Goal: Transaction & Acquisition: Purchase product/service

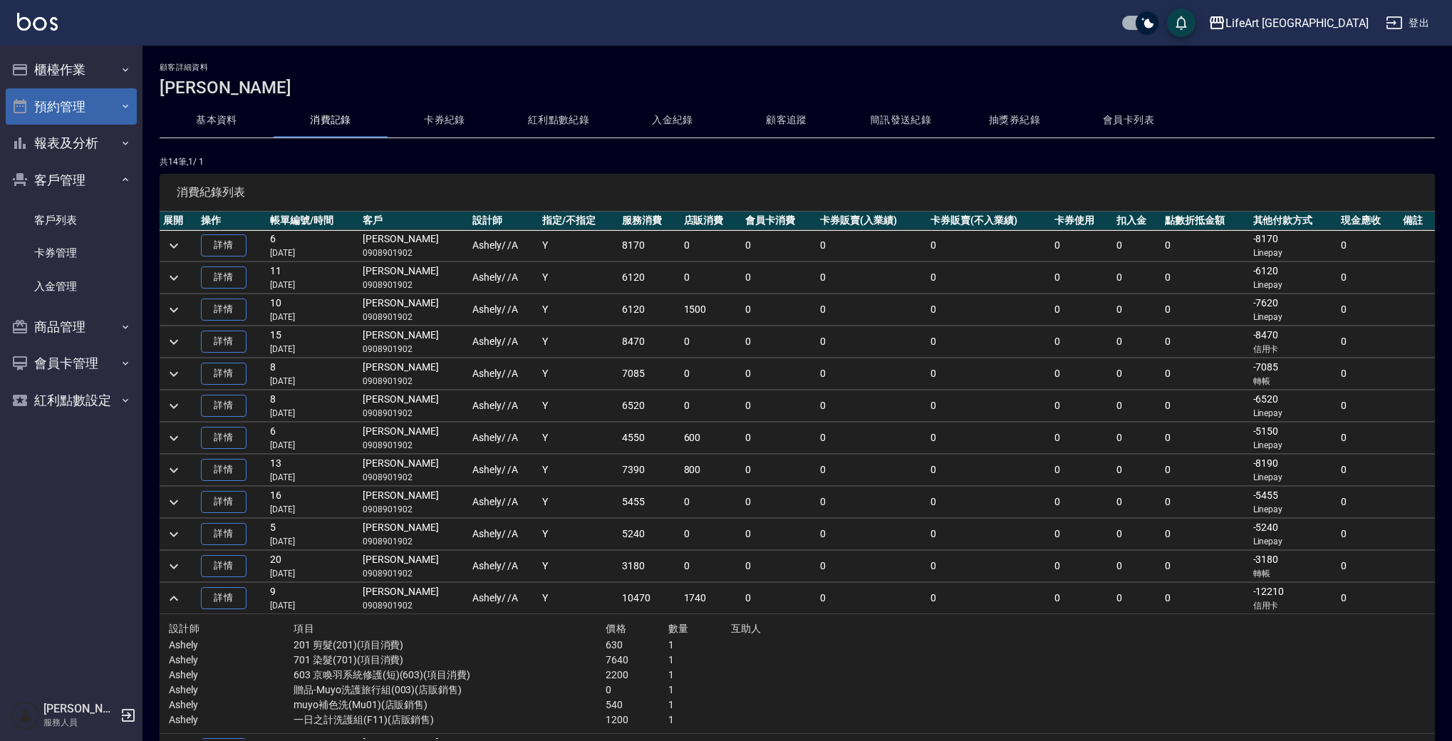
scroll to position [36, 0]
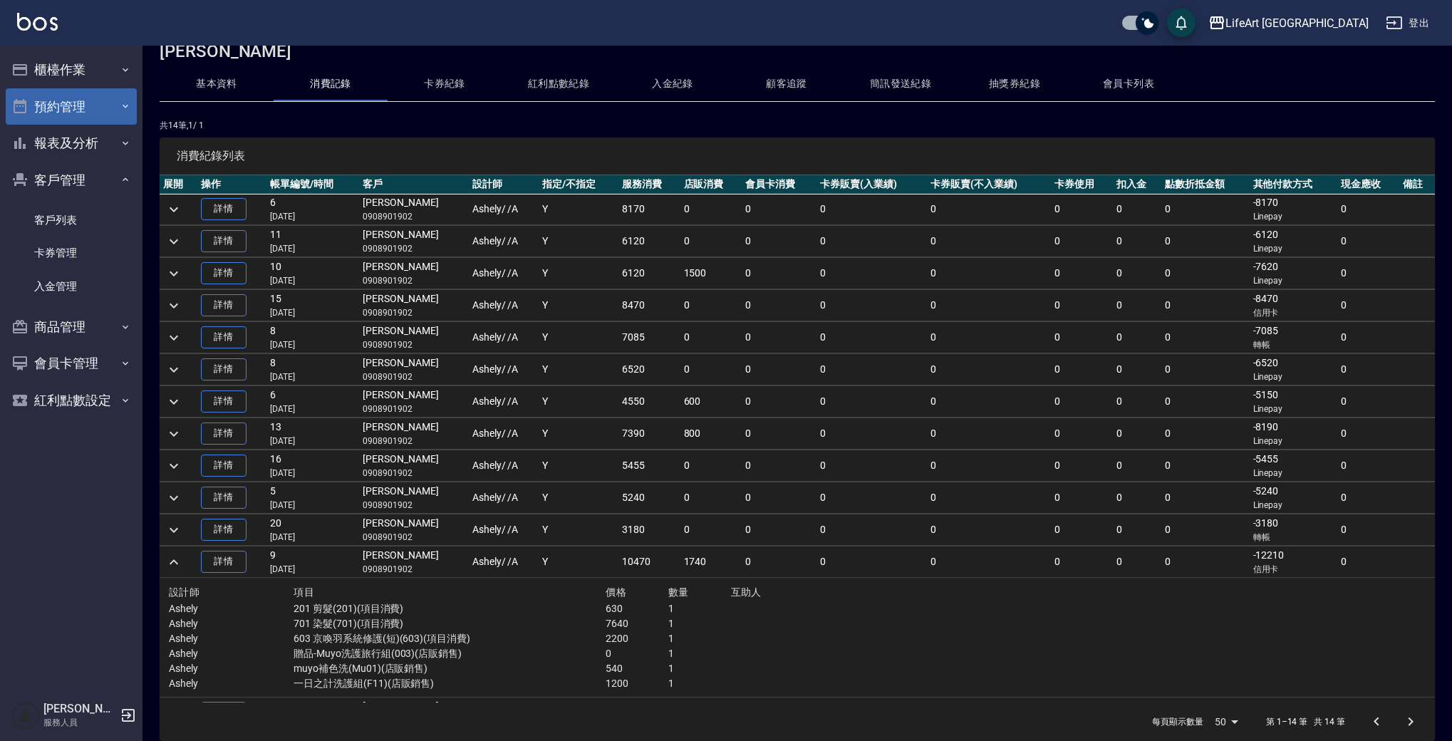
click at [74, 110] on button "預約管理" at bounding box center [71, 106] width 131 height 37
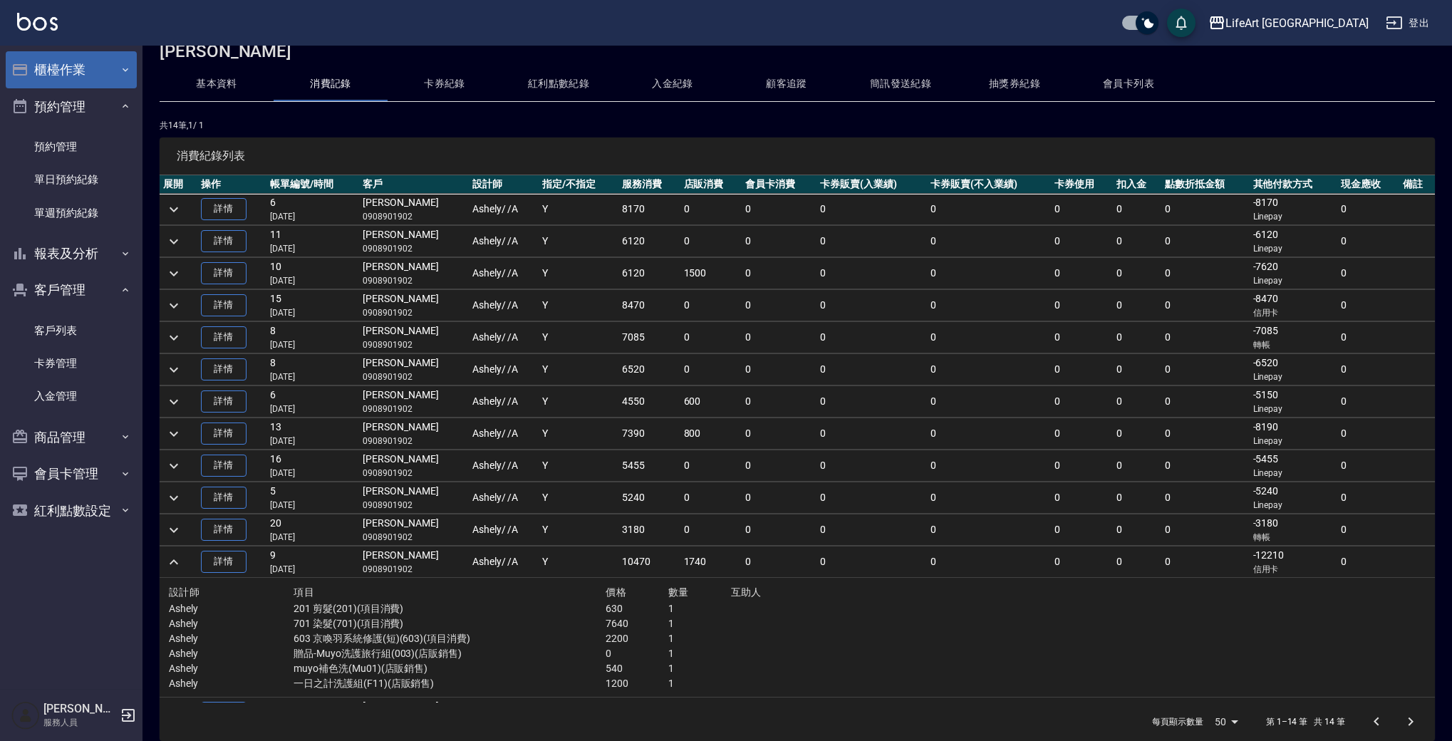
click at [73, 69] on button "櫃檯作業" at bounding box center [71, 69] width 131 height 37
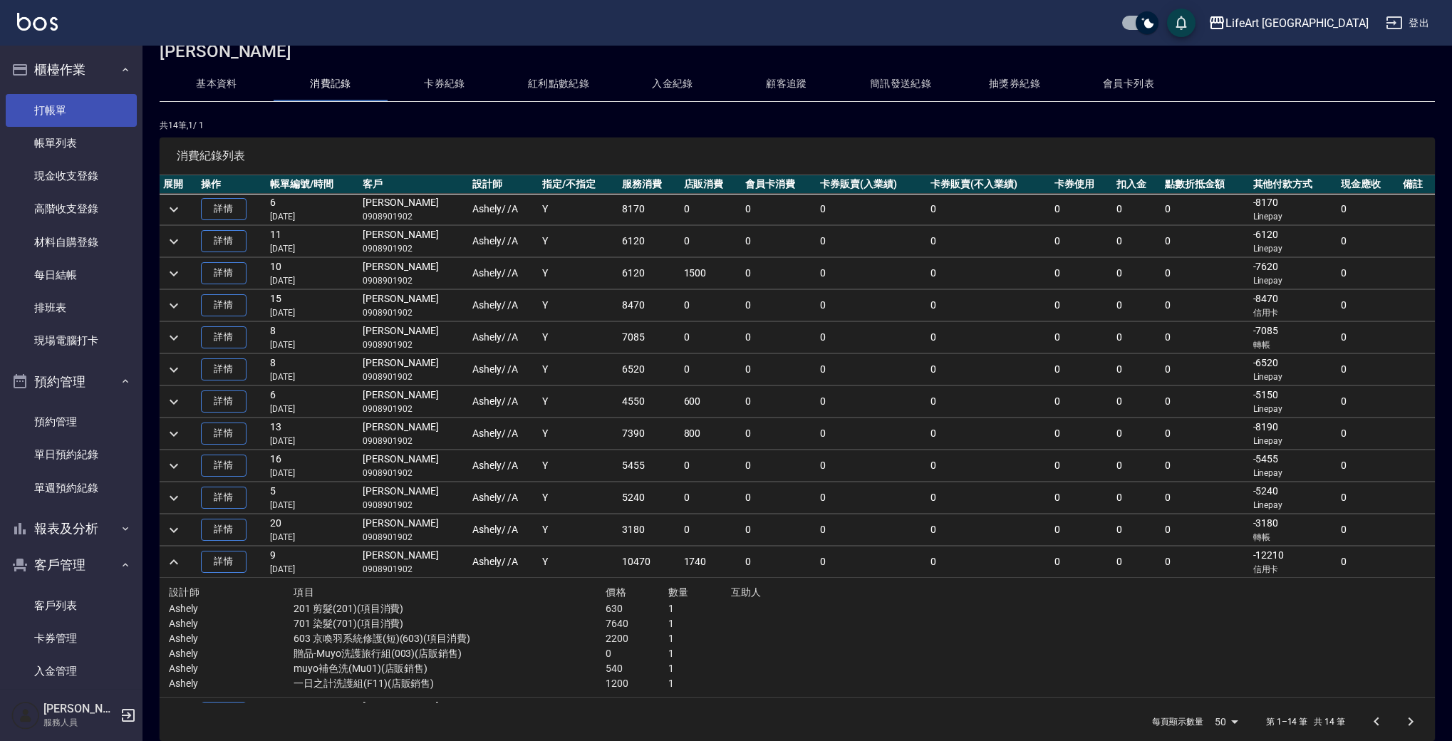
click at [78, 98] on link "打帳單" at bounding box center [71, 110] width 131 height 33
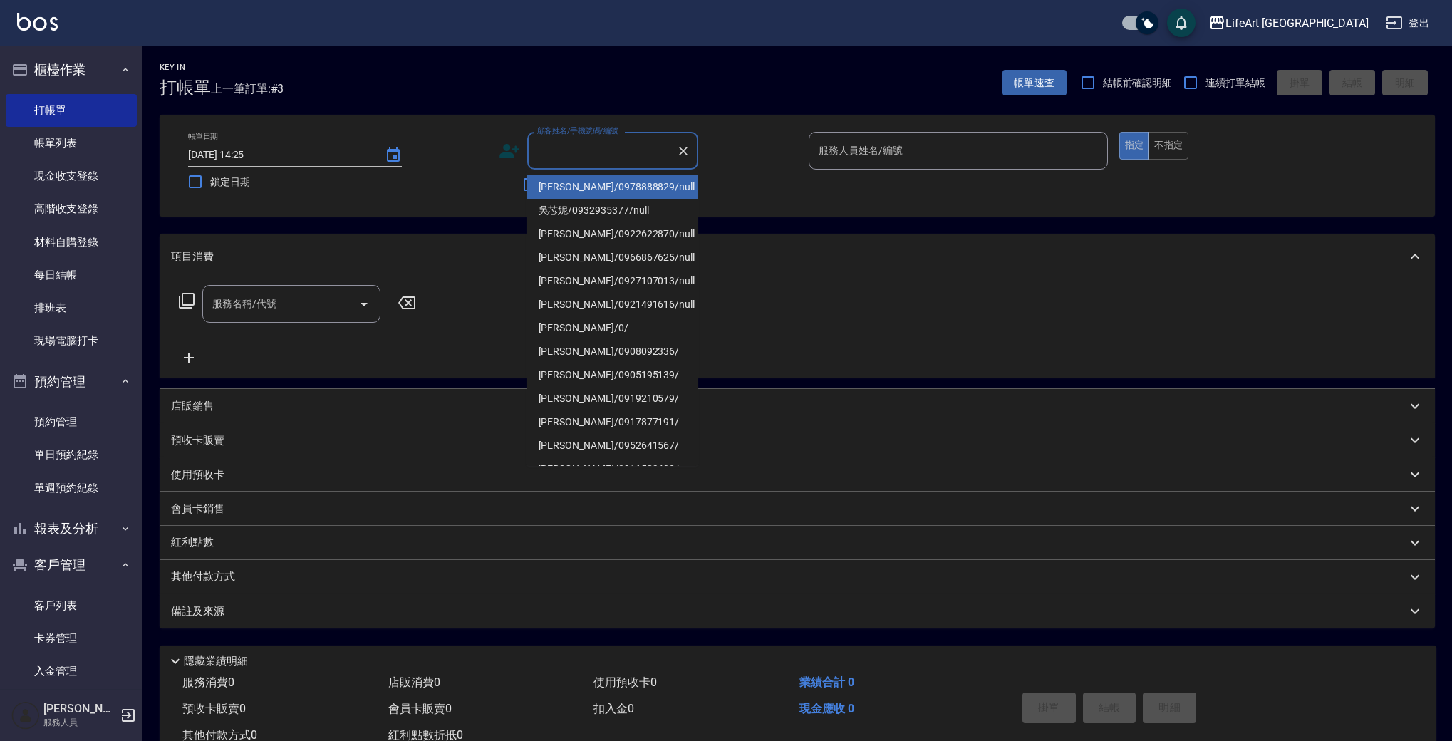
click at [566, 145] on input "顧客姓名/手機號碼/編號" at bounding box center [601, 150] width 137 height 25
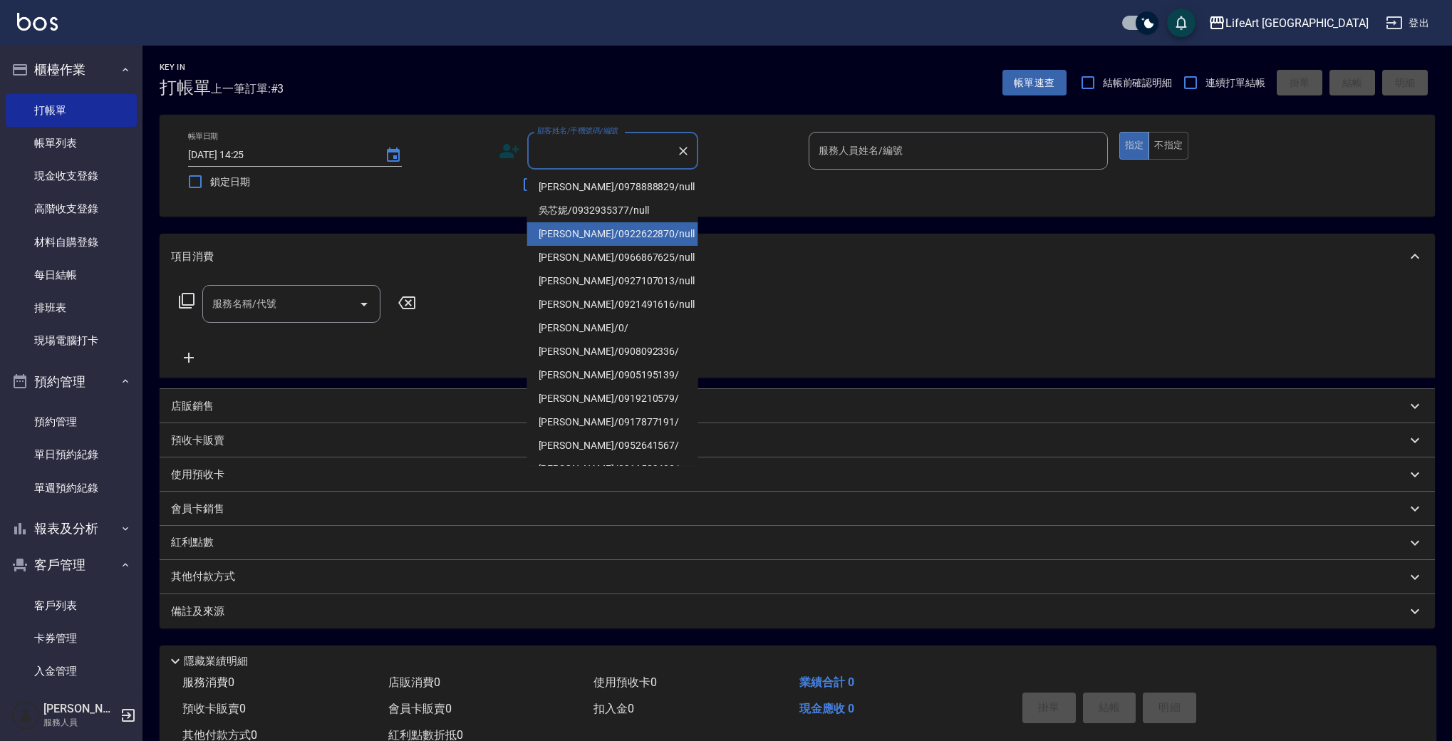
click at [581, 244] on li "[PERSON_NAME]/0922622870/null" at bounding box center [612, 234] width 171 height 24
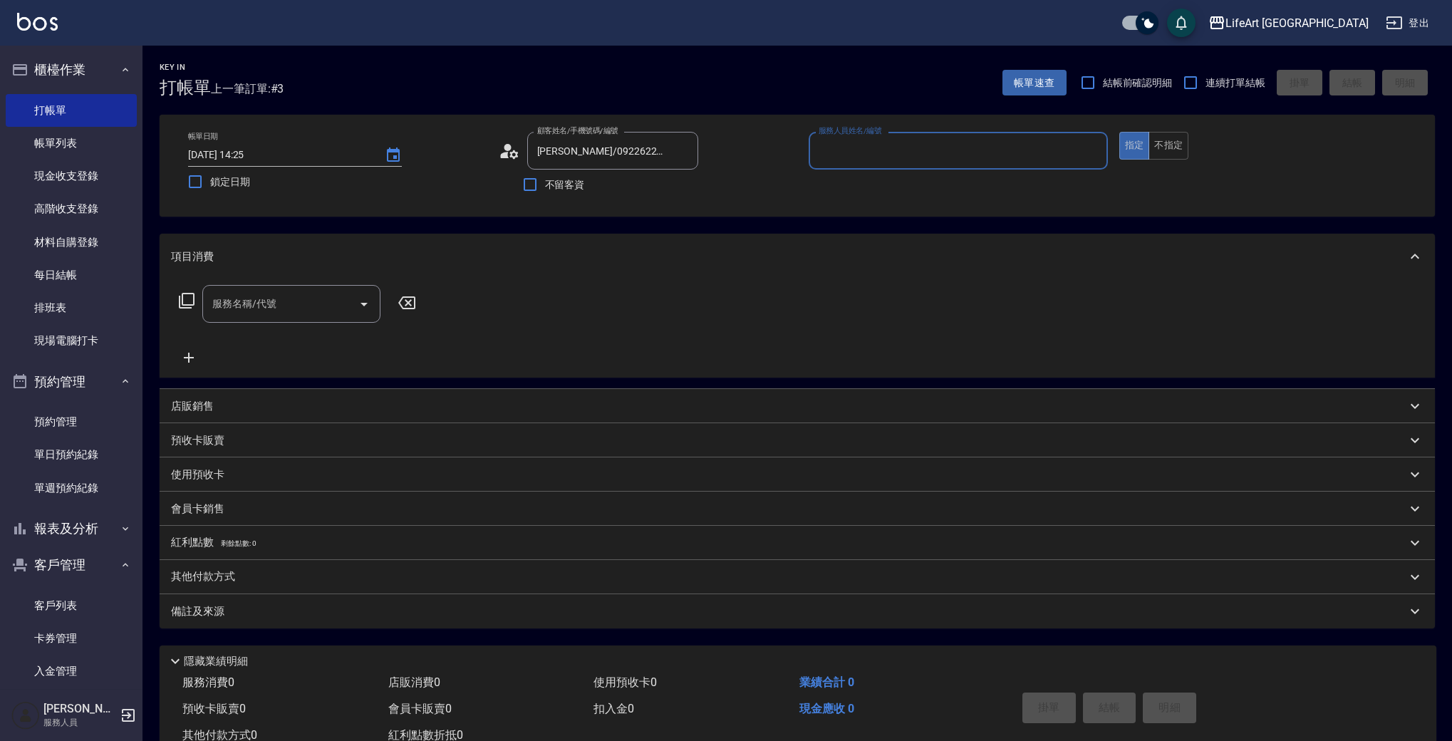
type input "[PERSON_NAME]/0922622870/null"
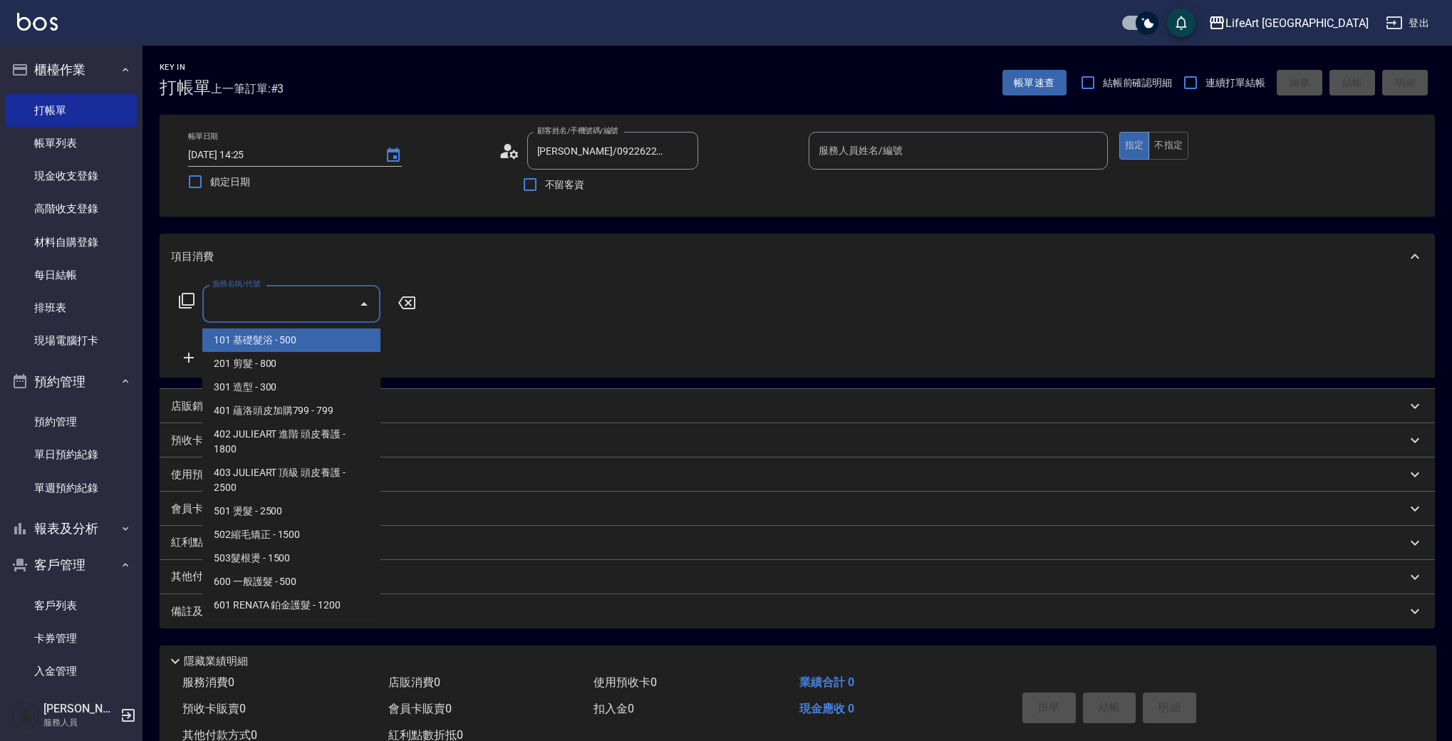
drag, startPoint x: 266, startPoint y: 302, endPoint x: 337, endPoint y: 358, distance: 90.3
click at [266, 303] on input "服務名稱/代號" at bounding box center [281, 303] width 144 height 25
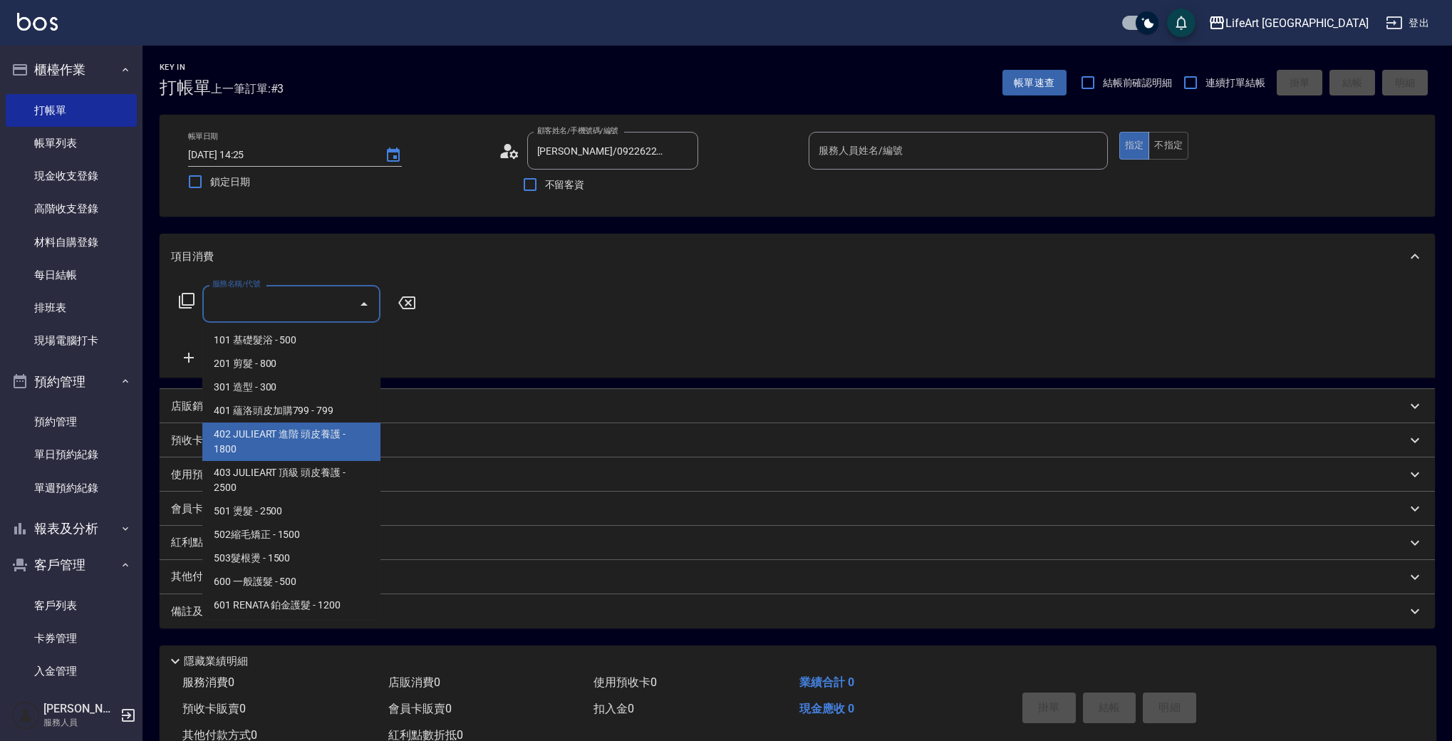
scroll to position [192, 0]
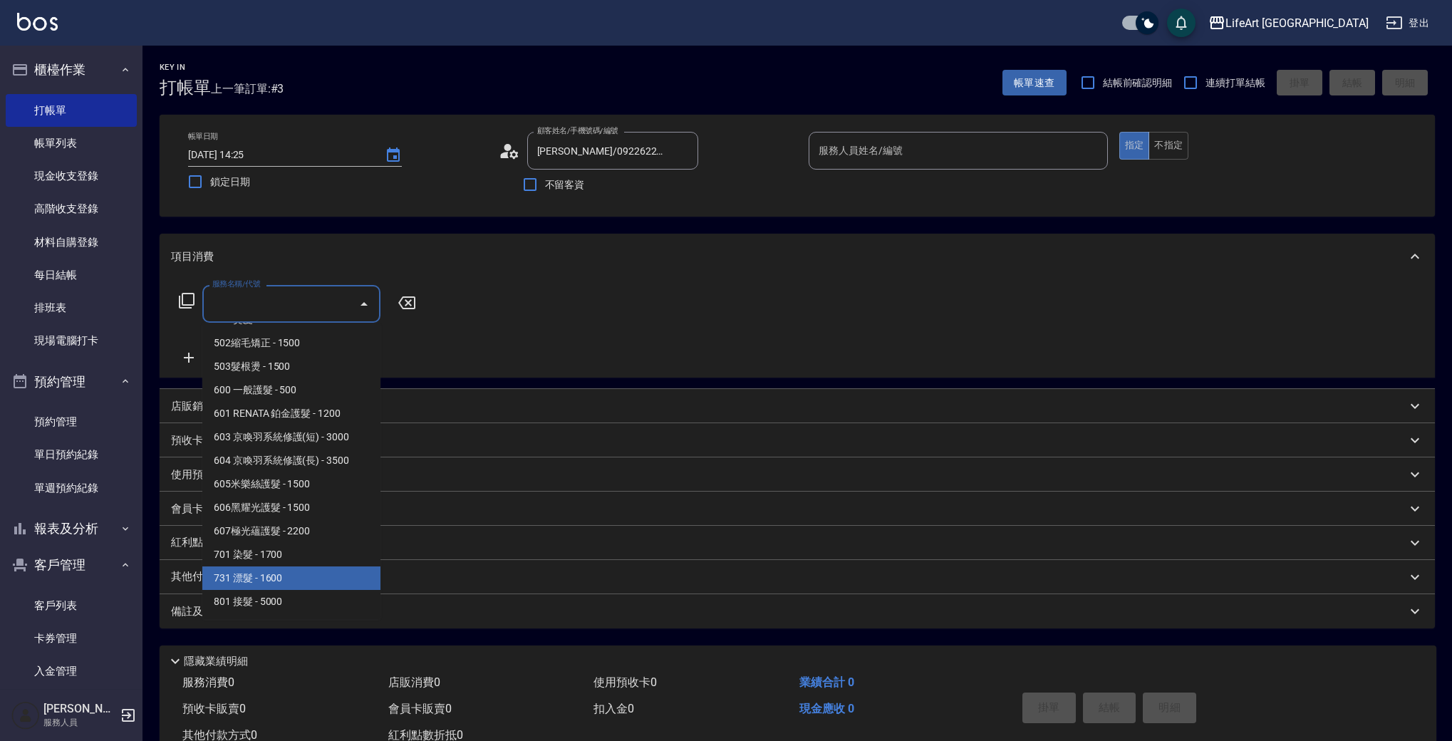
click at [263, 554] on span "701 染髮 - 1700" at bounding box center [291, 555] width 178 height 24
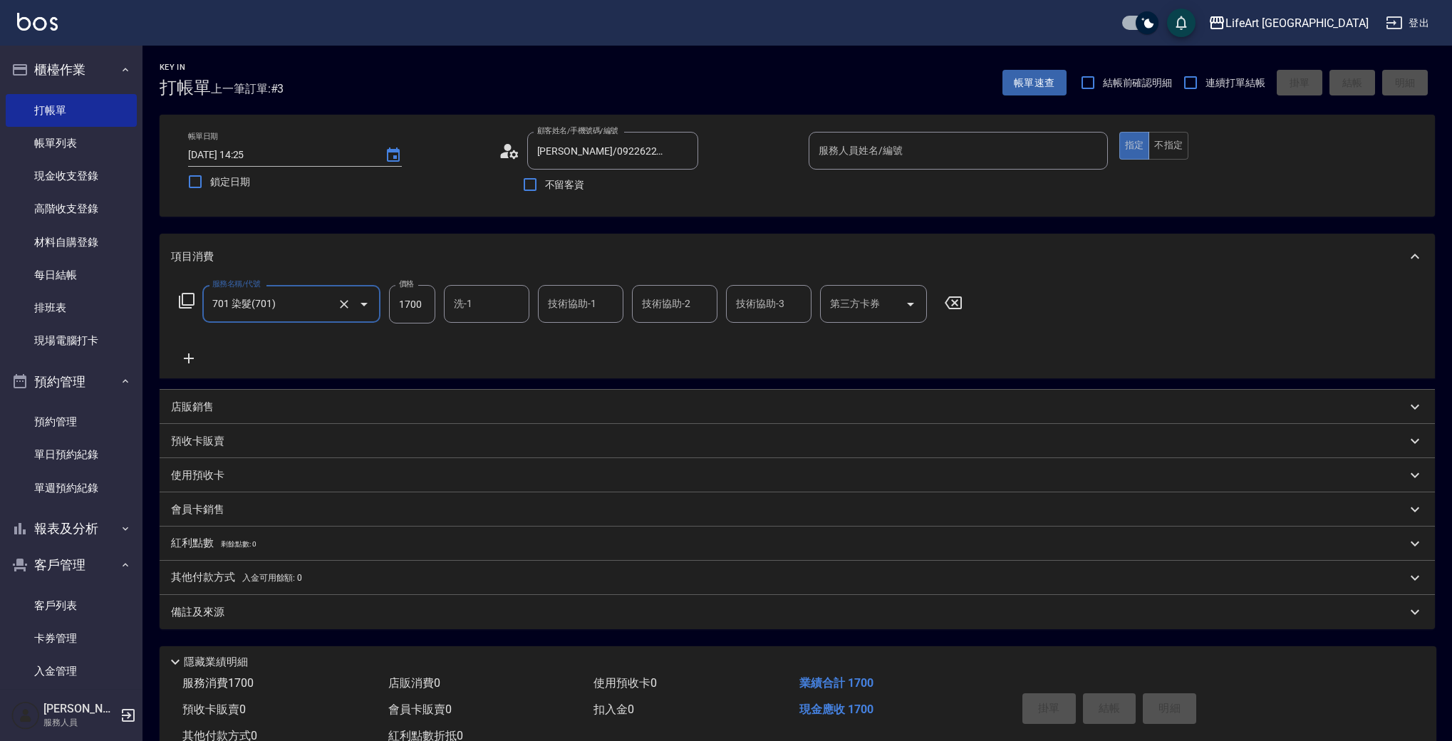
type input "701 染髮(701)"
click at [191, 356] on icon at bounding box center [189, 358] width 36 height 17
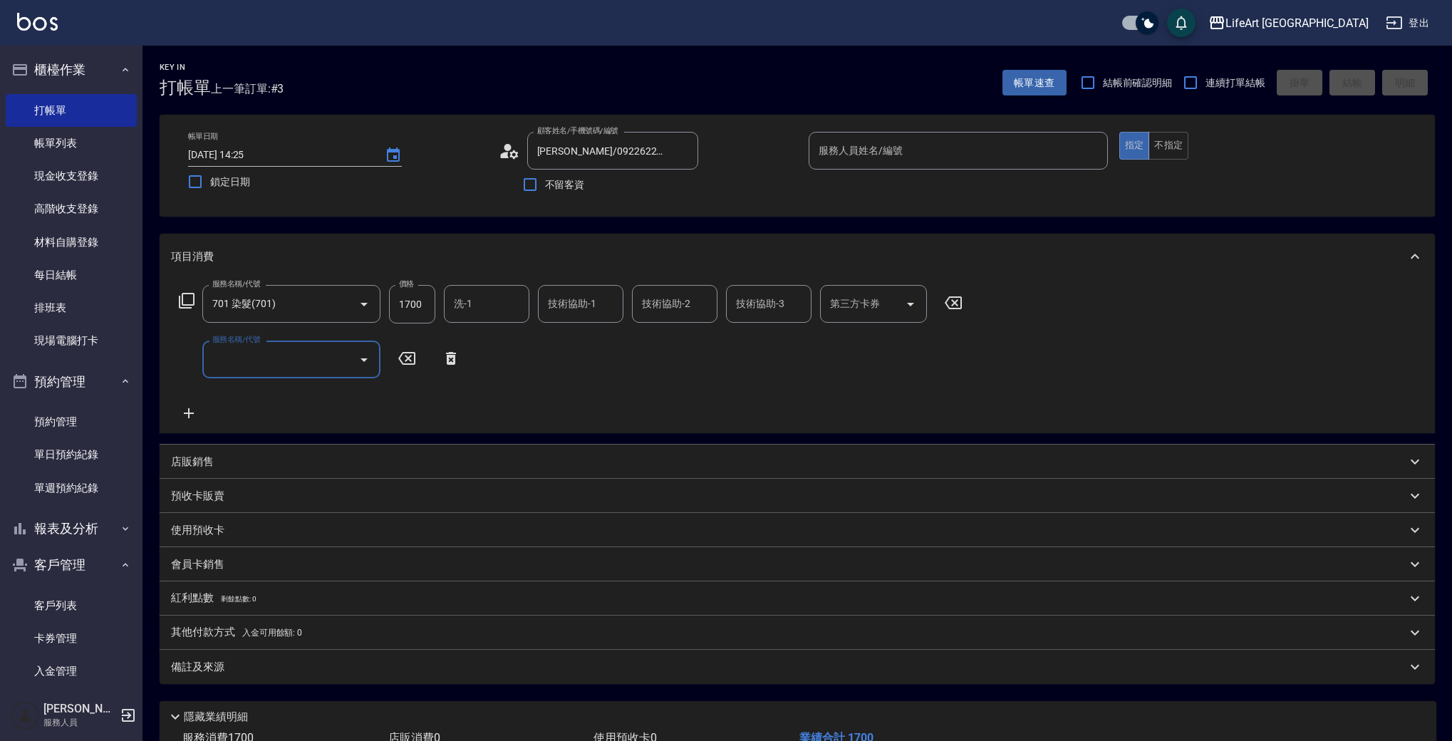
click at [229, 362] on input "服務名稱/代號" at bounding box center [281, 359] width 144 height 25
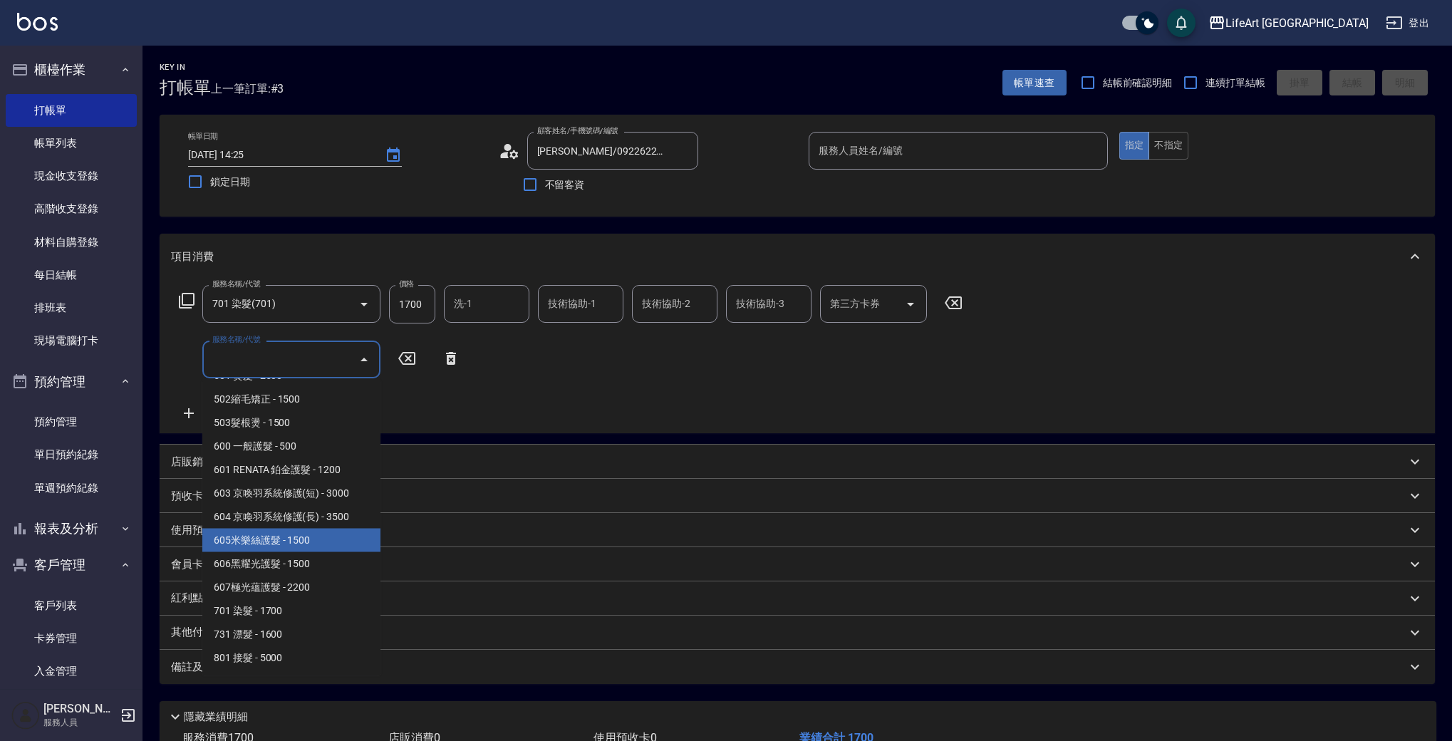
click at [313, 536] on span "605米樂絲護髮 - 1500" at bounding box center [291, 540] width 178 height 24
type input "605米樂絲護髮(605)"
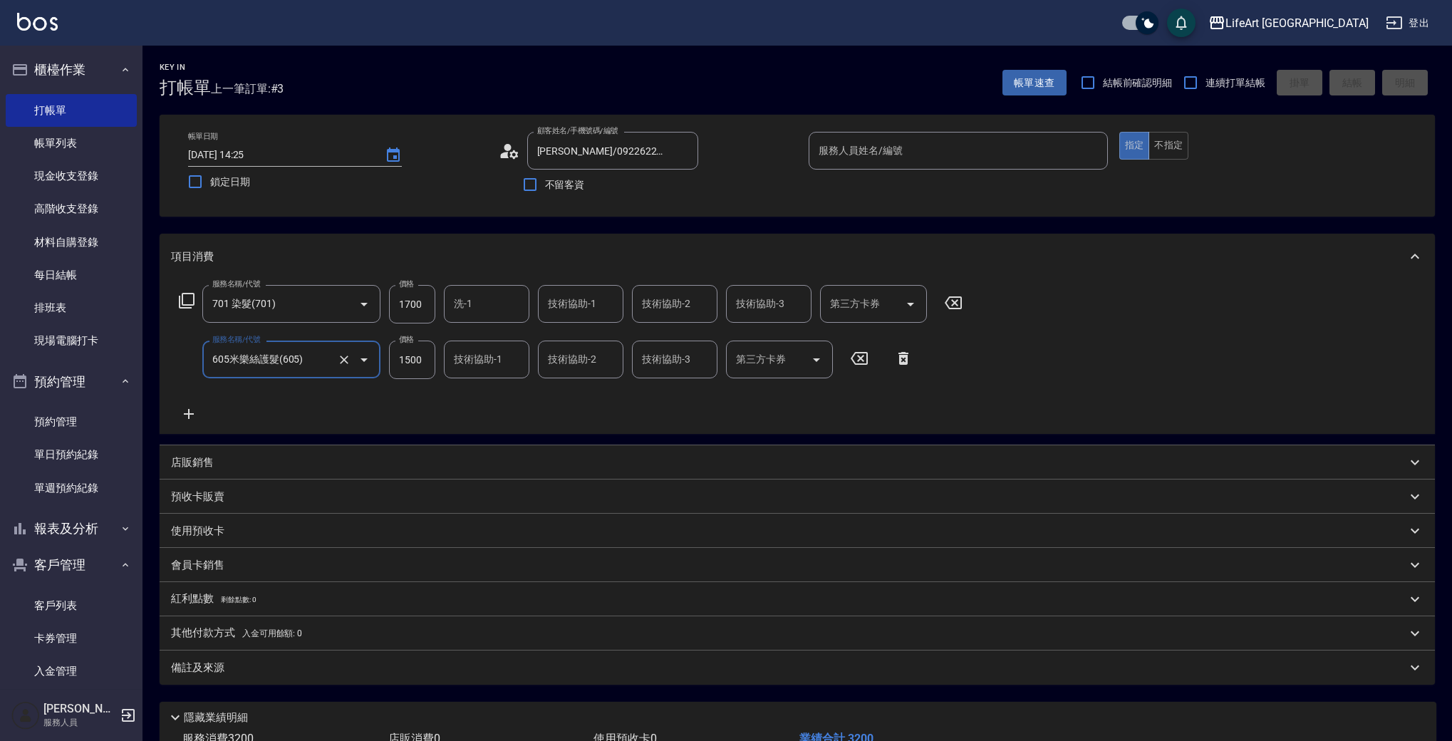
scroll to position [3, 0]
drag, startPoint x: 425, startPoint y: 297, endPoint x: 394, endPoint y: 295, distance: 30.7
click at [394, 295] on input "1700" at bounding box center [412, 301] width 46 height 38
drag, startPoint x: 421, startPoint y: 306, endPoint x: 389, endPoint y: 298, distance: 33.2
click at [389, 298] on input "1700" at bounding box center [412, 301] width 46 height 38
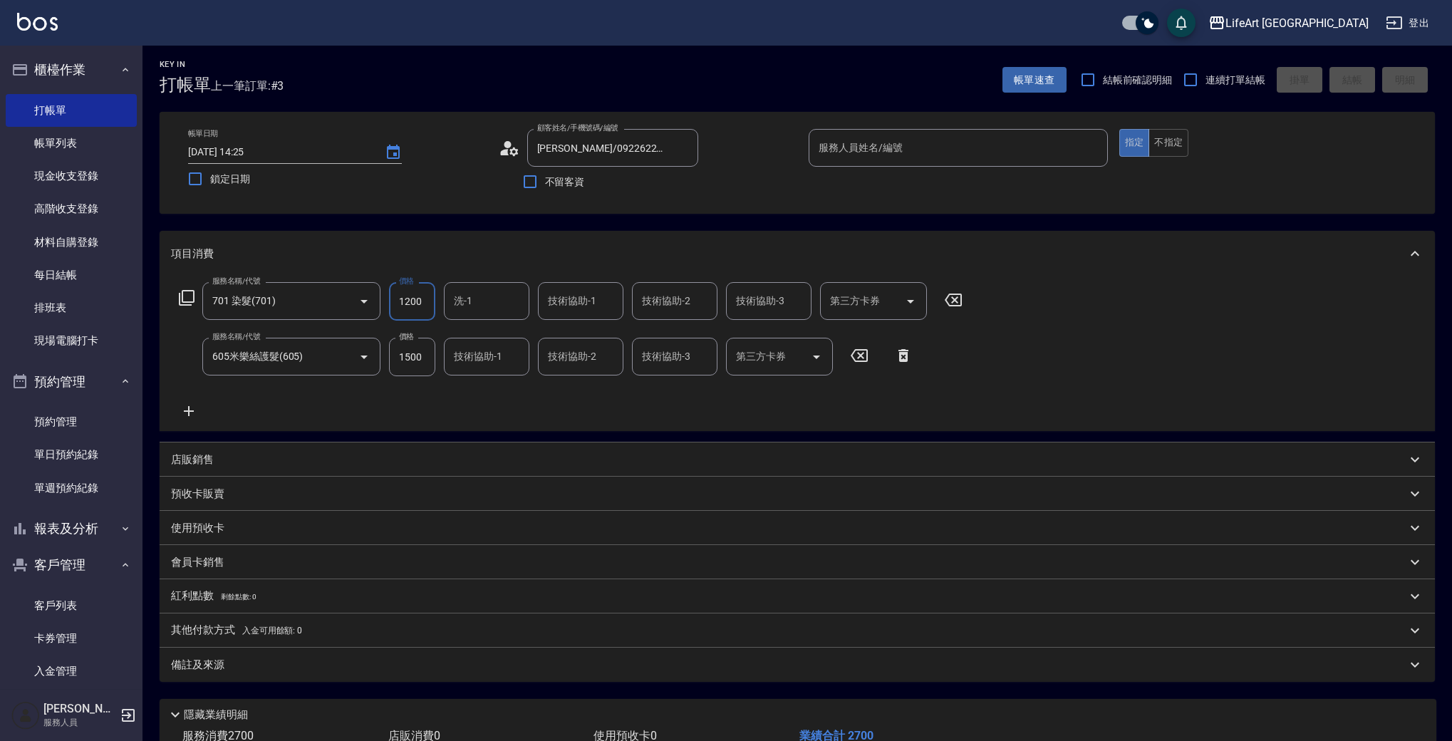
type input "1200"
click at [194, 407] on icon at bounding box center [189, 410] width 36 height 17
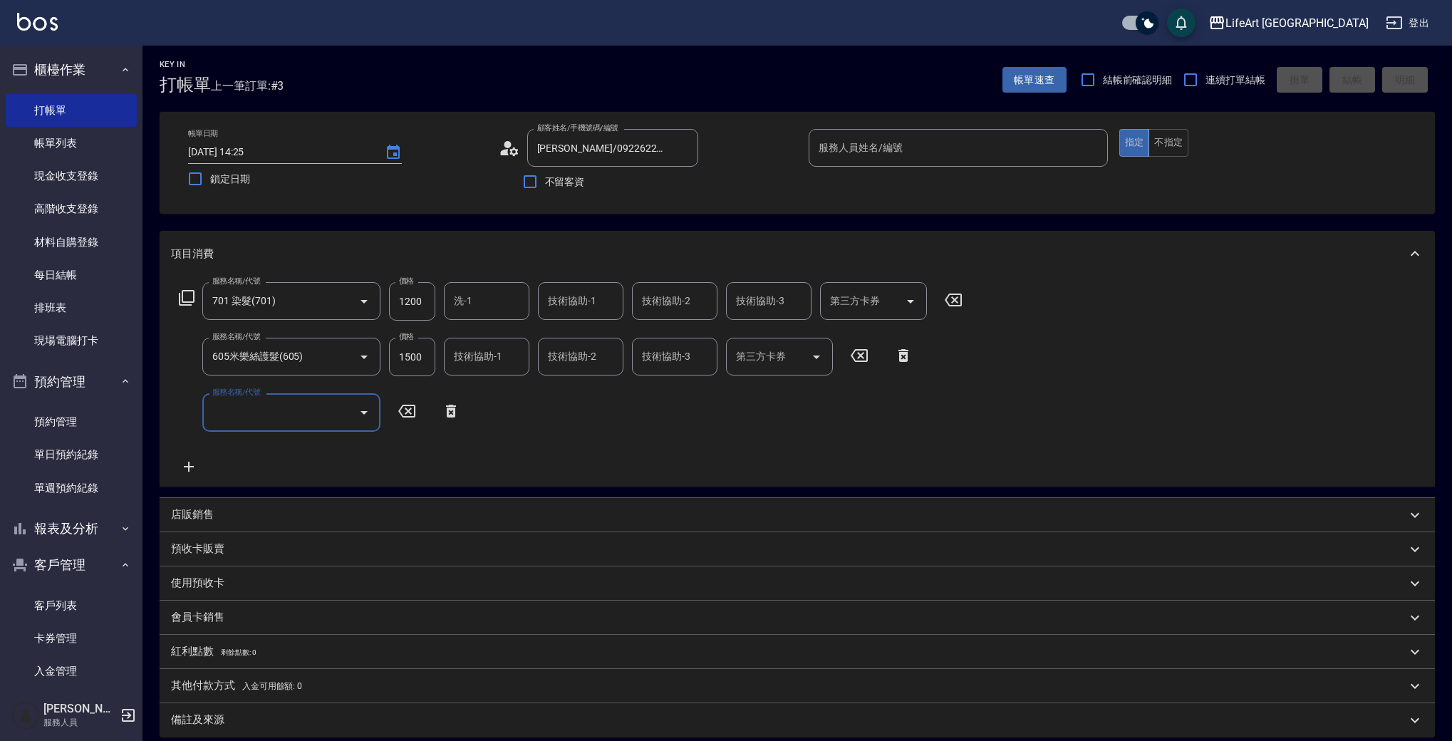
click at [313, 415] on input "服務名稱/代號" at bounding box center [281, 412] width 144 height 25
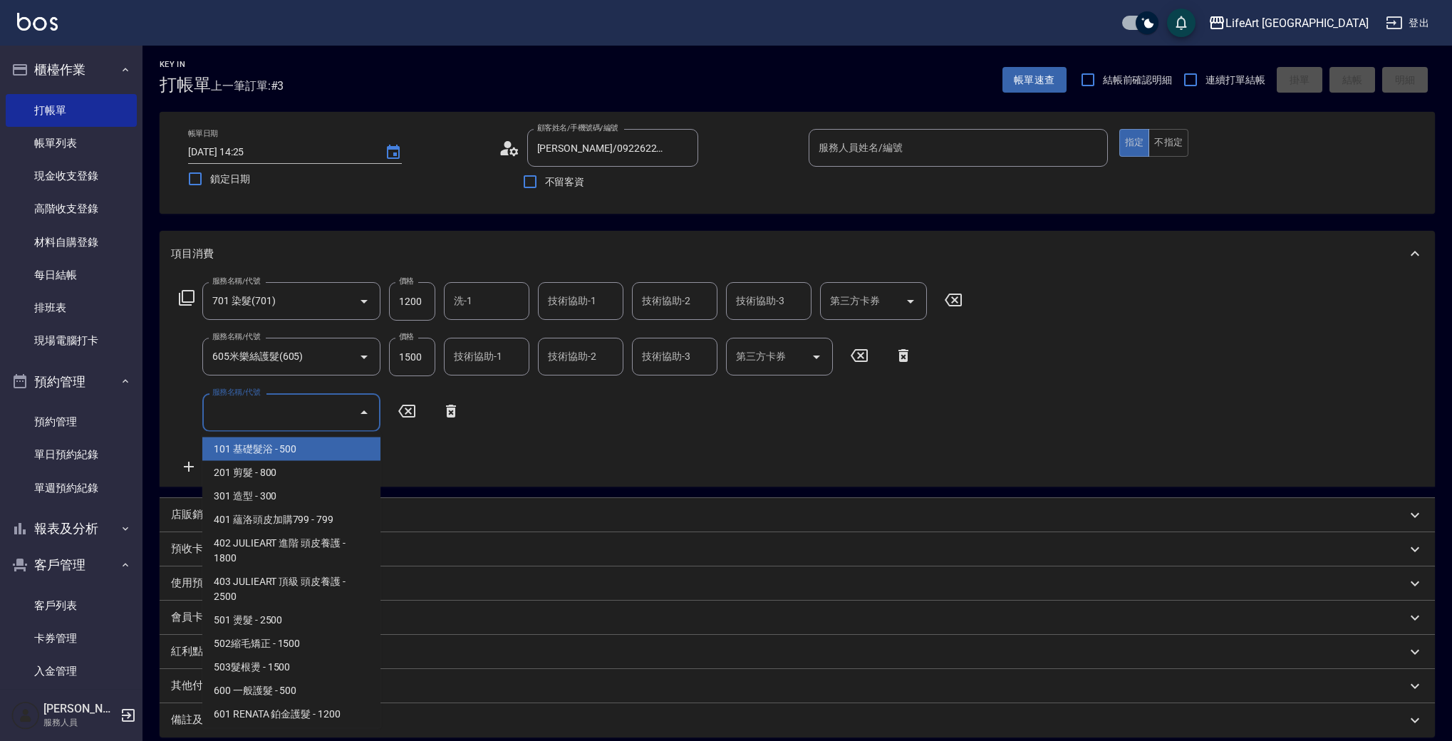
click at [293, 424] on input "服務名稱/代號" at bounding box center [281, 412] width 144 height 25
click at [279, 466] on span "201 剪髮 - 800" at bounding box center [291, 473] width 178 height 24
type input "201 剪髮(201)"
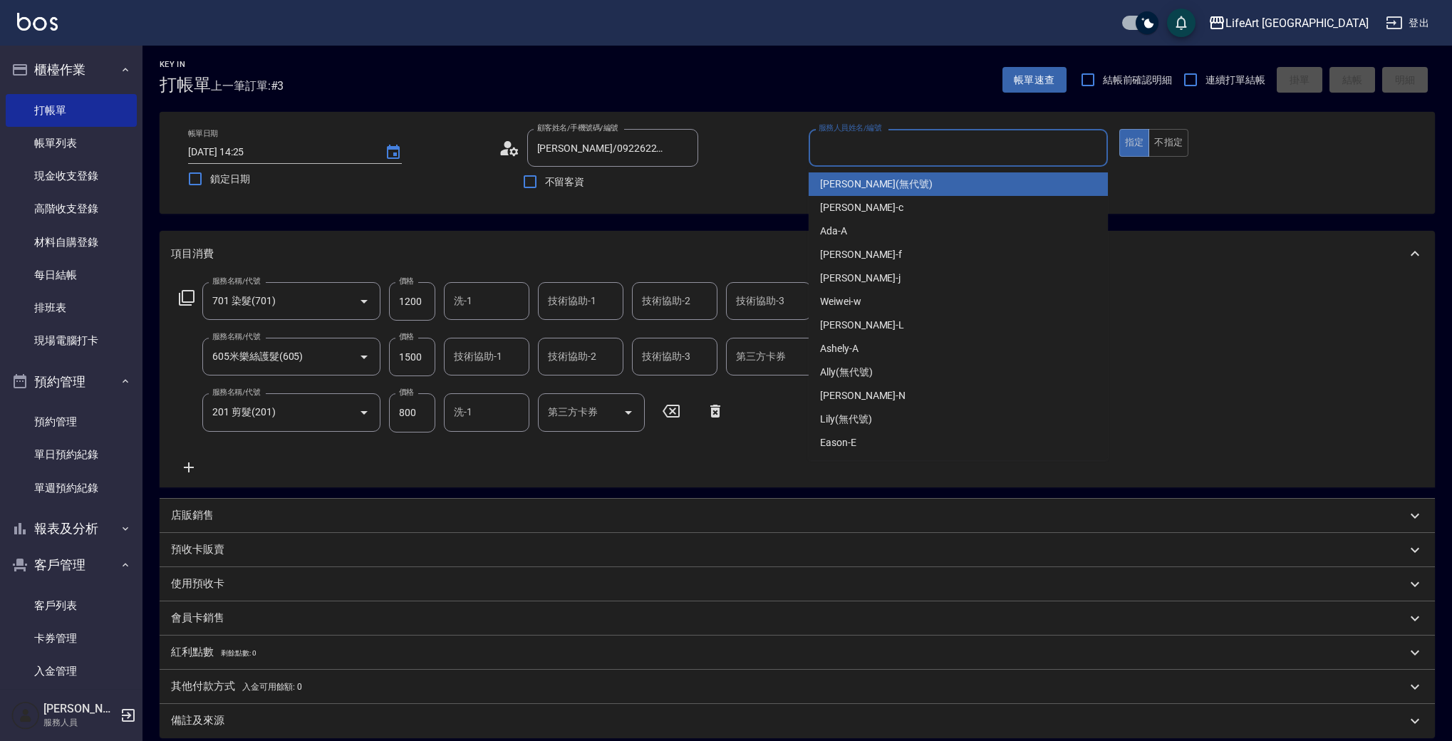
click at [1081, 140] on input "服務人員姓名/編號" at bounding box center [958, 147] width 286 height 25
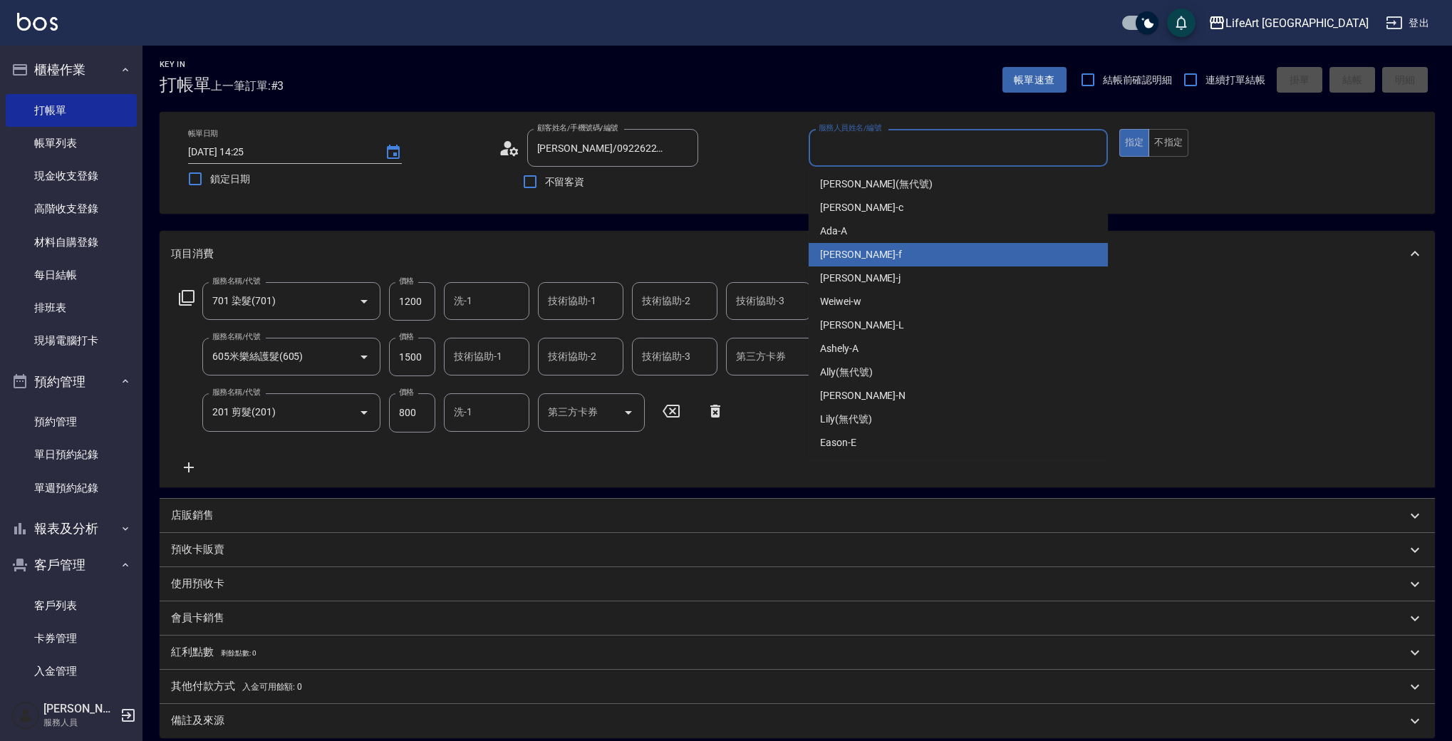
click at [851, 247] on span "Finney -f" at bounding box center [861, 254] width 82 height 15
type input "Finney-f"
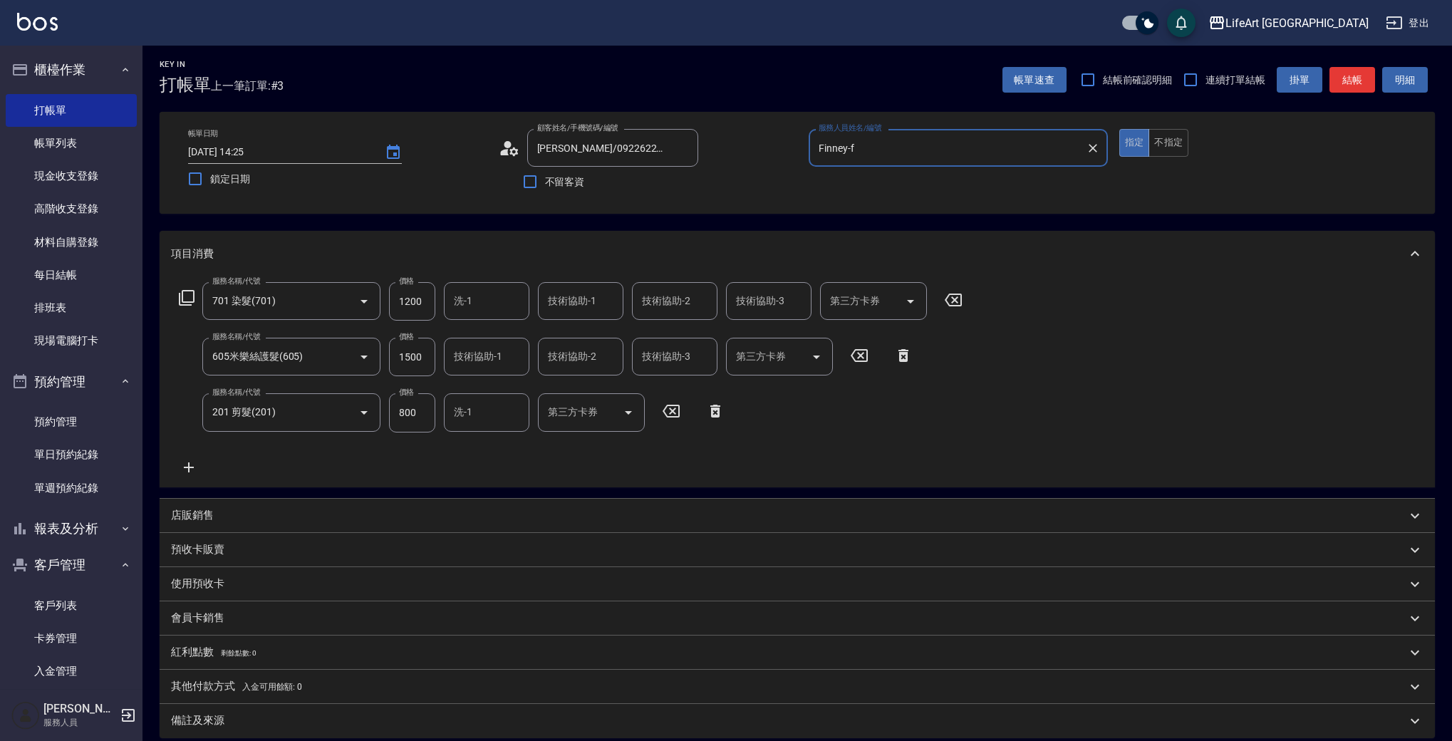
click at [474, 298] on input "洗-1" at bounding box center [486, 300] width 73 height 25
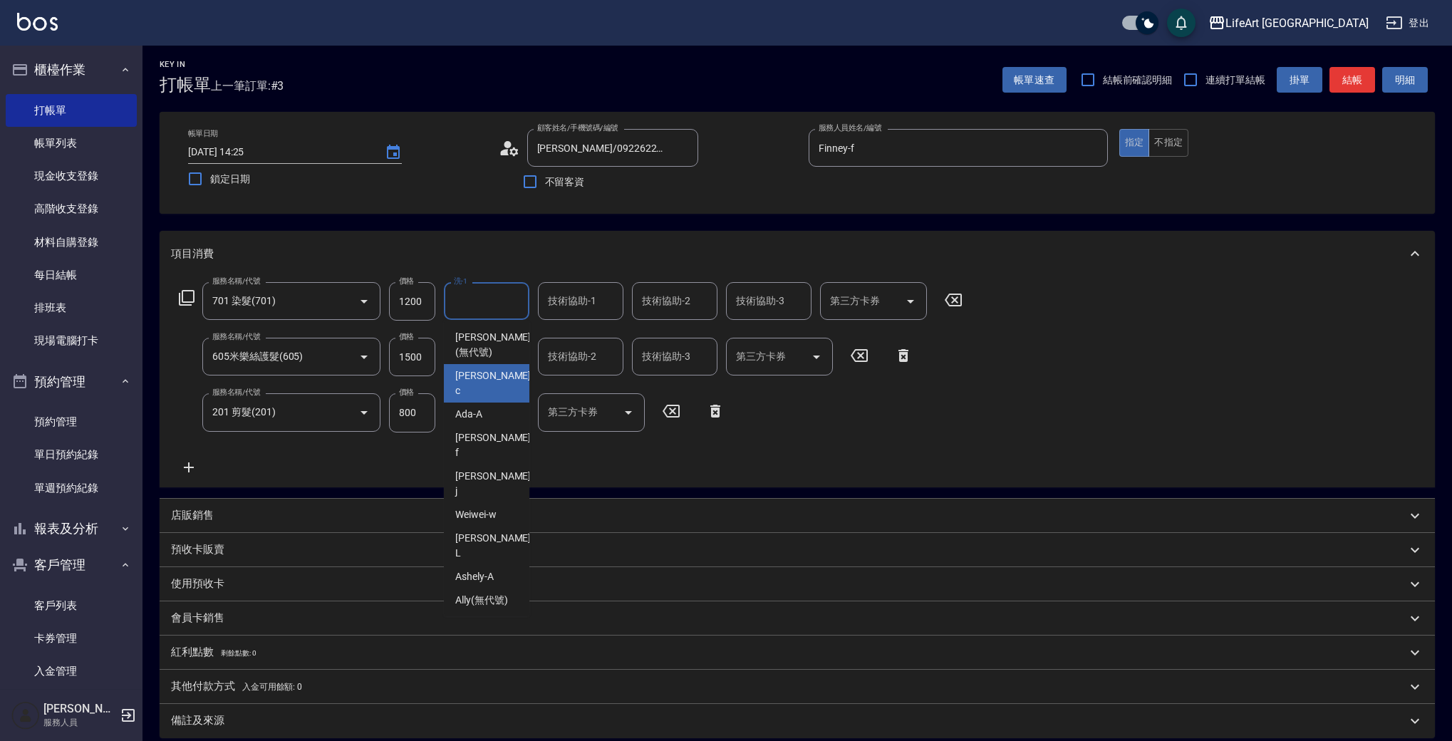
click at [486, 368] on span "Casey -c" at bounding box center [494, 383] width 78 height 30
type input "Casey-c"
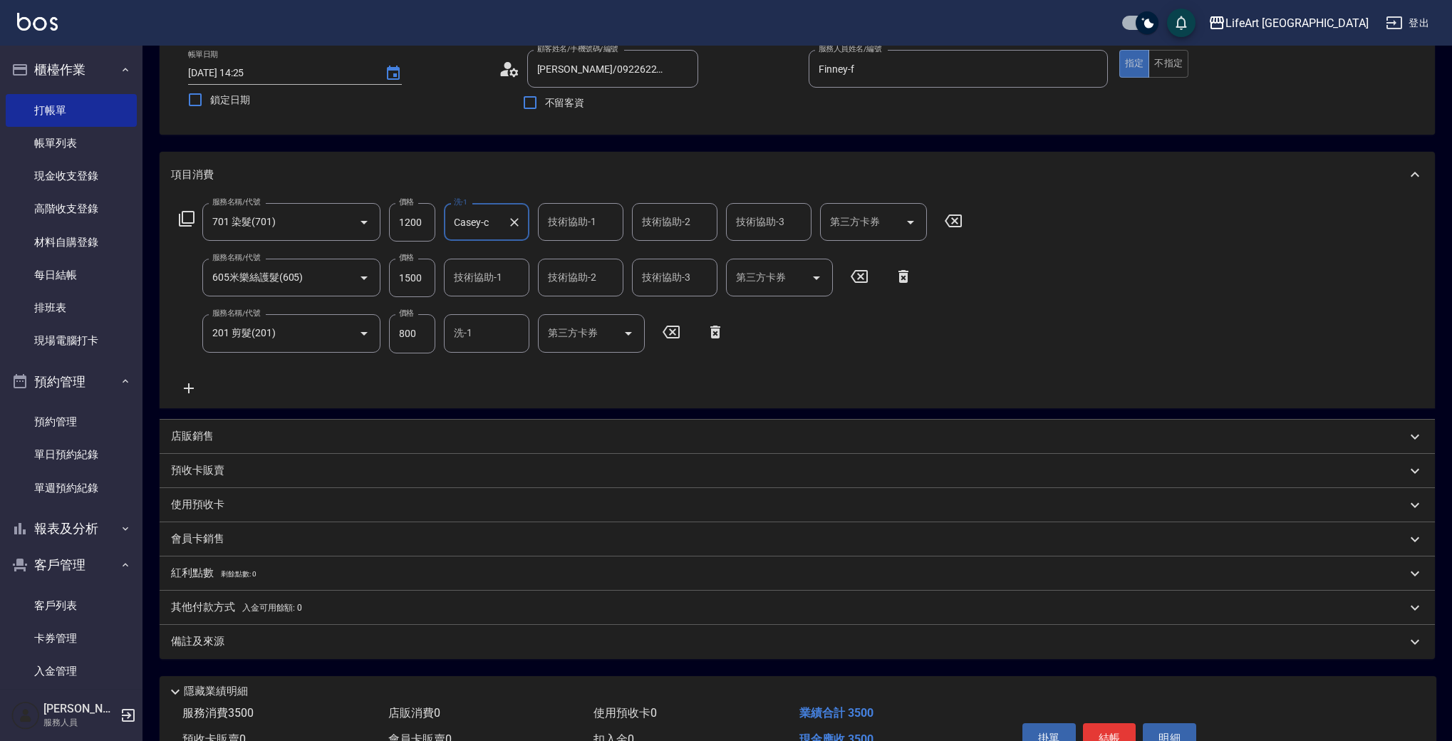
scroll to position [160, 0]
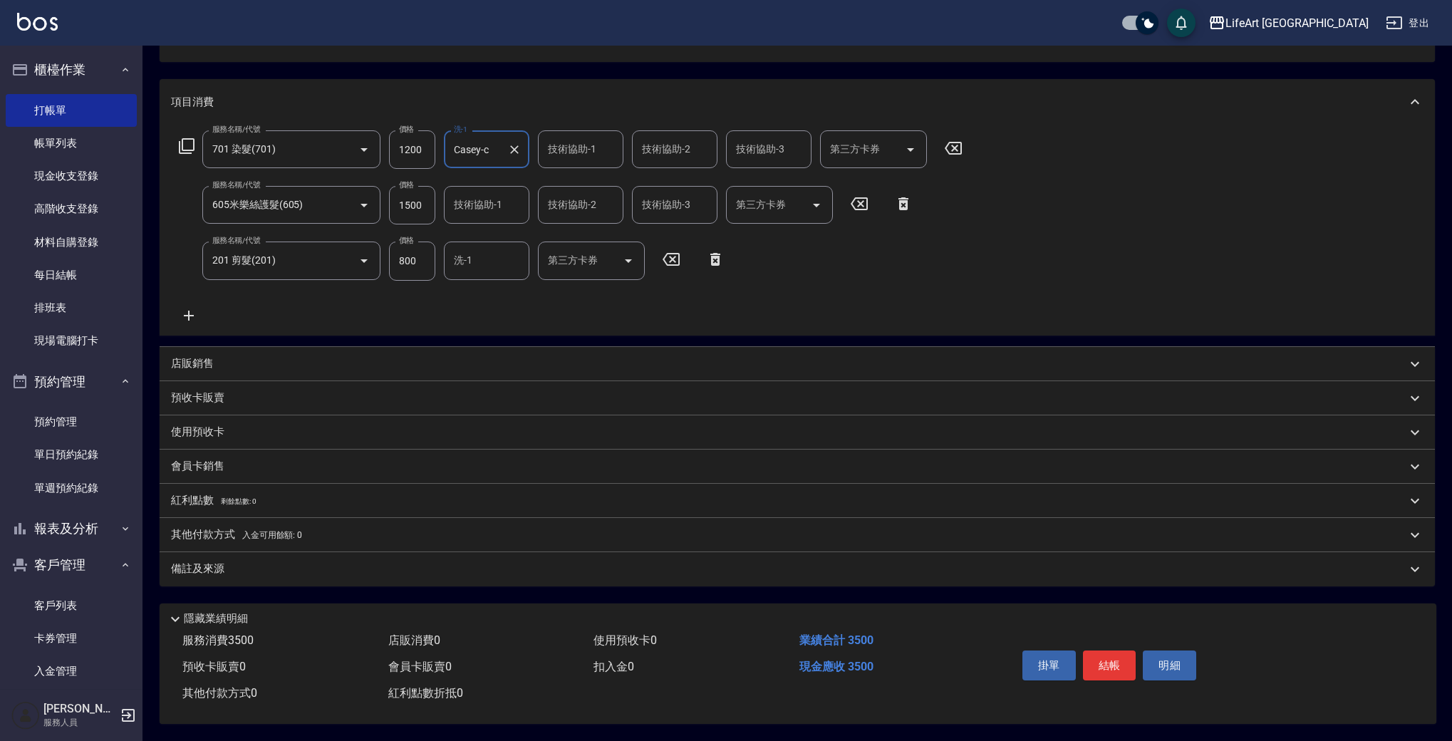
drag, startPoint x: 257, startPoint y: 556, endPoint x: 296, endPoint y: 598, distance: 57.5
click at [257, 561] on div "備註及來源" at bounding box center [788, 568] width 1235 height 15
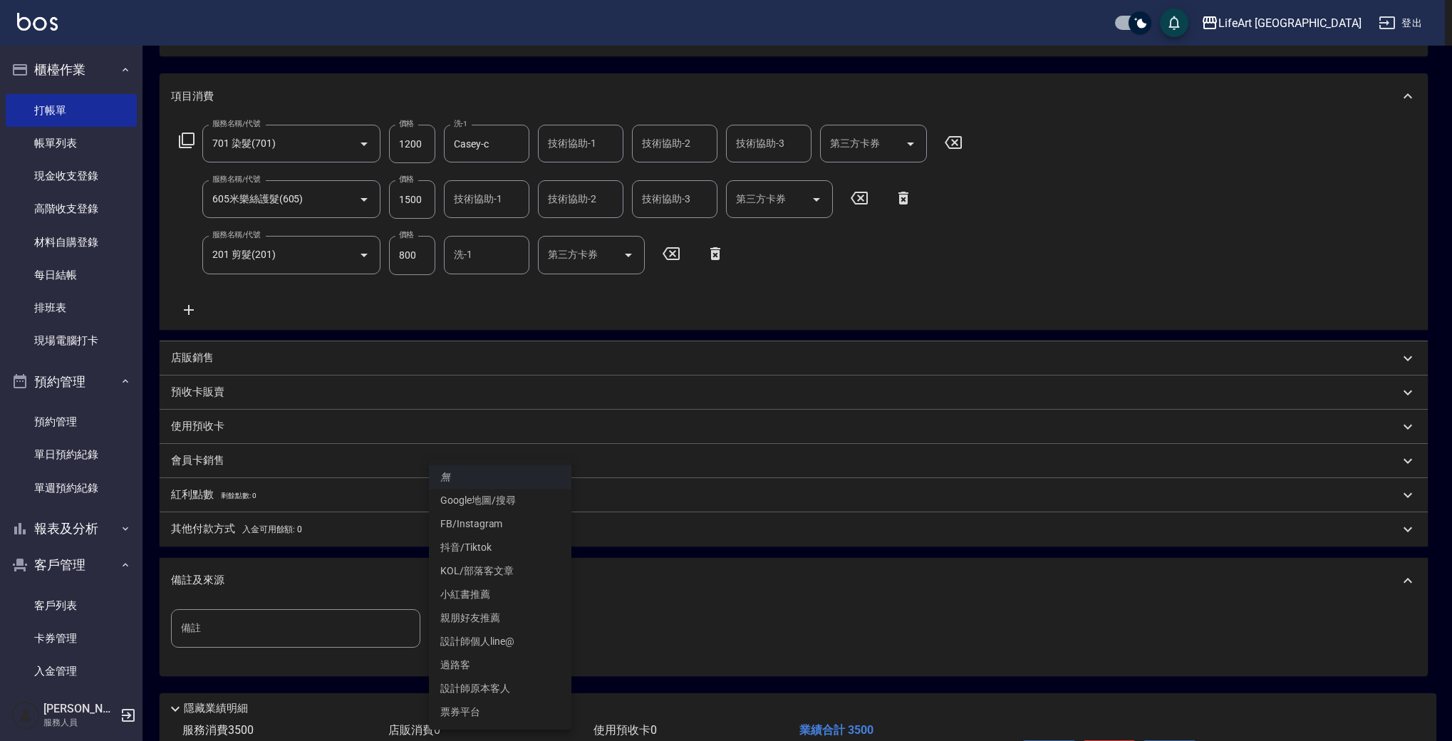
drag, startPoint x: 503, startPoint y: 627, endPoint x: 478, endPoint y: 464, distance: 164.3
click at [503, 627] on body "LifeArt 蘆洲 登出 櫃檯作業 打帳單 帳單列表 現金收支登錄 高階收支登錄 材料自購登錄 每日結帳 排班表 現場電腦打卡 預約管理 預約管理 單日預約…" at bounding box center [726, 335] width 1452 height 991
click at [494, 520] on li "FB/Instagram" at bounding box center [500, 524] width 142 height 24
type input "FB/Instagram"
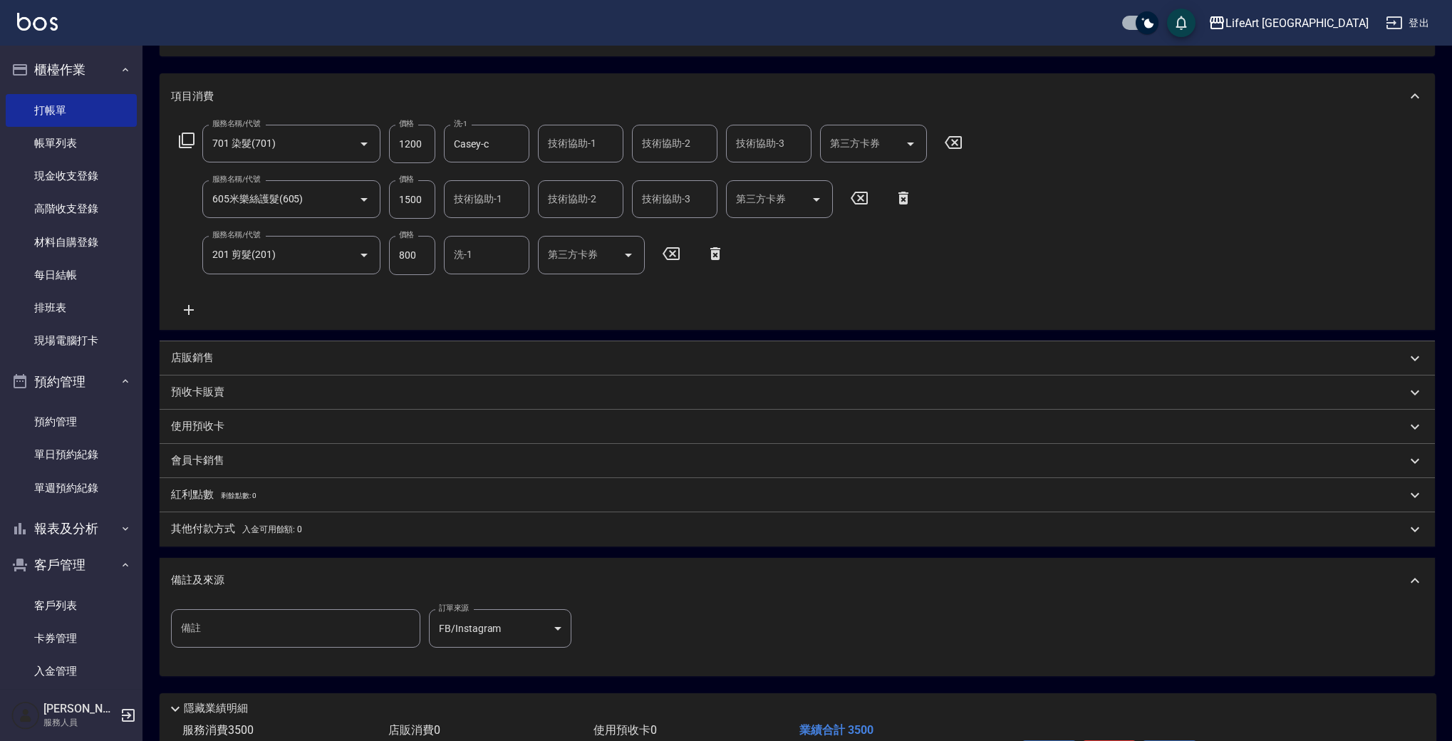
click at [234, 532] on p "其他付款方式 入金可用餘額: 0" at bounding box center [236, 529] width 131 height 16
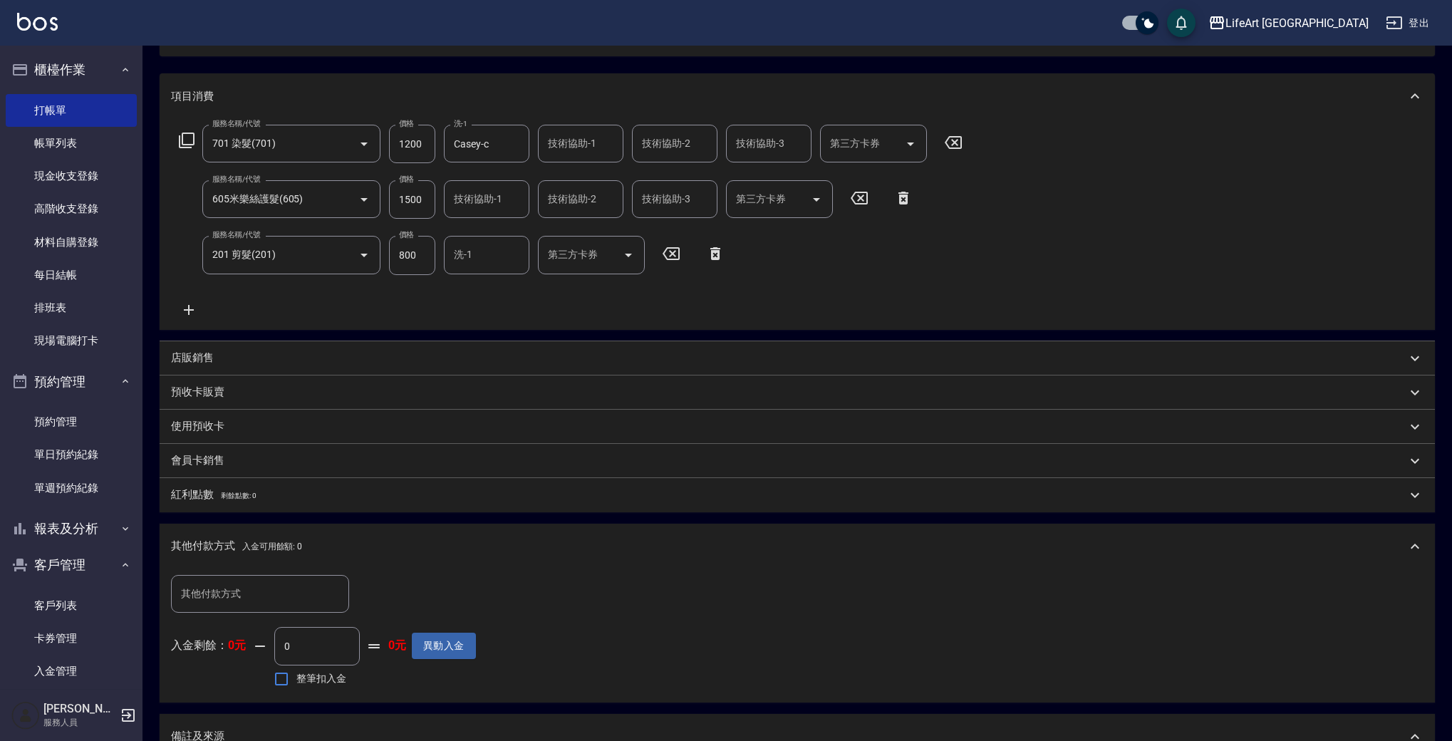
click at [228, 531] on div "其他付款方式 入金可用餘額: 0" at bounding box center [797, 547] width 1275 height 46
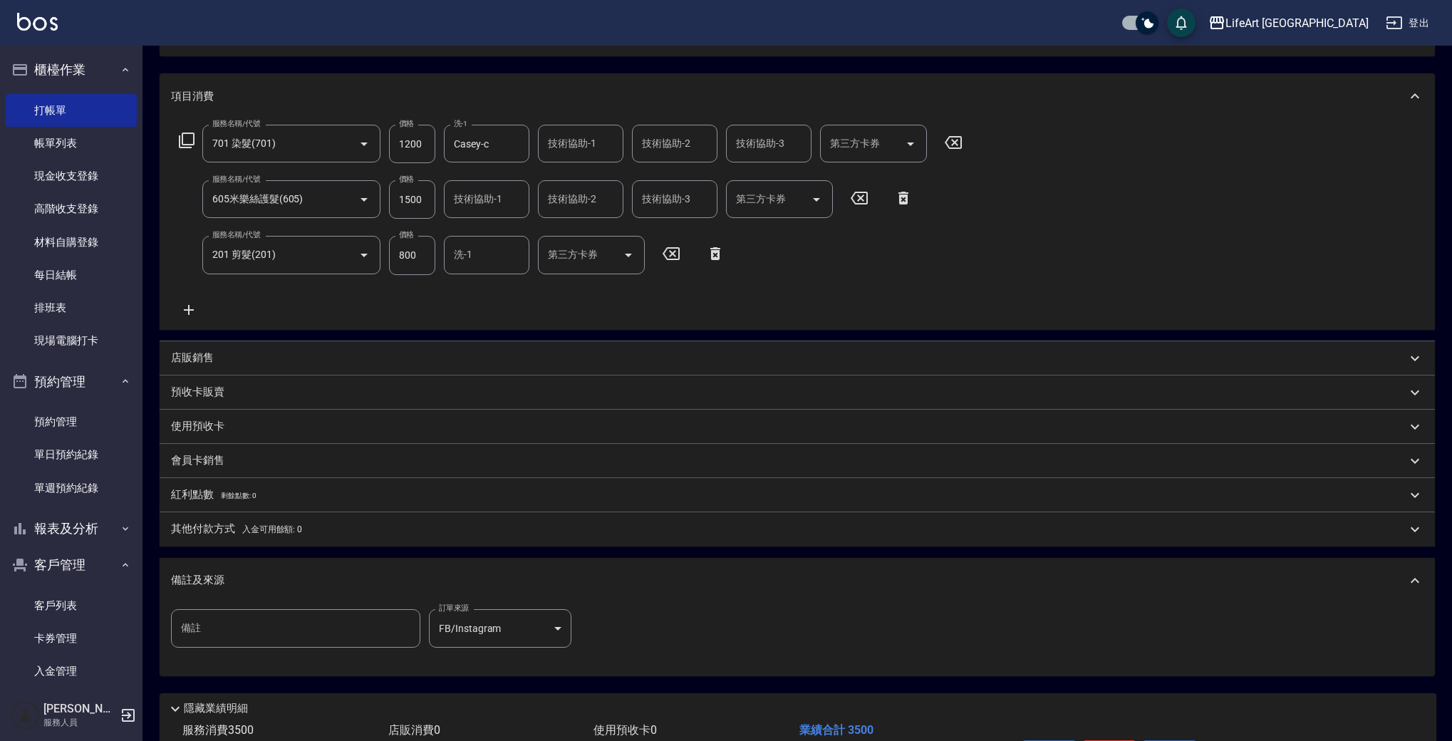
scroll to position [256, 0]
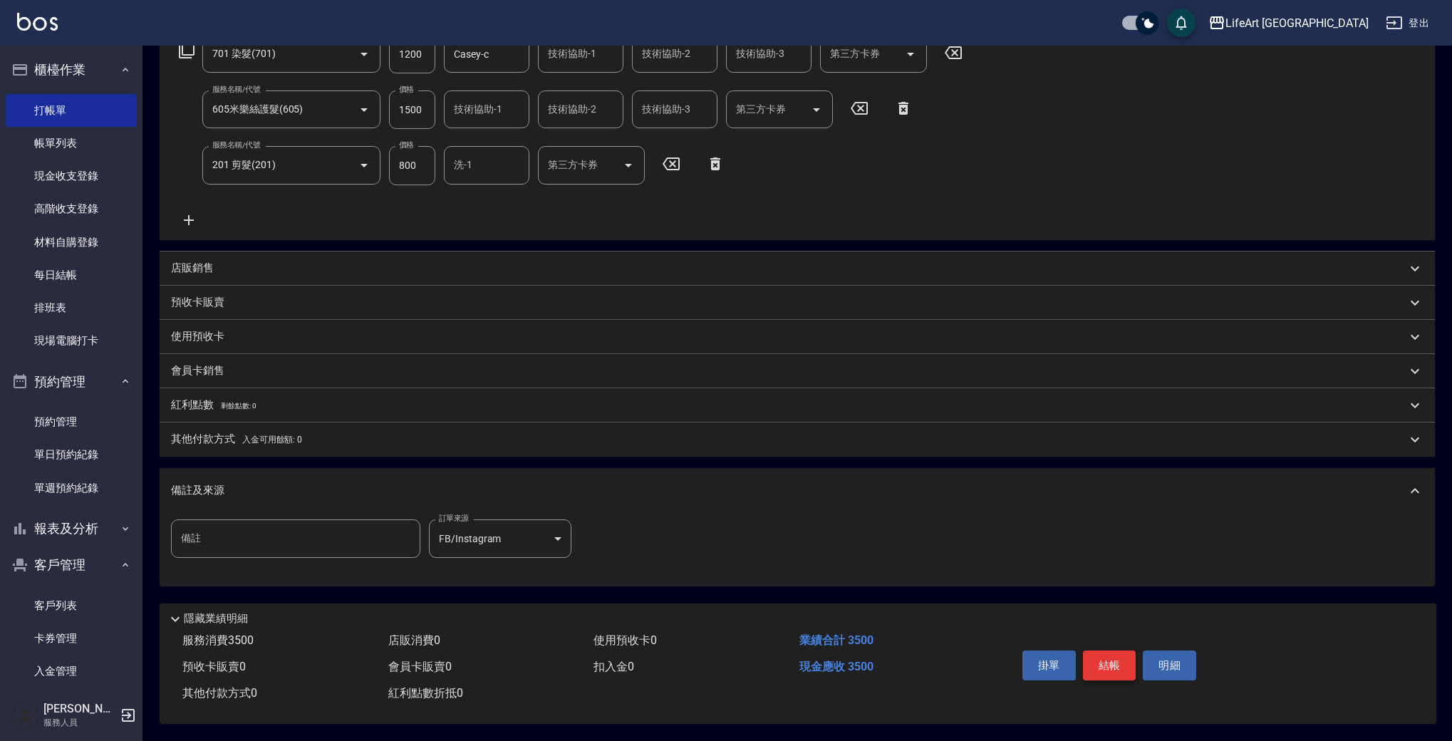
click at [1098, 662] on button "結帳" at bounding box center [1109, 665] width 53 height 30
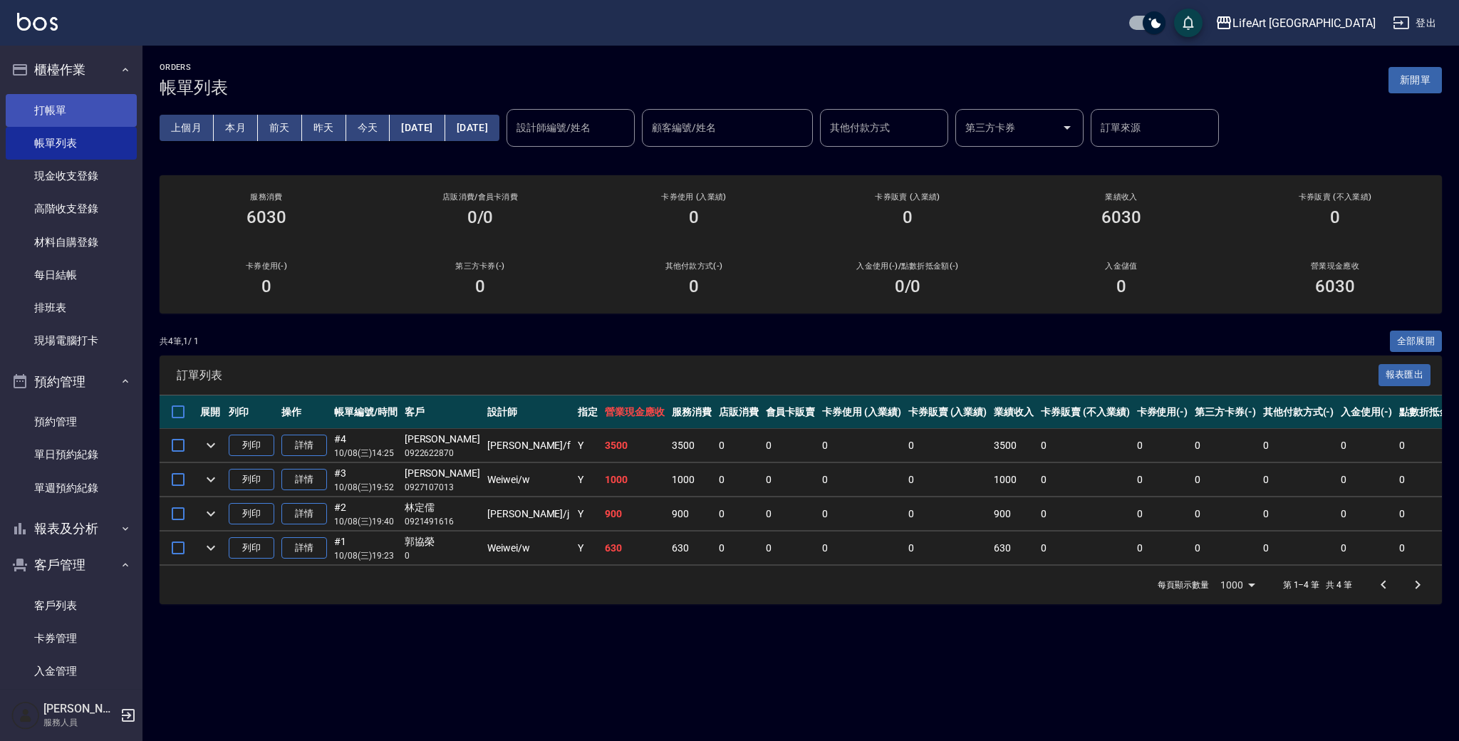
click at [47, 110] on link "打帳單" at bounding box center [71, 110] width 131 height 33
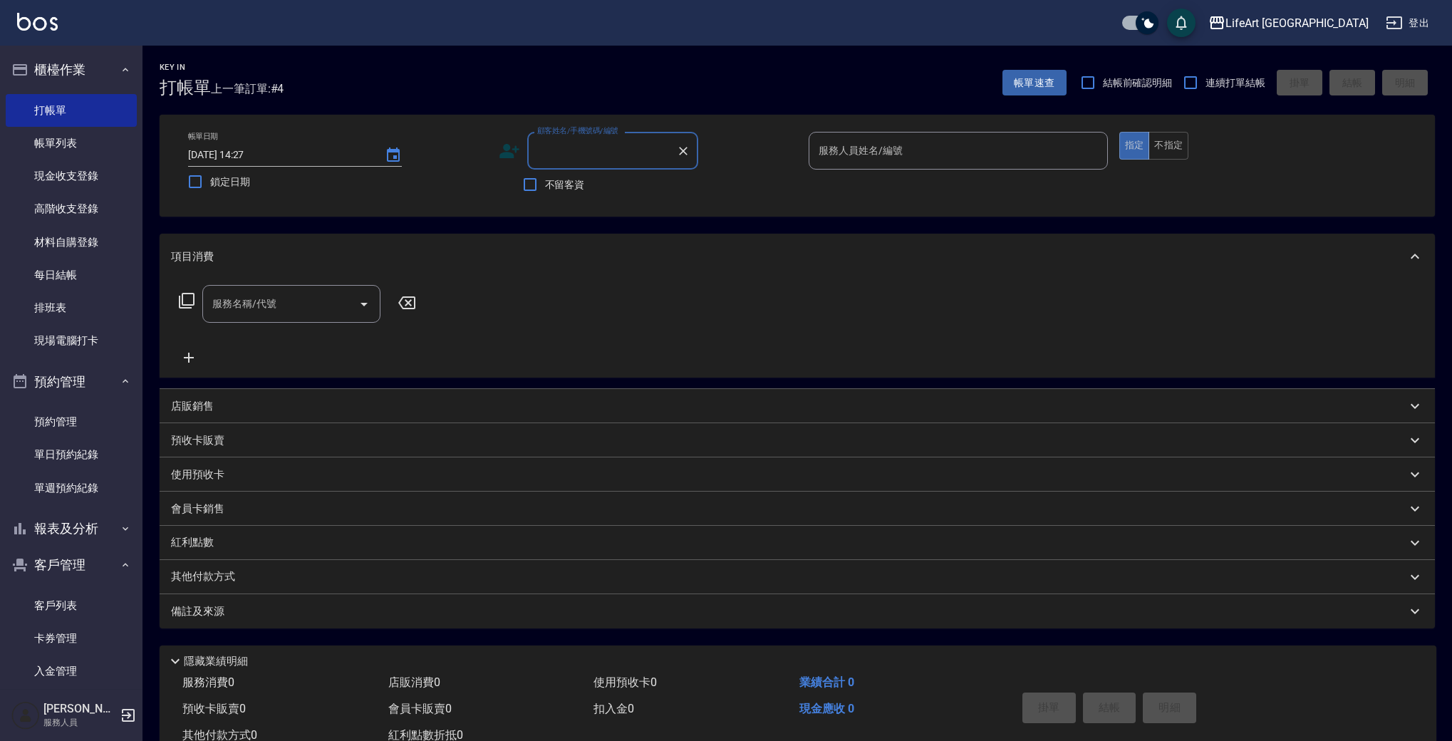
click at [556, 162] on input "顧客姓名/手機號碼/編號" at bounding box center [601, 150] width 137 height 25
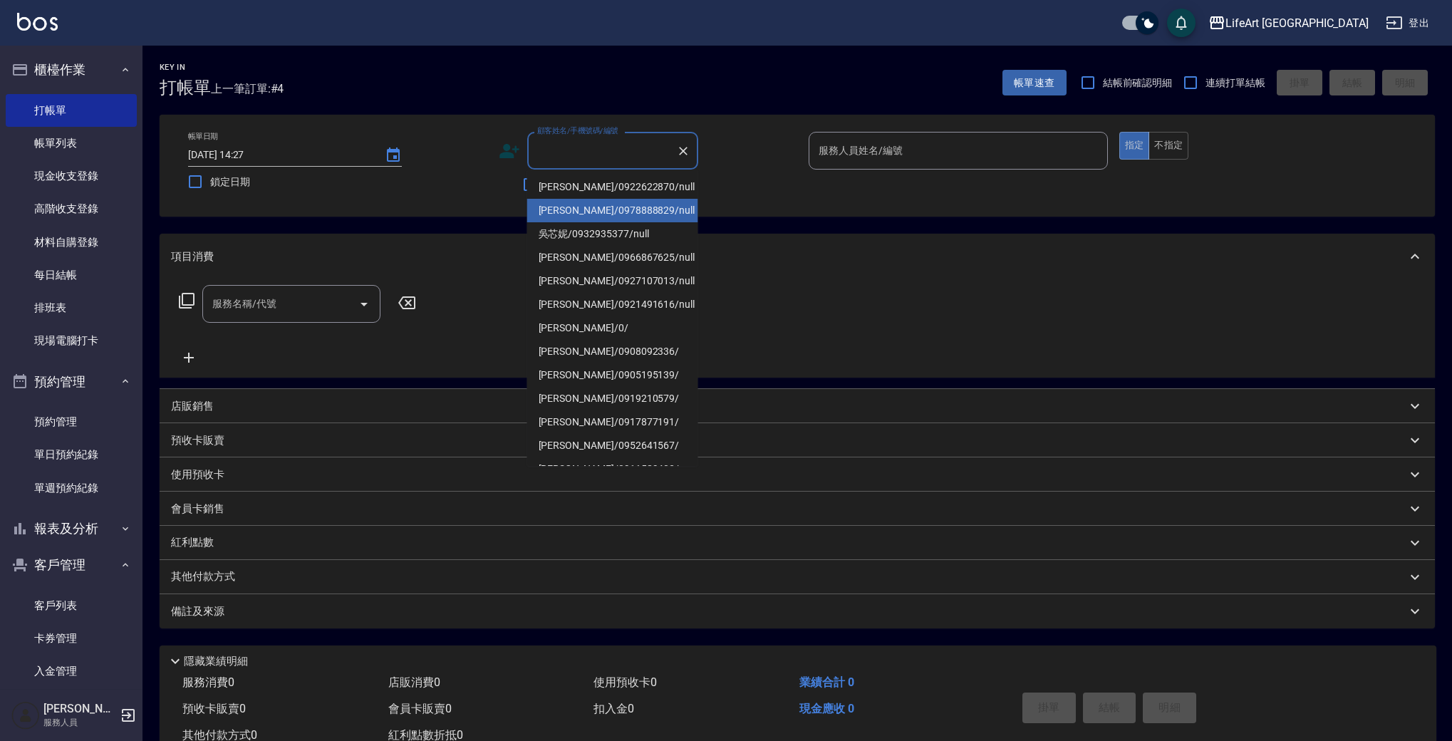
click at [582, 212] on li "[PERSON_NAME]/0978888829/null" at bounding box center [612, 211] width 171 height 24
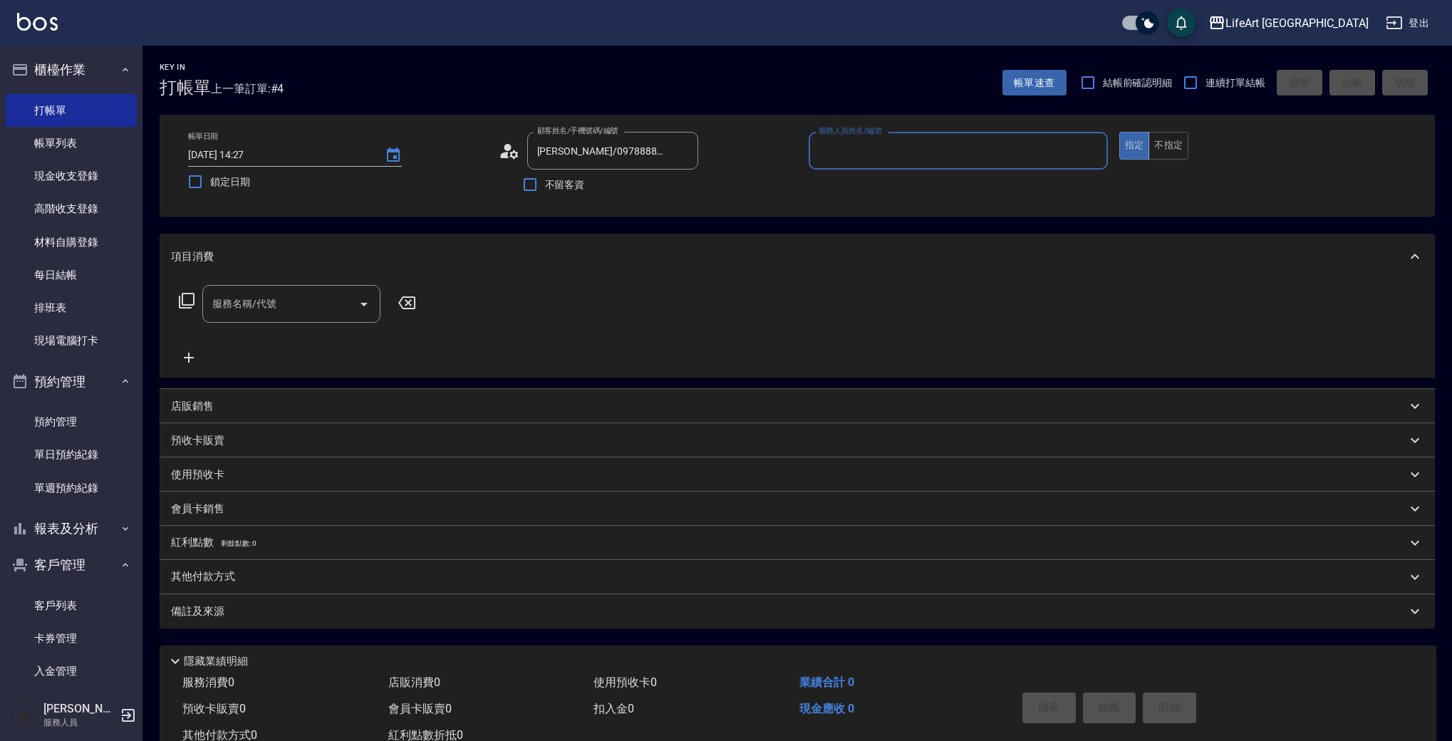
type input "[PERSON_NAME]/0978888829/null"
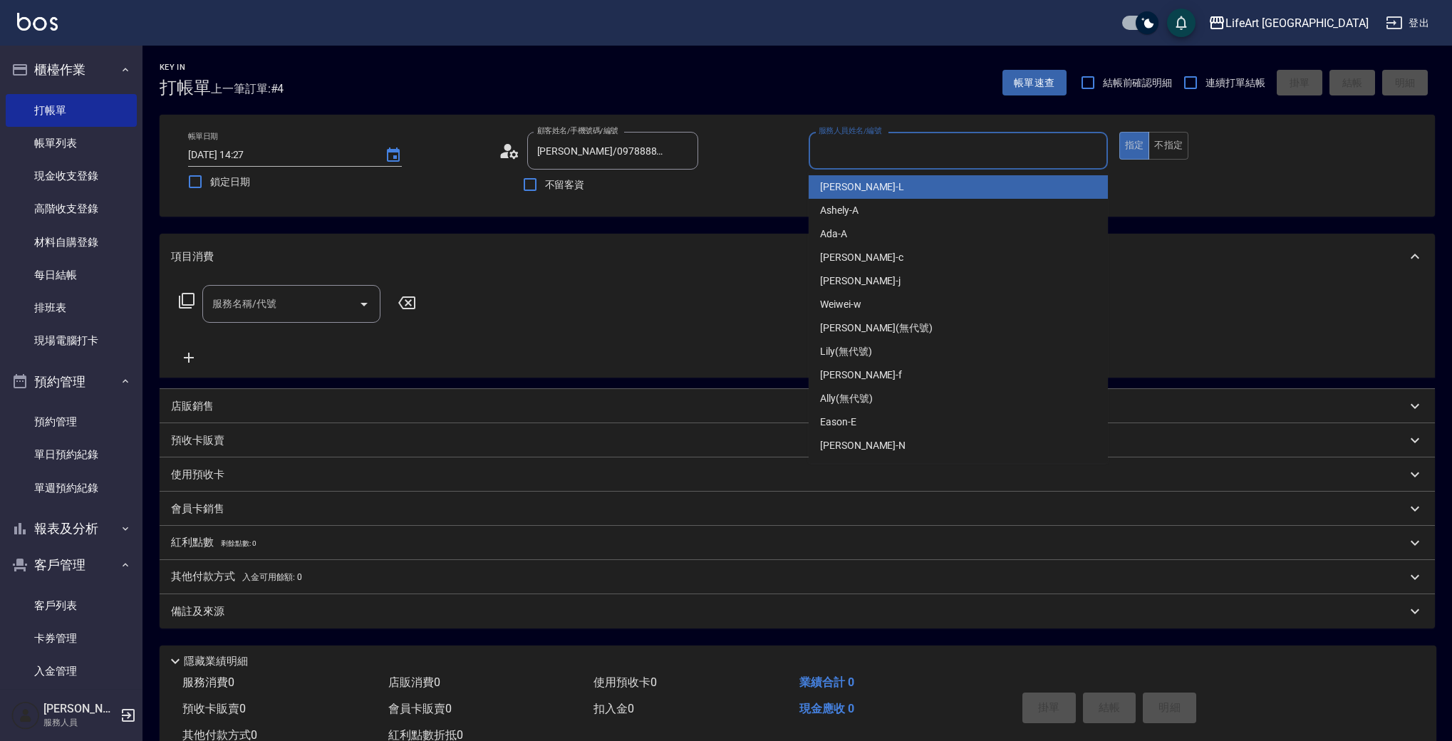
click at [877, 147] on input "服務人員姓名/編號" at bounding box center [958, 150] width 286 height 25
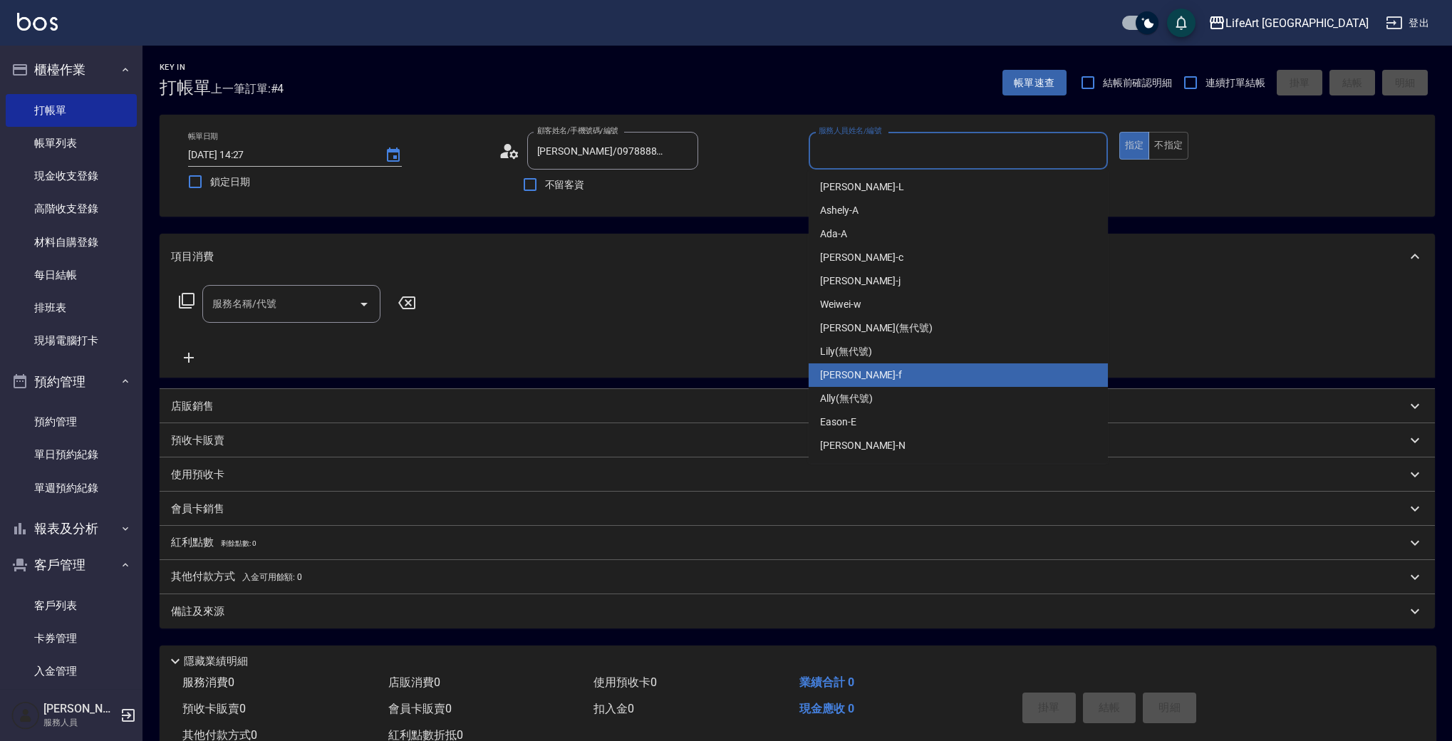
click at [860, 365] on div "Finney -f" at bounding box center [957, 375] width 299 height 24
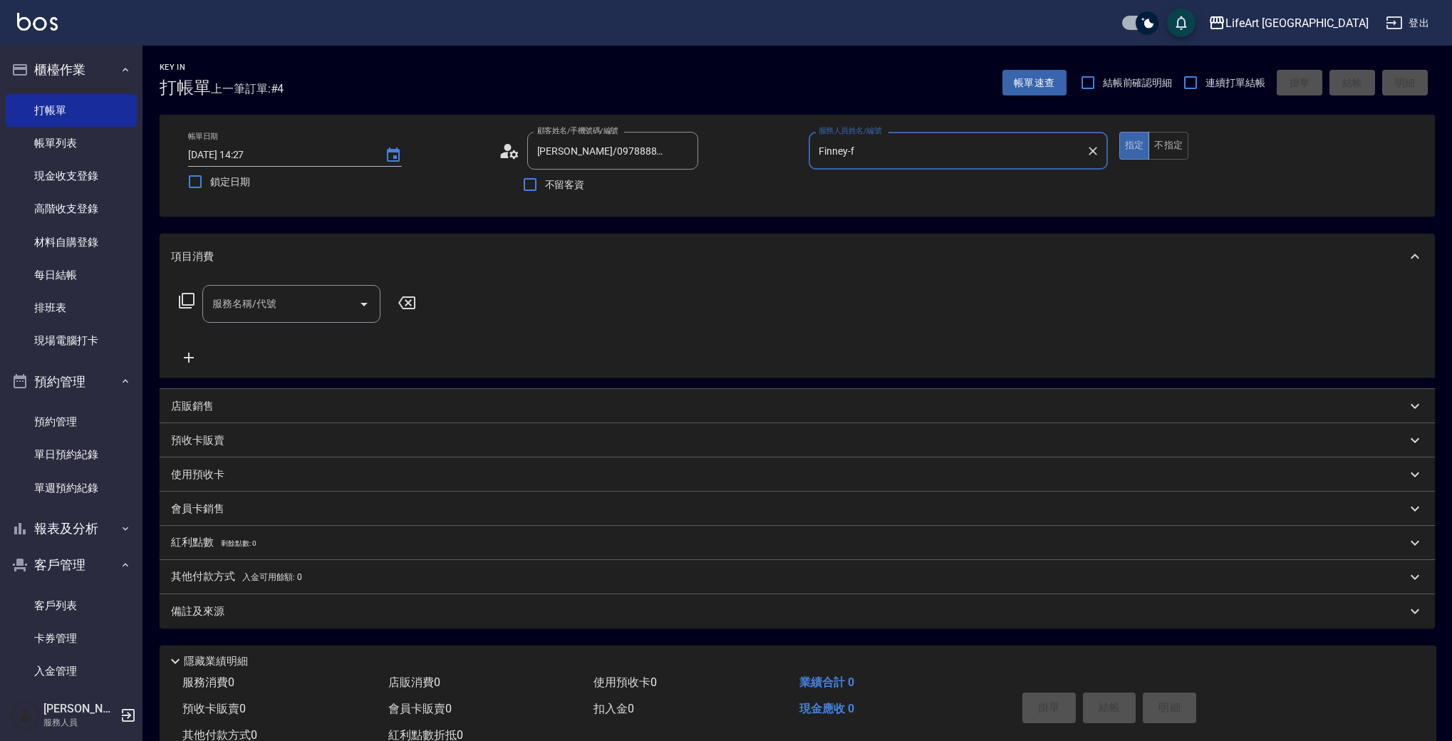
type input "Finney-f"
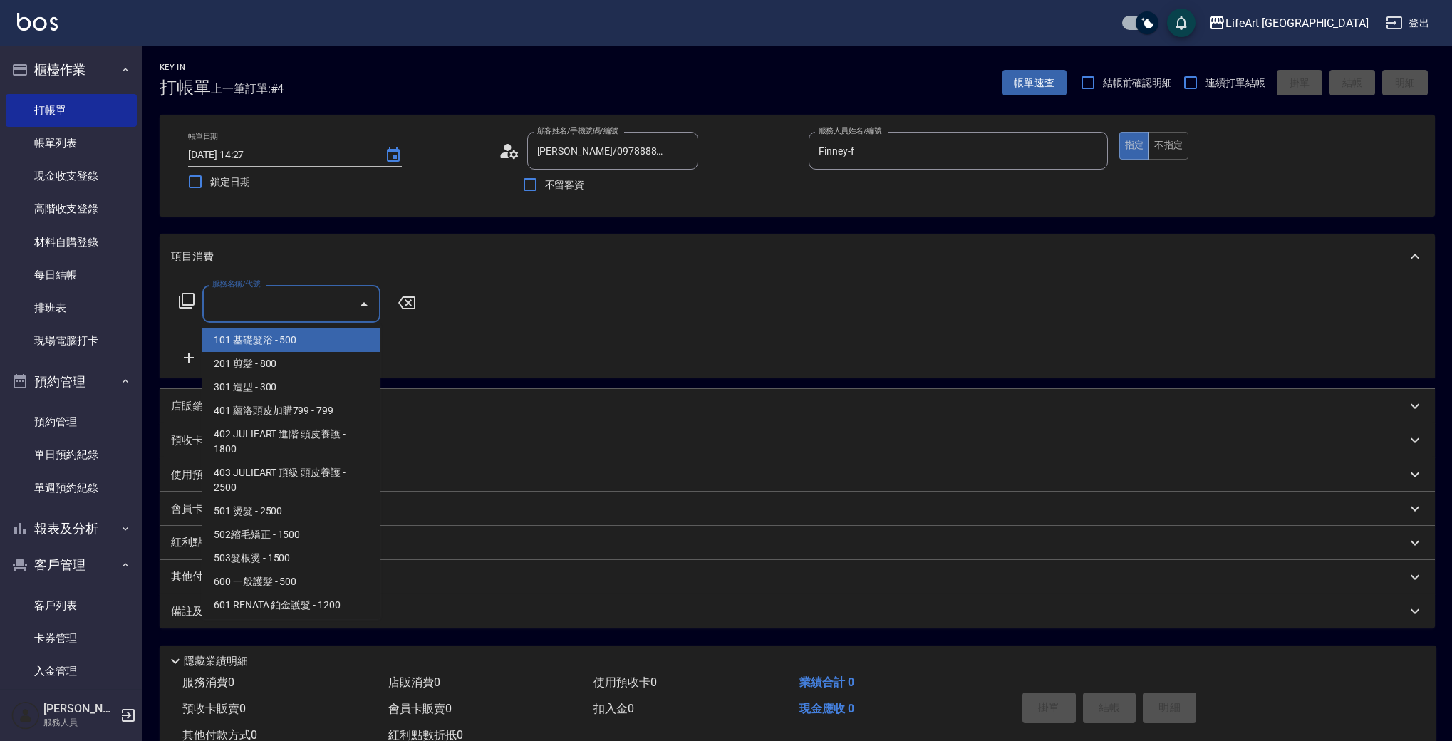
drag, startPoint x: 271, startPoint y: 300, endPoint x: 259, endPoint y: 302, distance: 12.3
click at [271, 300] on div "服務名稱/代號 服務名稱/代號" at bounding box center [291, 304] width 178 height 38
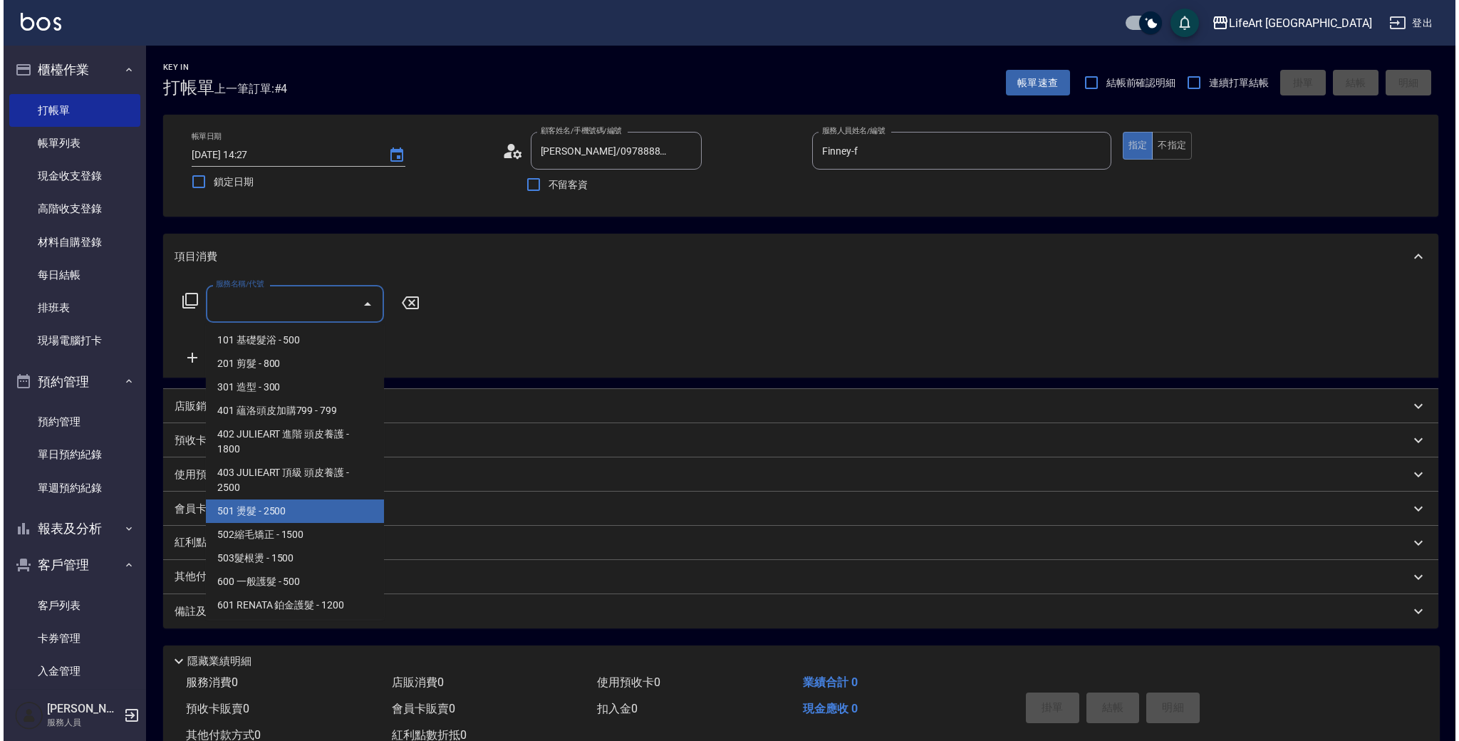
scroll to position [192, 0]
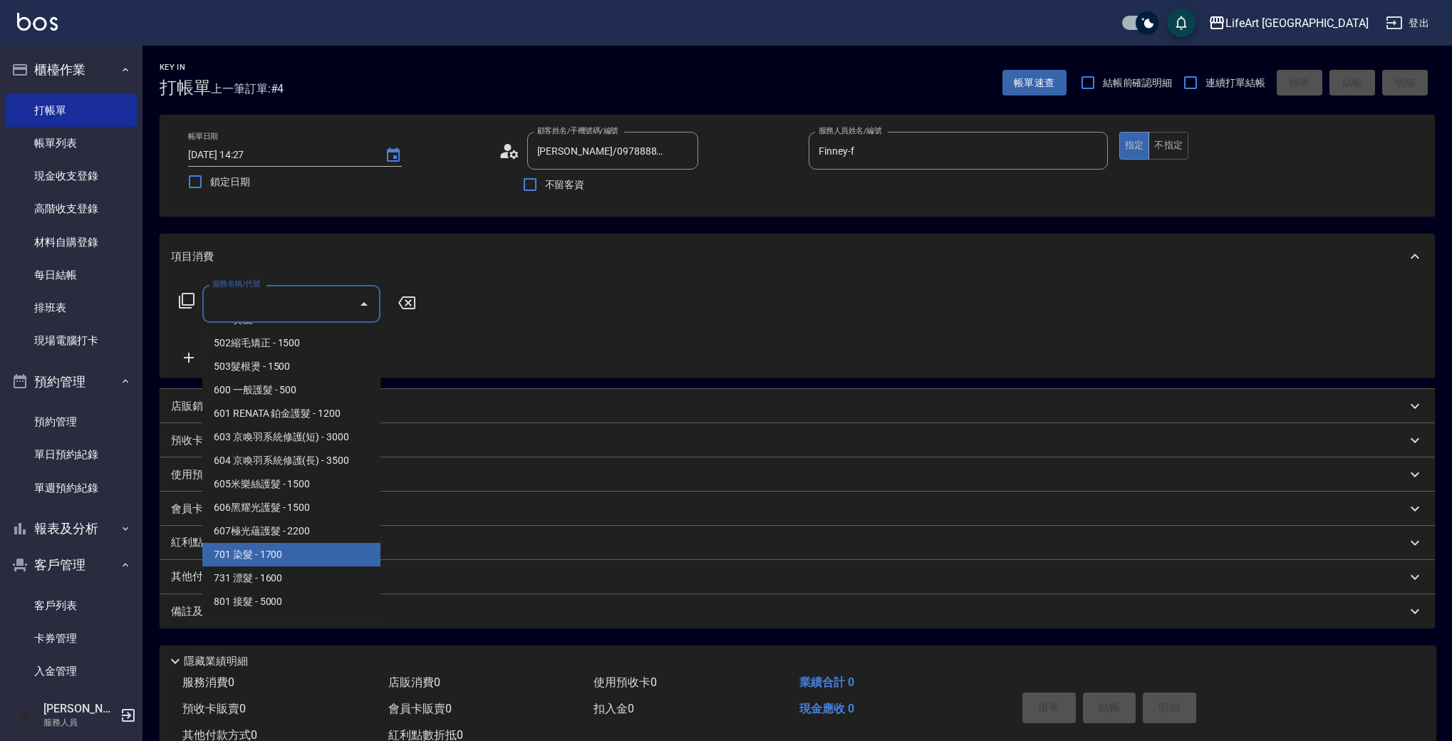
click at [283, 555] on span "701 染髮 - 1700" at bounding box center [291, 555] width 178 height 24
type input "701 染髮(701)"
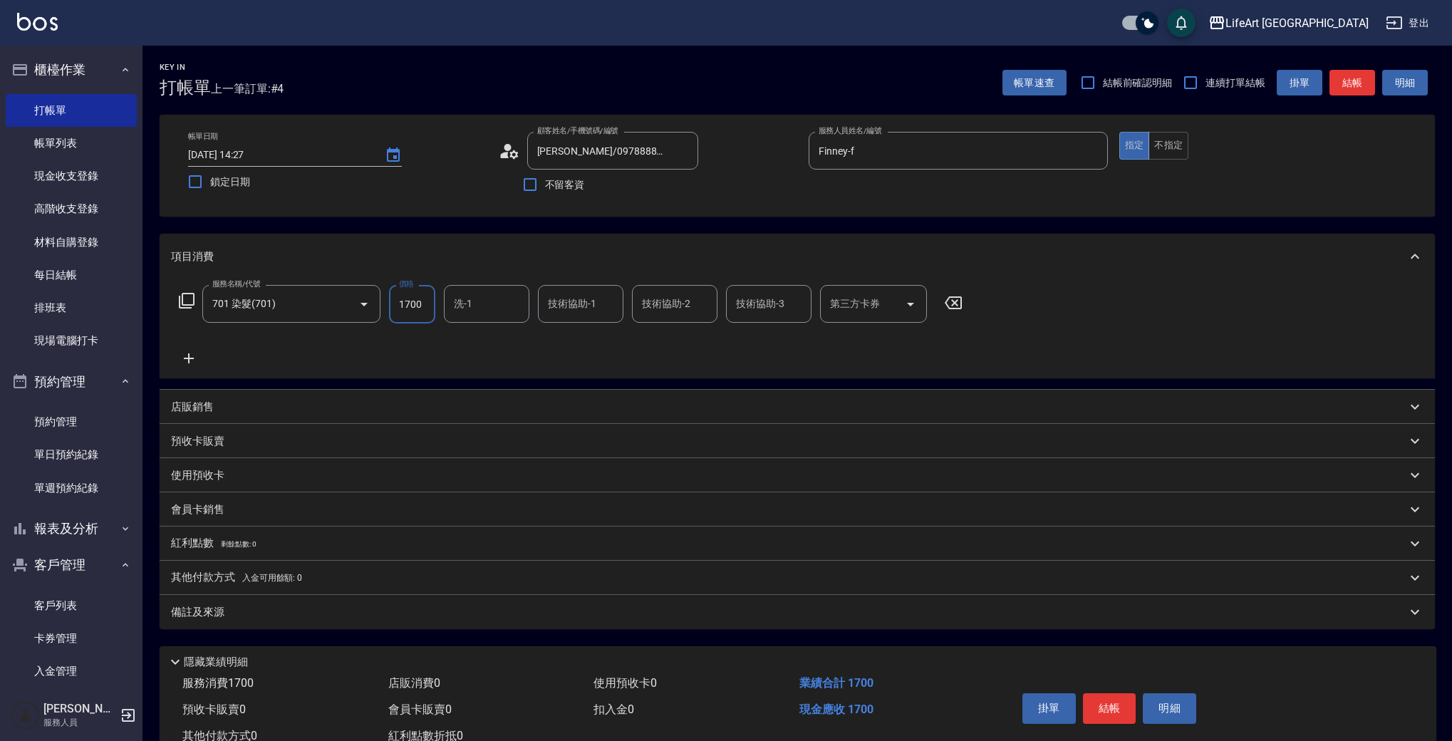
drag, startPoint x: 420, startPoint y: 302, endPoint x: 385, endPoint y: 299, distance: 35.7
click at [385, 299] on div "服務名稱/代號 701 染髮(701) 服務名稱/代號 價格 1700 價格 洗-1 洗-1 技術協助-1 技術協助-1 技術協助-2 技術協助-2 技術協助…" at bounding box center [571, 304] width 800 height 38
click at [486, 293] on div "洗-1" at bounding box center [486, 304] width 85 height 38
type input "3000"
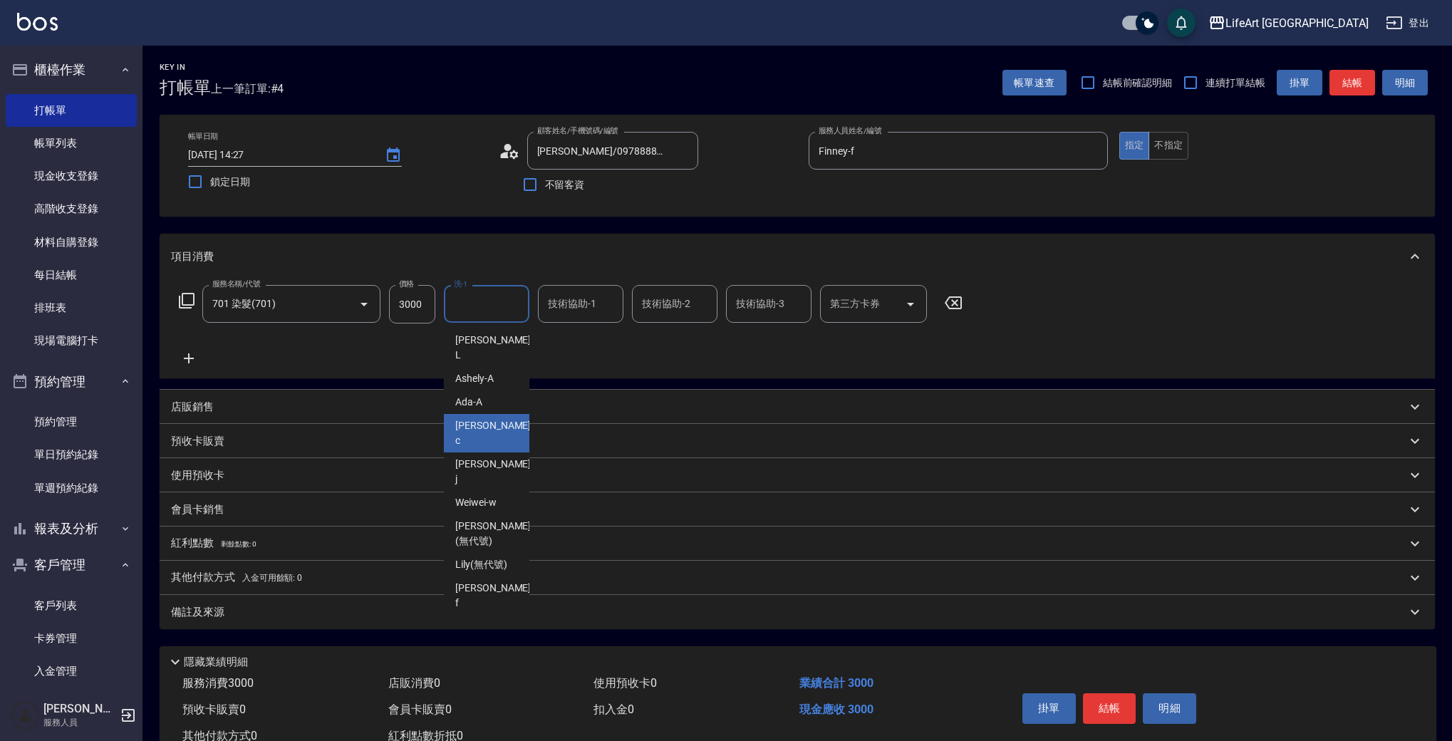
click at [506, 419] on div "Casey -c" at bounding box center [486, 433] width 85 height 38
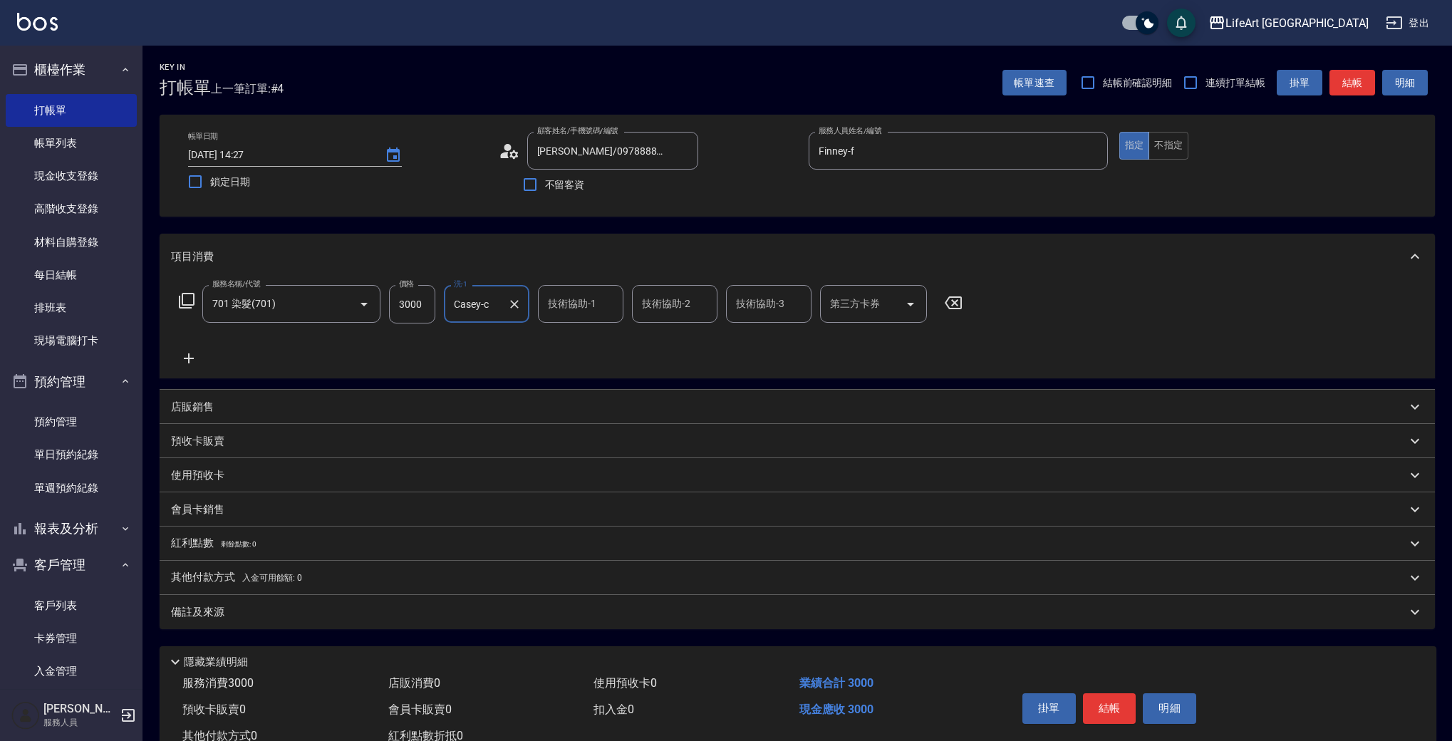
type input "Casey-c"
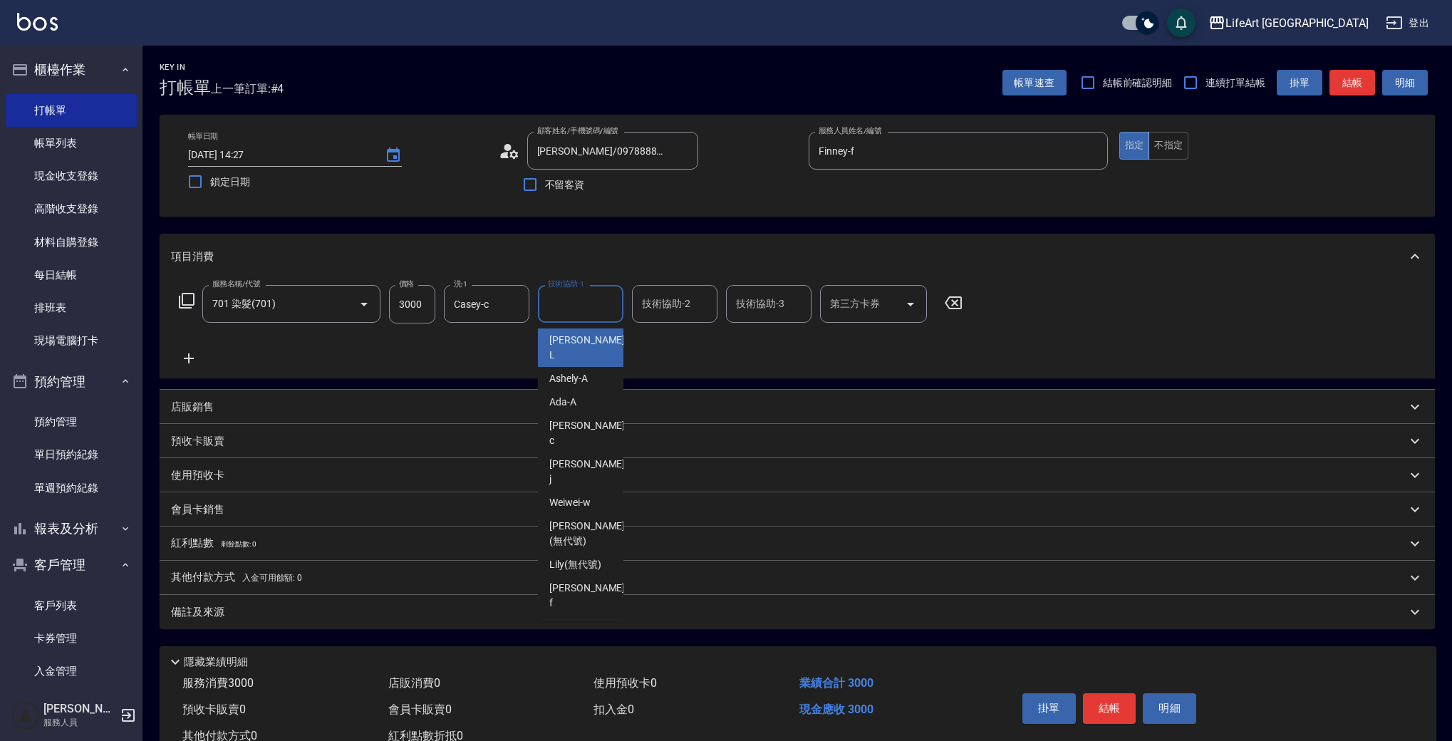
click at [572, 300] on div "技術協助-1 技術協助-1" at bounding box center [580, 304] width 85 height 38
click at [580, 418] on span "Casey -c" at bounding box center [588, 433] width 78 height 30
type input "Casey-c"
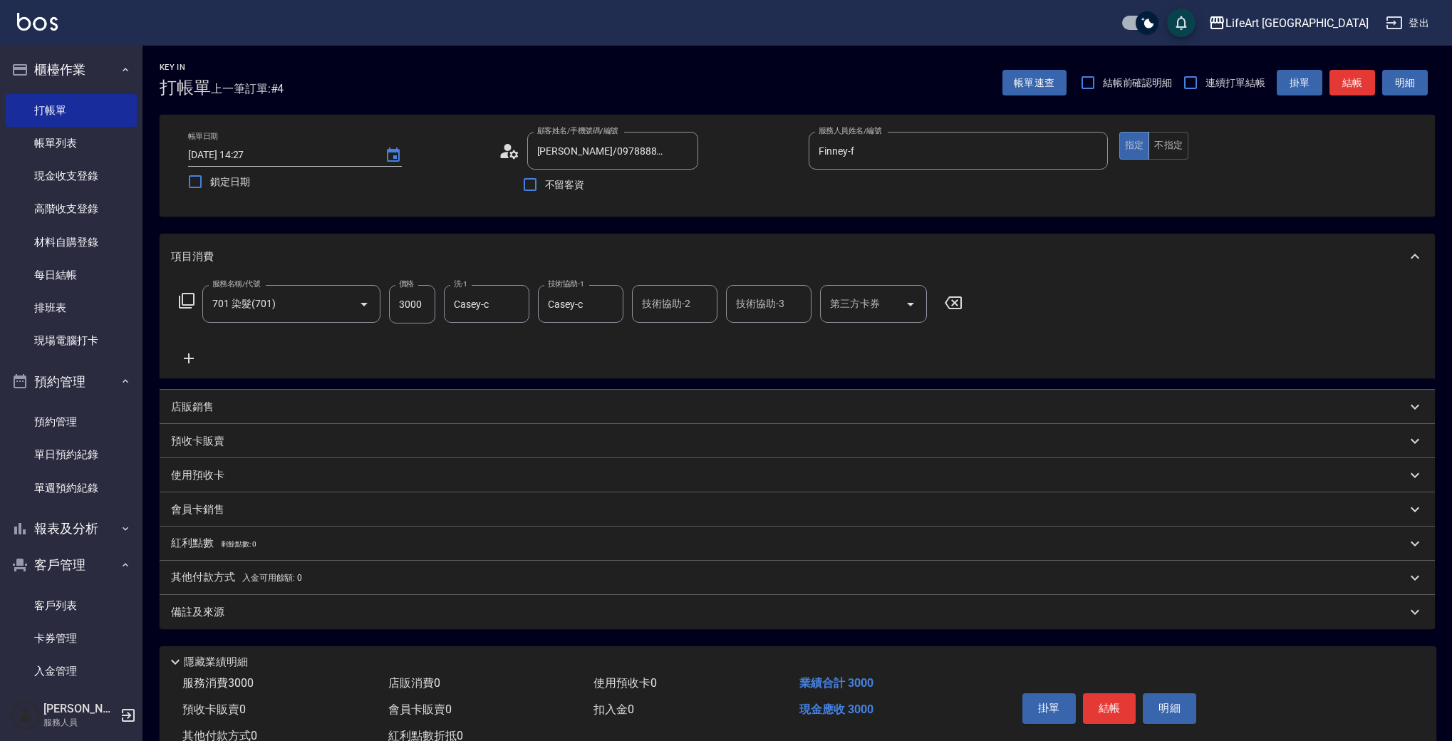
click at [294, 610] on div "備註及來源" at bounding box center [788, 612] width 1235 height 15
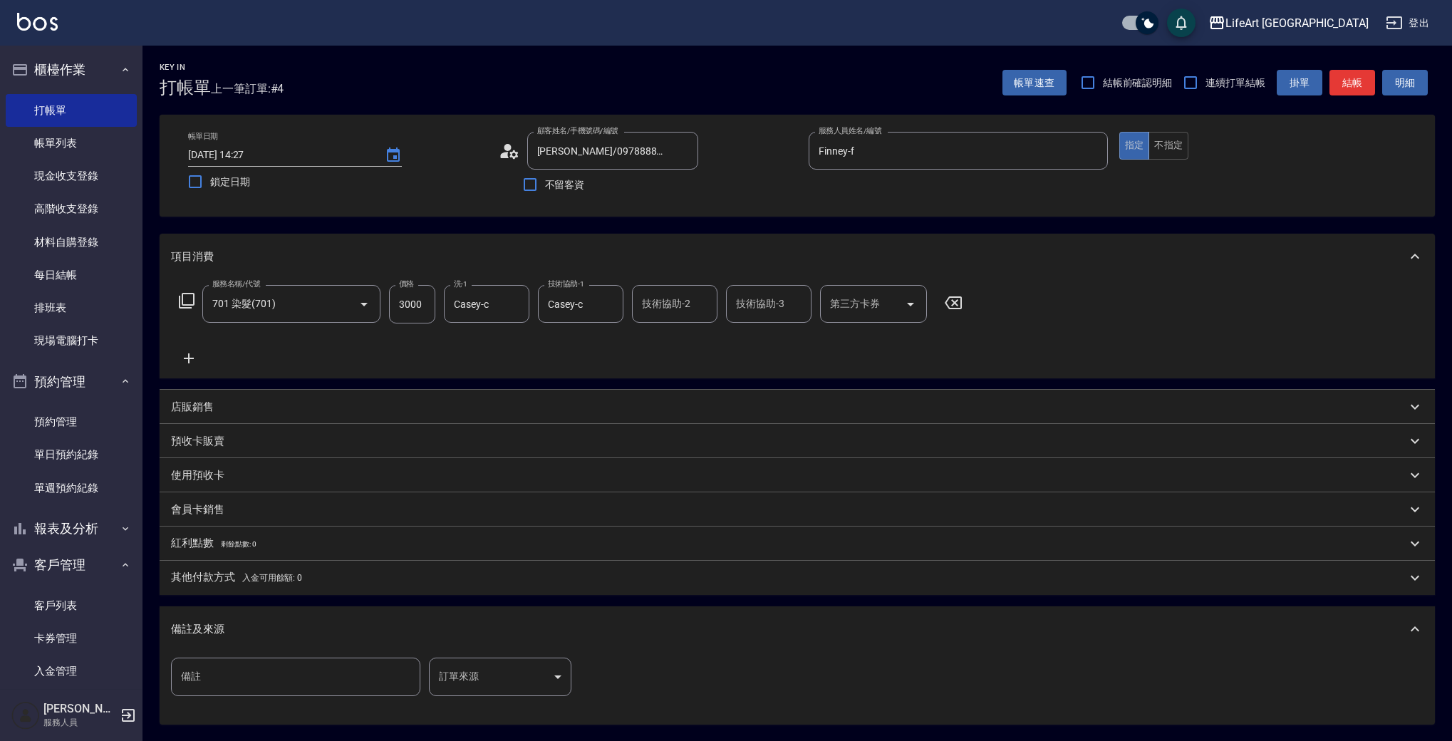
click at [521, 677] on body "LifeArt 蘆洲 登出 櫃檯作業 打帳單 帳單列表 現金收支登錄 高階收支登錄 材料自購登錄 每日結帳 排班表 現場電腦打卡 預約管理 預約管理 單日預約…" at bounding box center [726, 439] width 1452 height 879
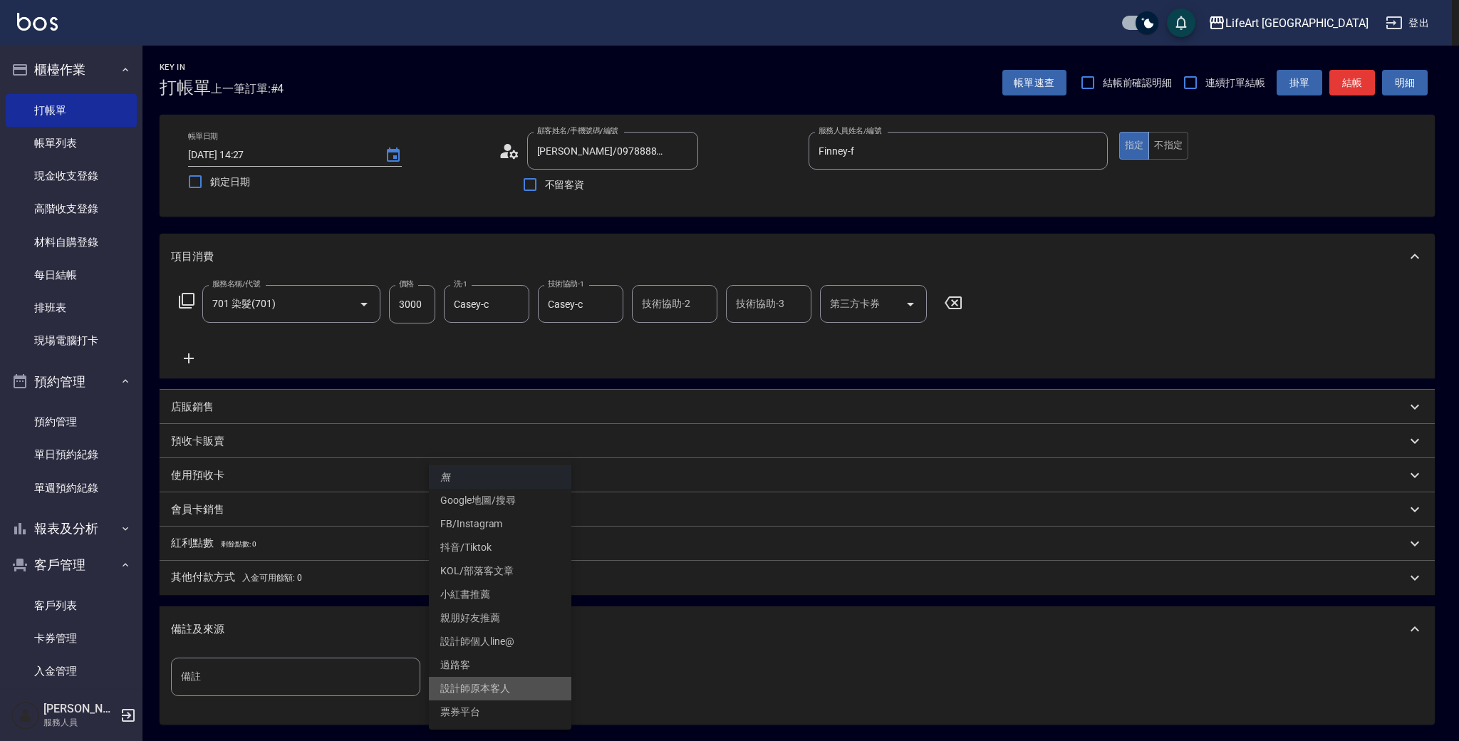
click at [501, 694] on li "設計師原本客人" at bounding box center [500, 689] width 142 height 24
type input "設計師原本客人"
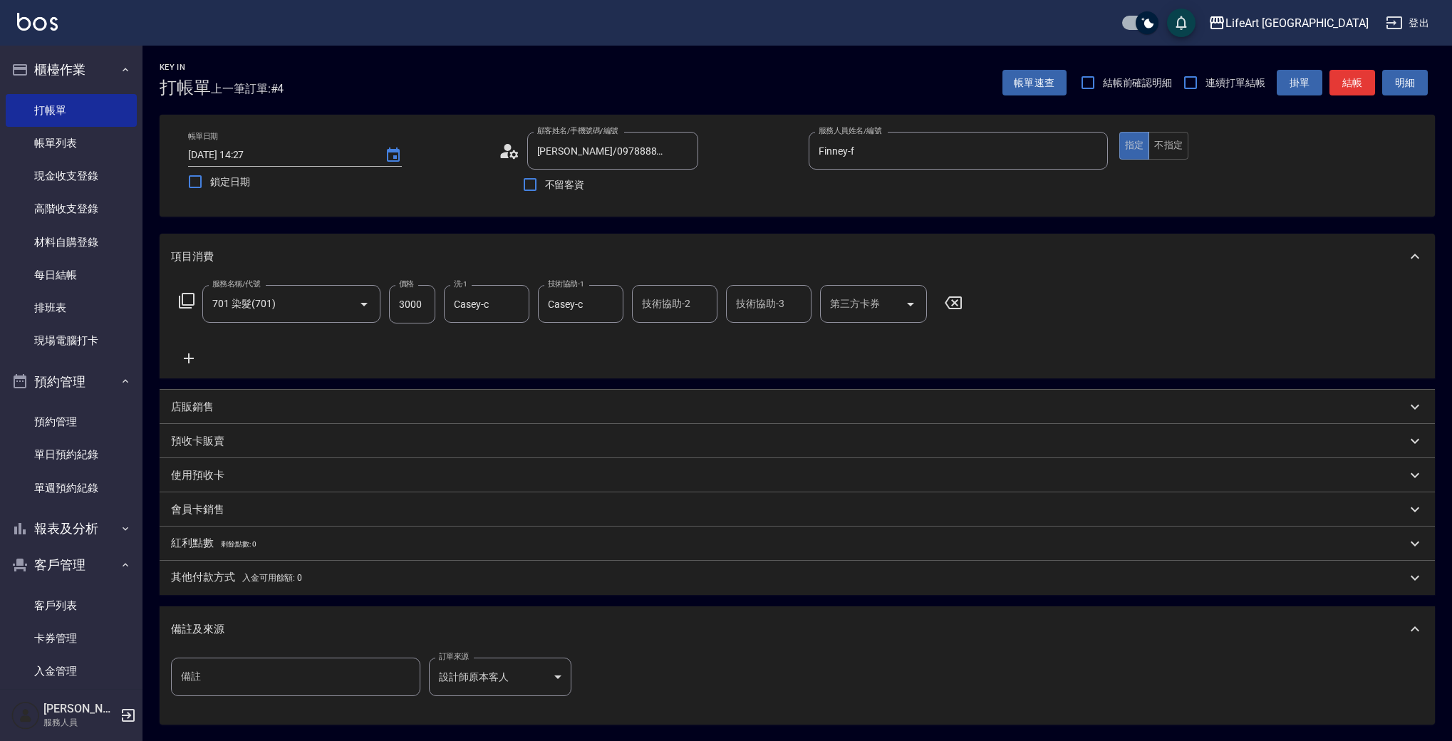
click at [418, 613] on div "備註及來源" at bounding box center [797, 629] width 1275 height 46
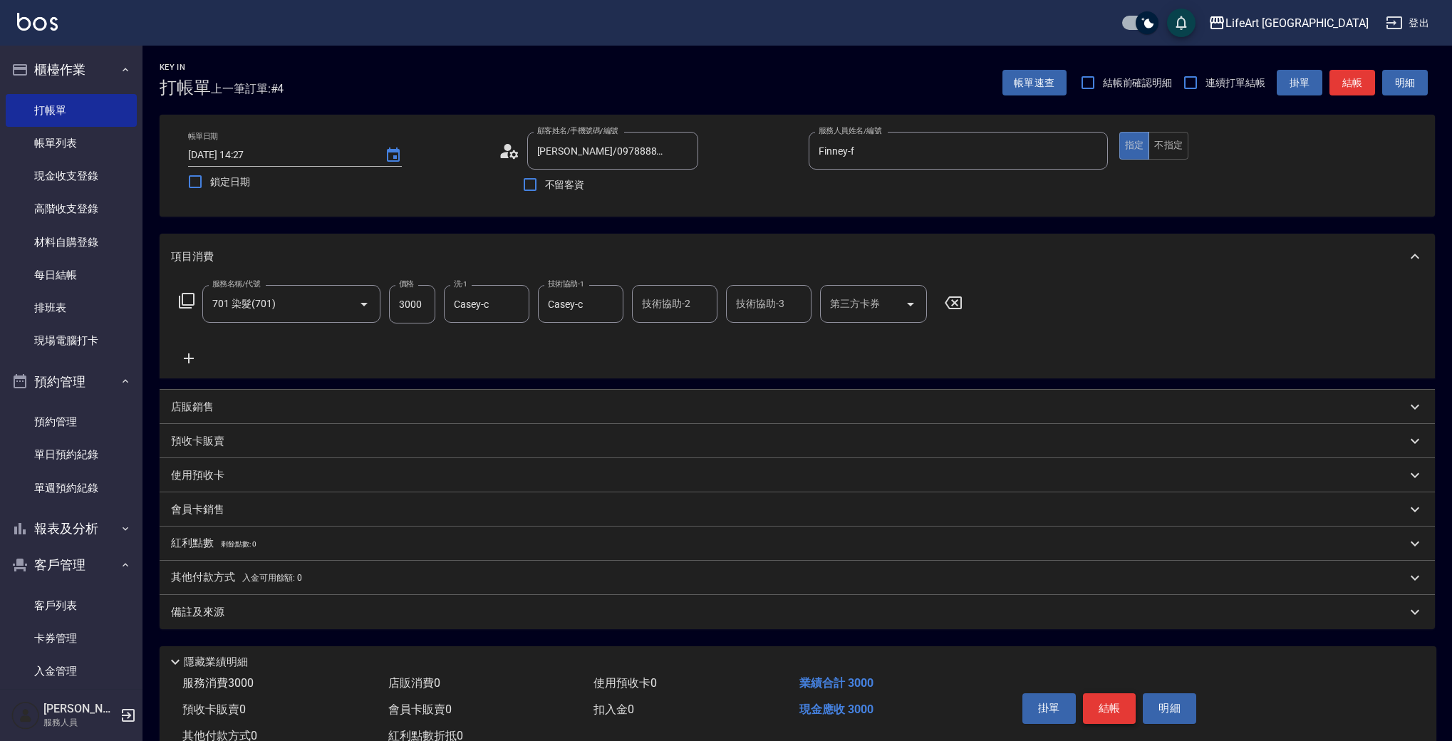
click at [1127, 713] on button "結帳" at bounding box center [1109, 708] width 53 height 30
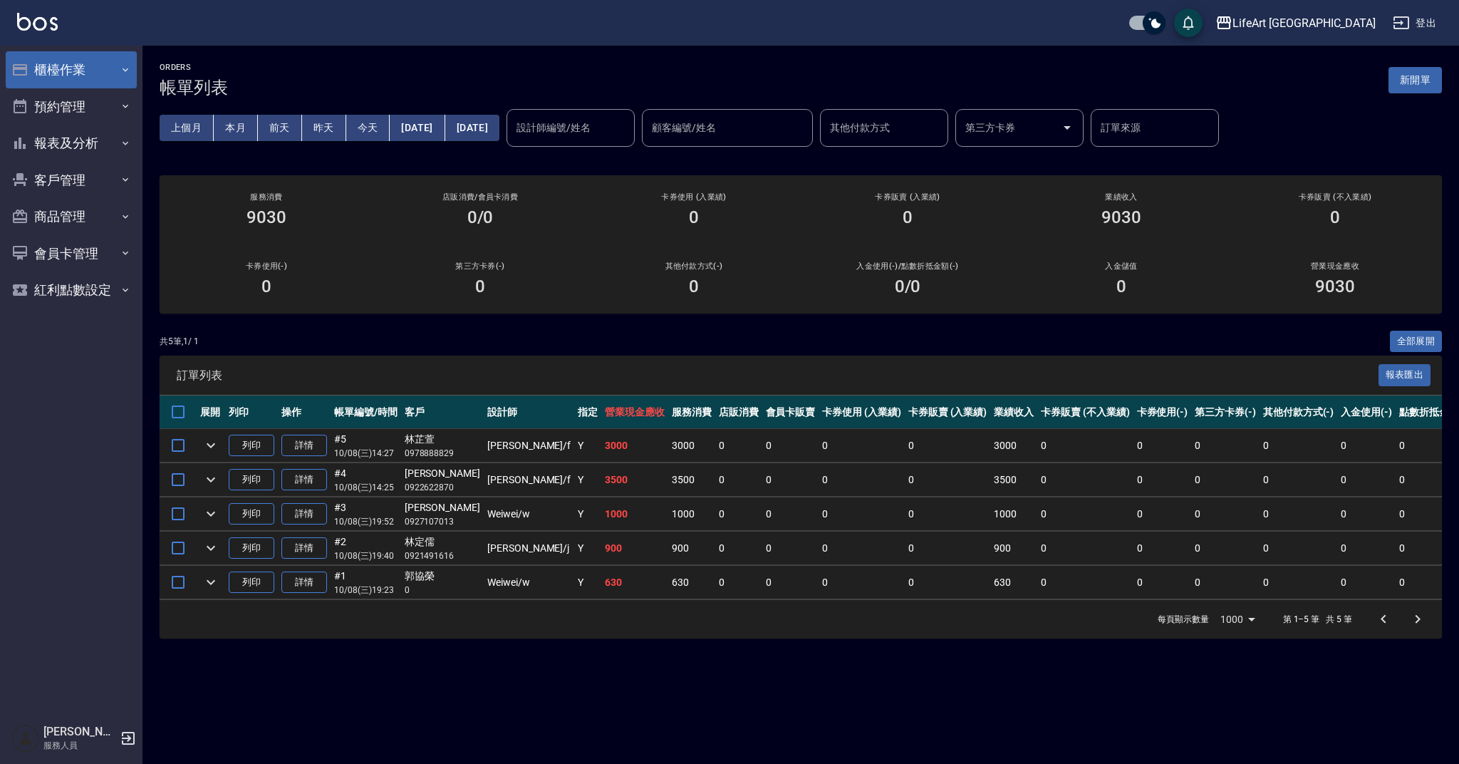
click at [90, 73] on button "櫃檯作業" at bounding box center [71, 69] width 131 height 37
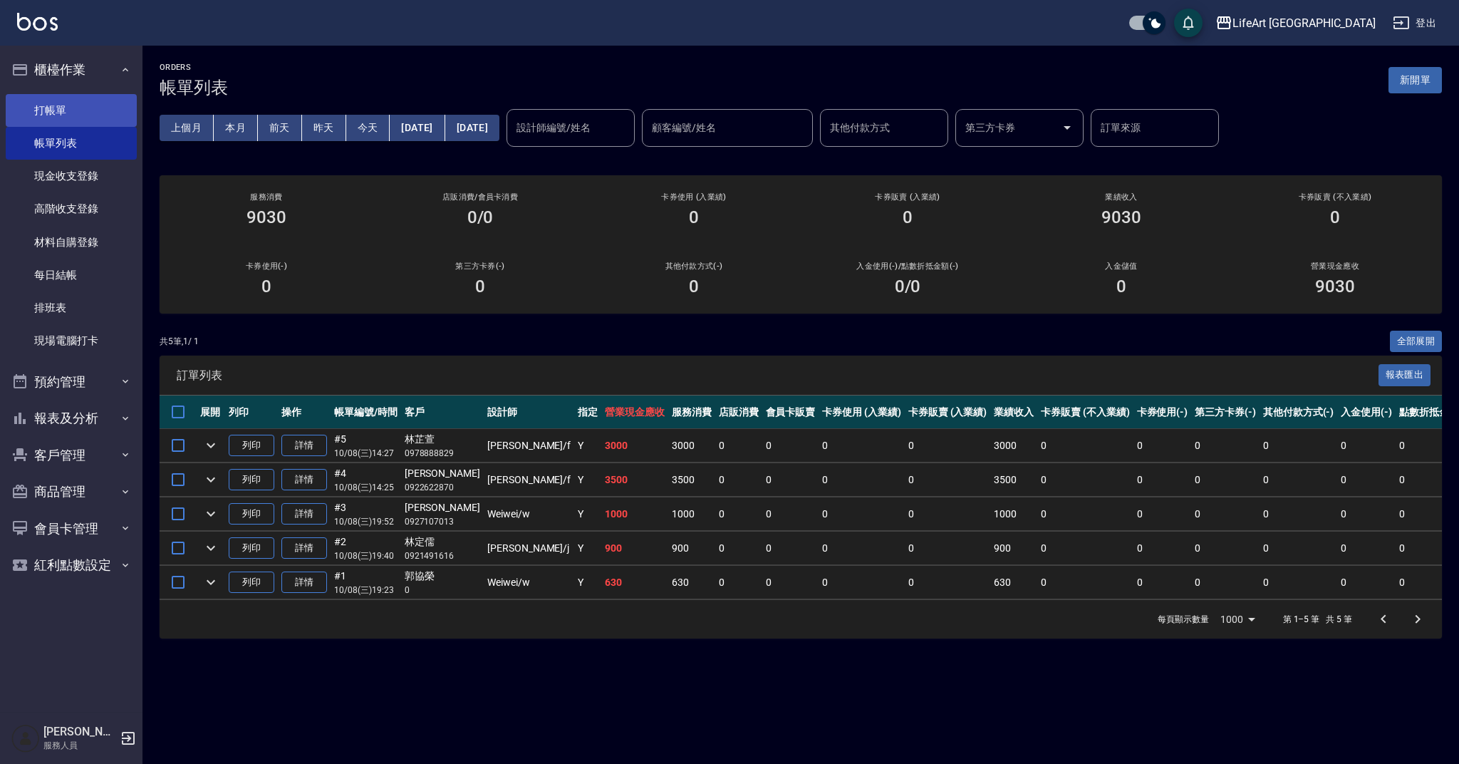
click at [73, 111] on link "打帳單" at bounding box center [71, 110] width 131 height 33
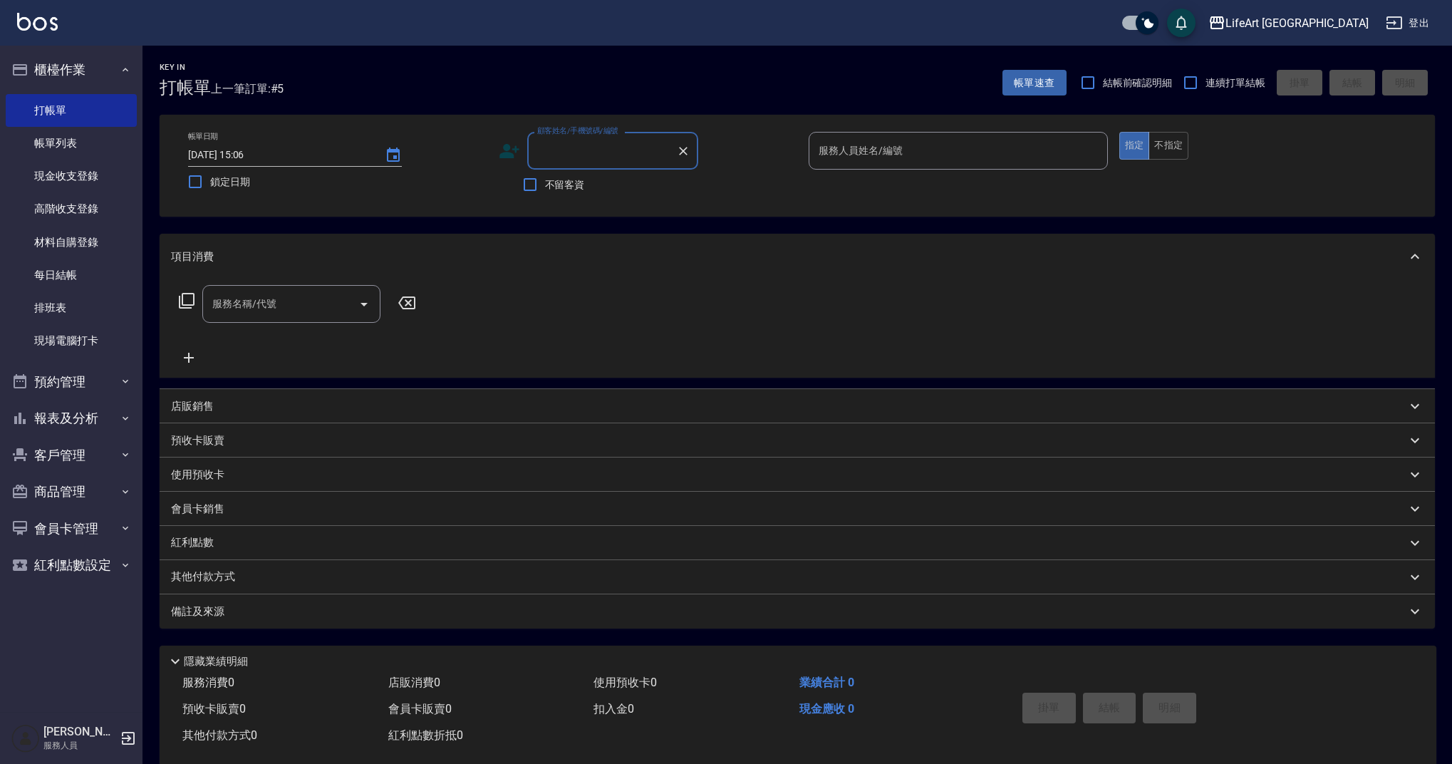
type input "u"
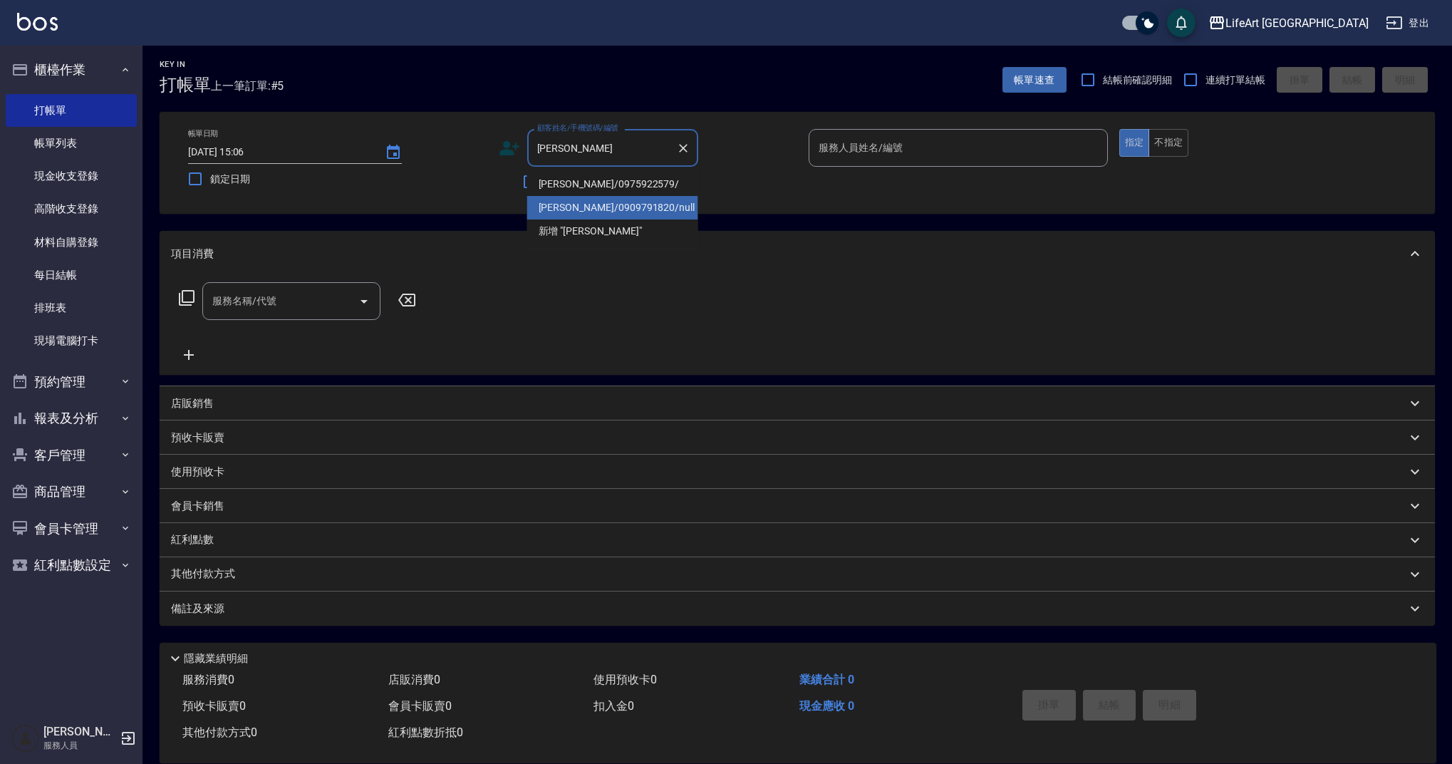
scroll to position [6, 0]
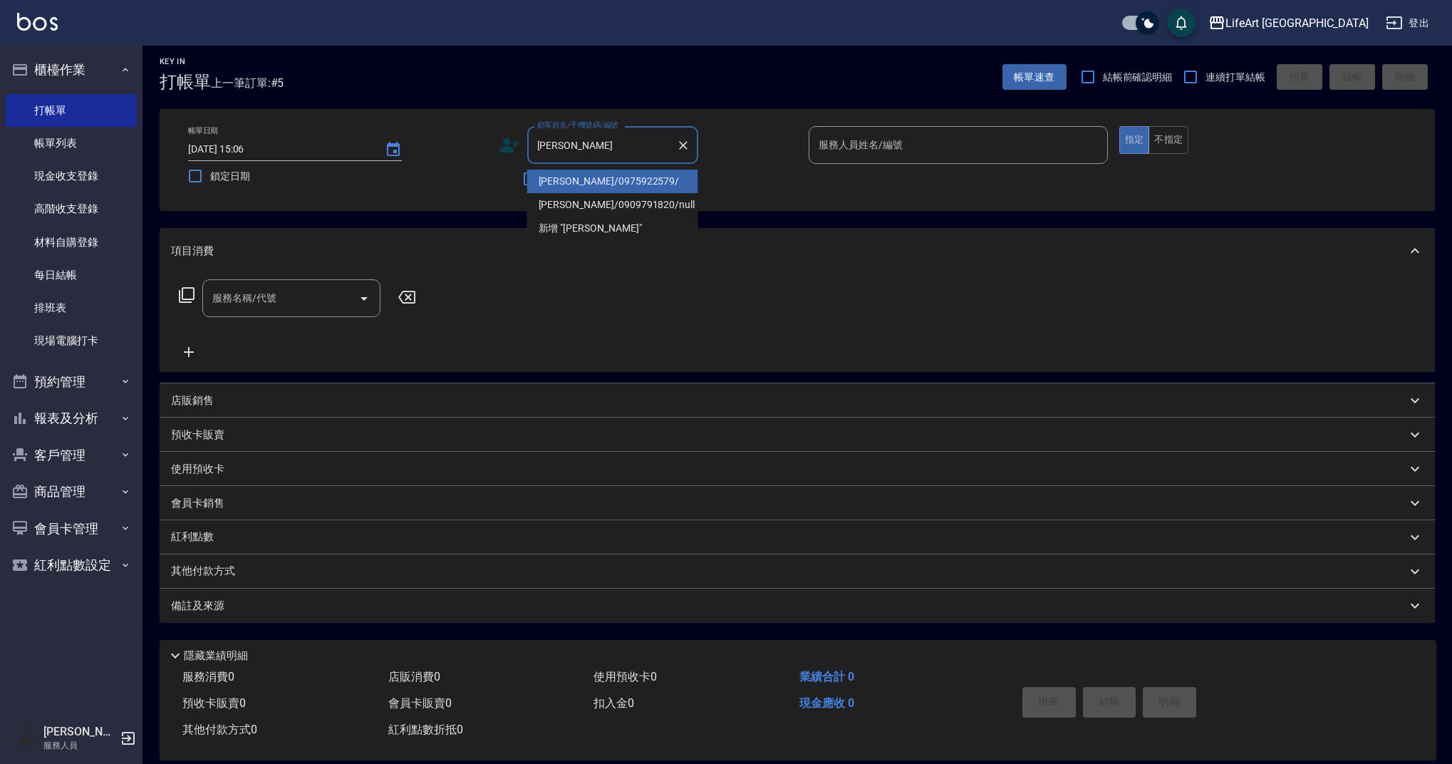
click at [607, 190] on li "[PERSON_NAME]/0975922579/" at bounding box center [612, 182] width 171 height 24
type input "[PERSON_NAME]/0975922579/"
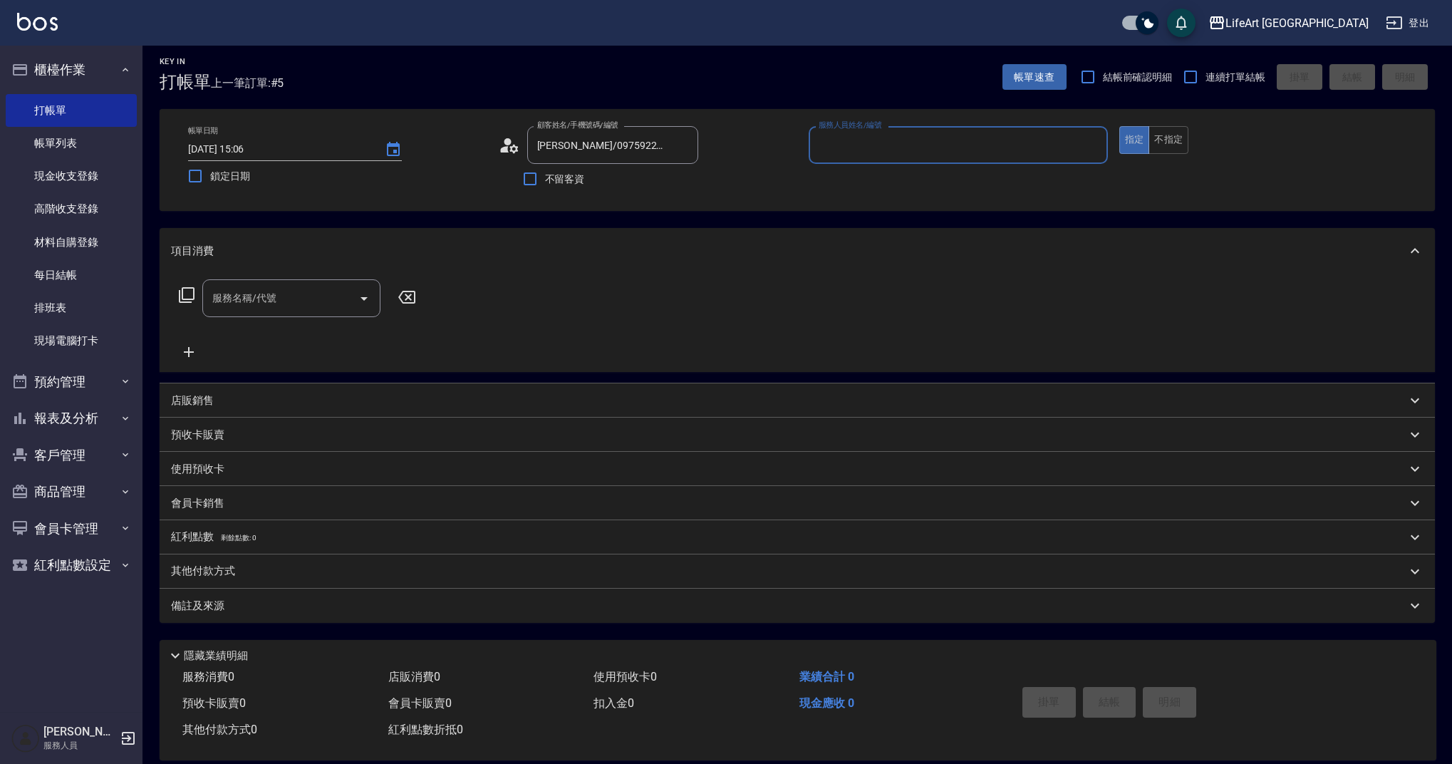
type input "Weiwei-w"
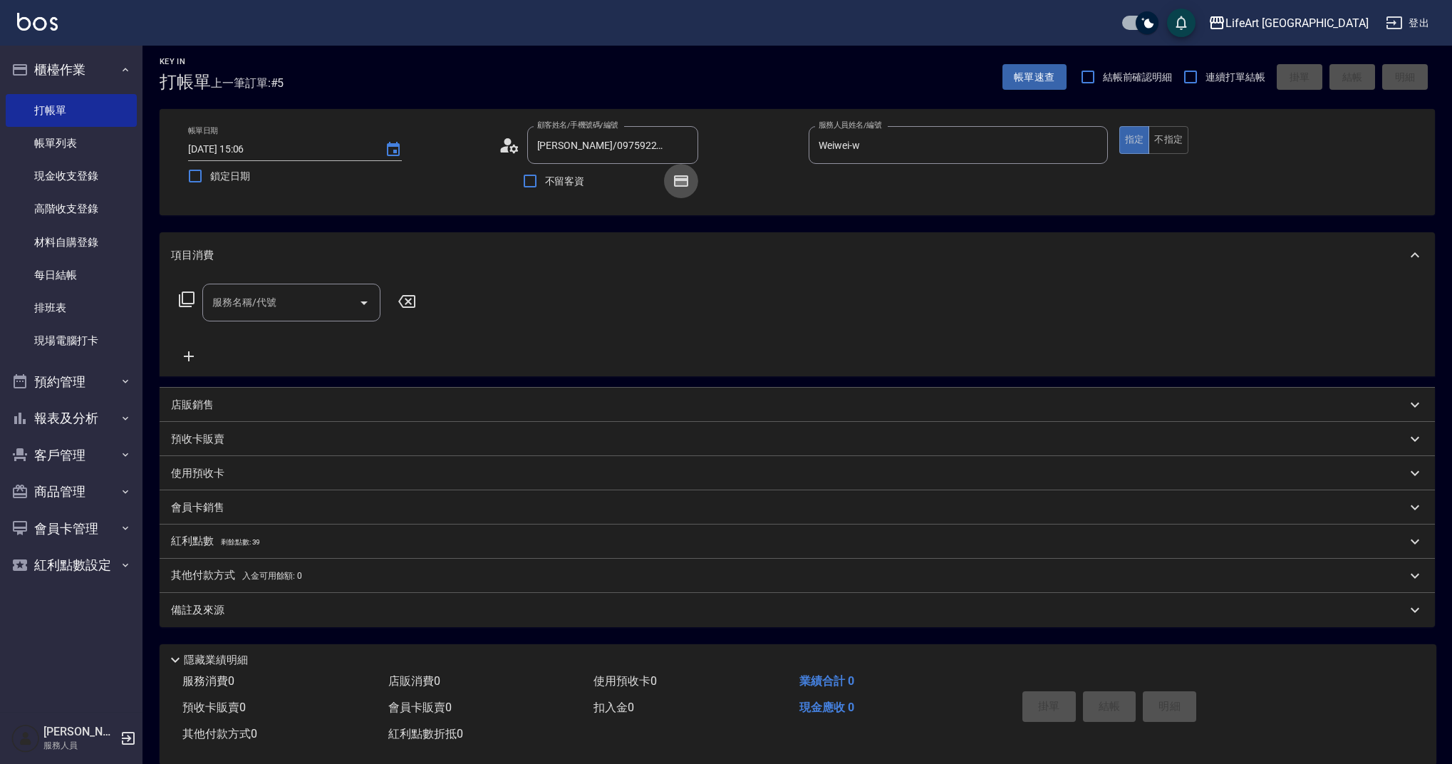
click at [677, 177] on icon "button" at bounding box center [680, 180] width 17 height 17
click at [306, 297] on input "服務名稱/代號" at bounding box center [281, 302] width 144 height 25
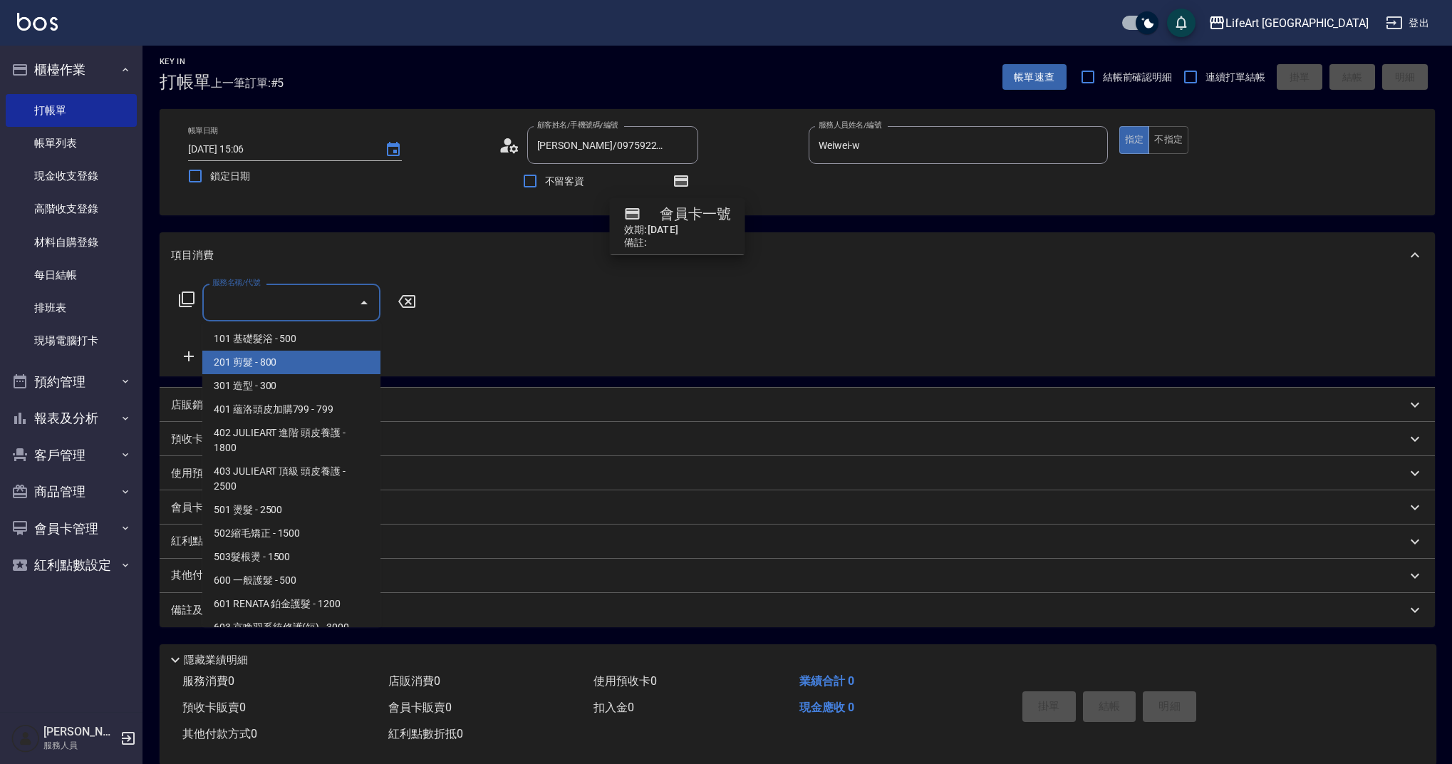
click at [237, 365] on span "201 剪髮 - 800" at bounding box center [291, 362] width 178 height 24
type input "201 剪髮(201)"
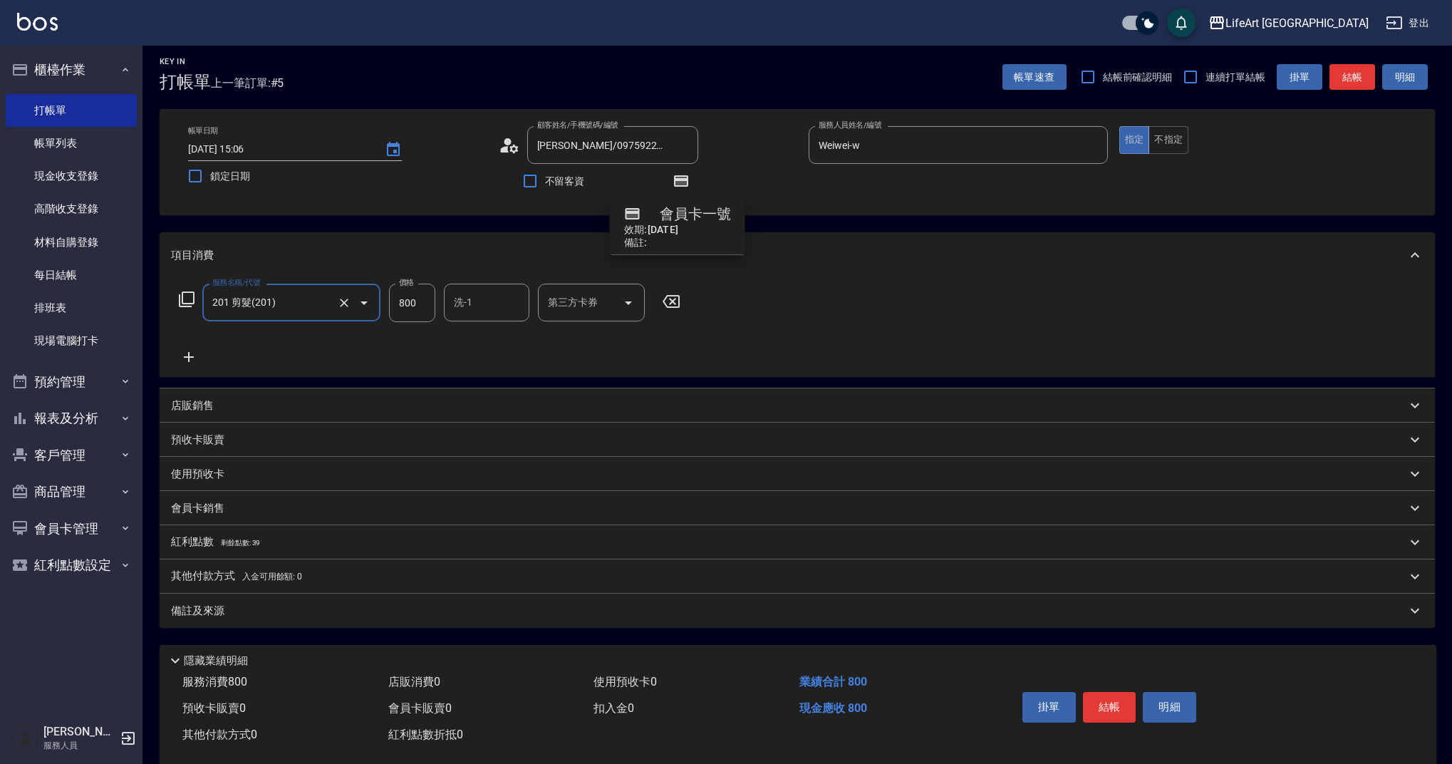
click at [192, 355] on icon at bounding box center [189, 356] width 36 height 17
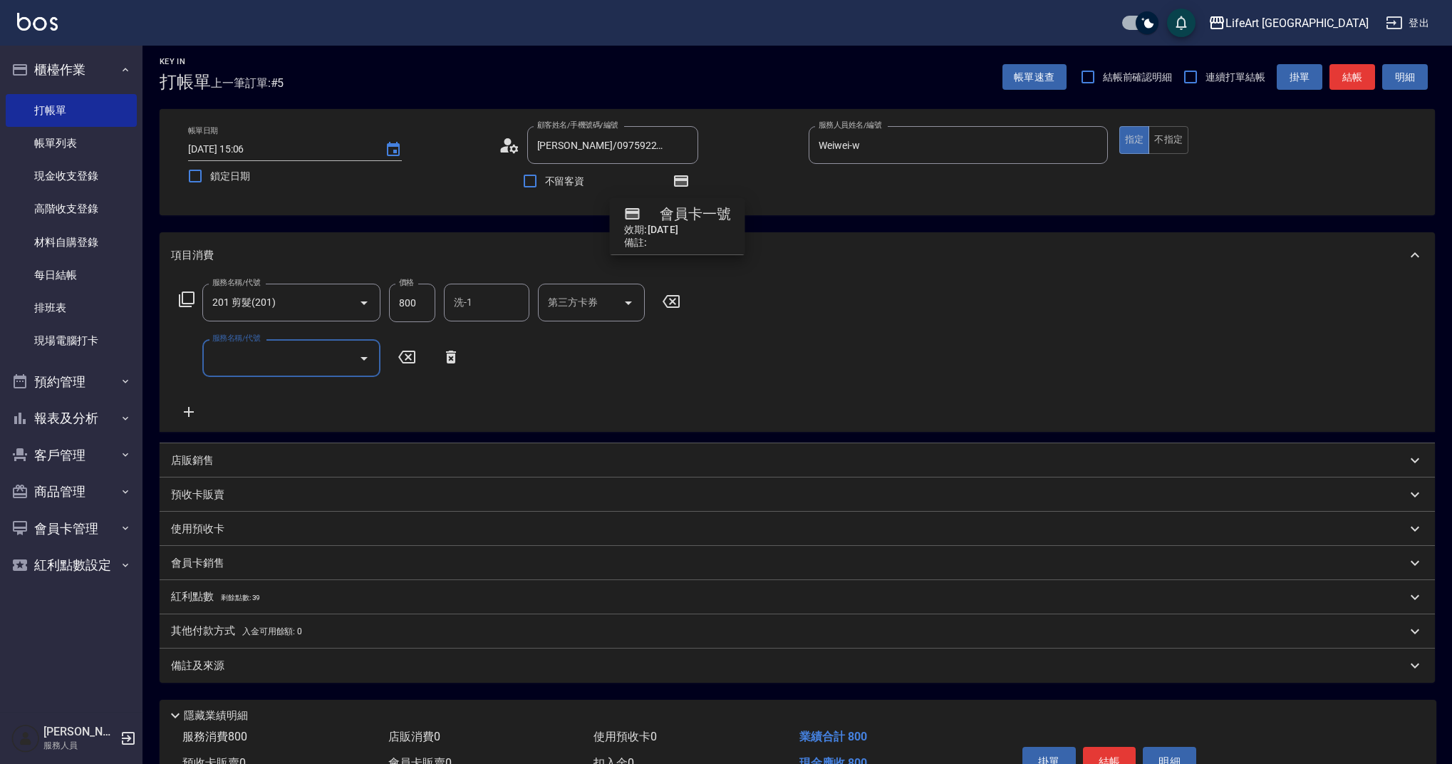
click at [238, 362] on input "服務名稱/代號" at bounding box center [281, 357] width 144 height 25
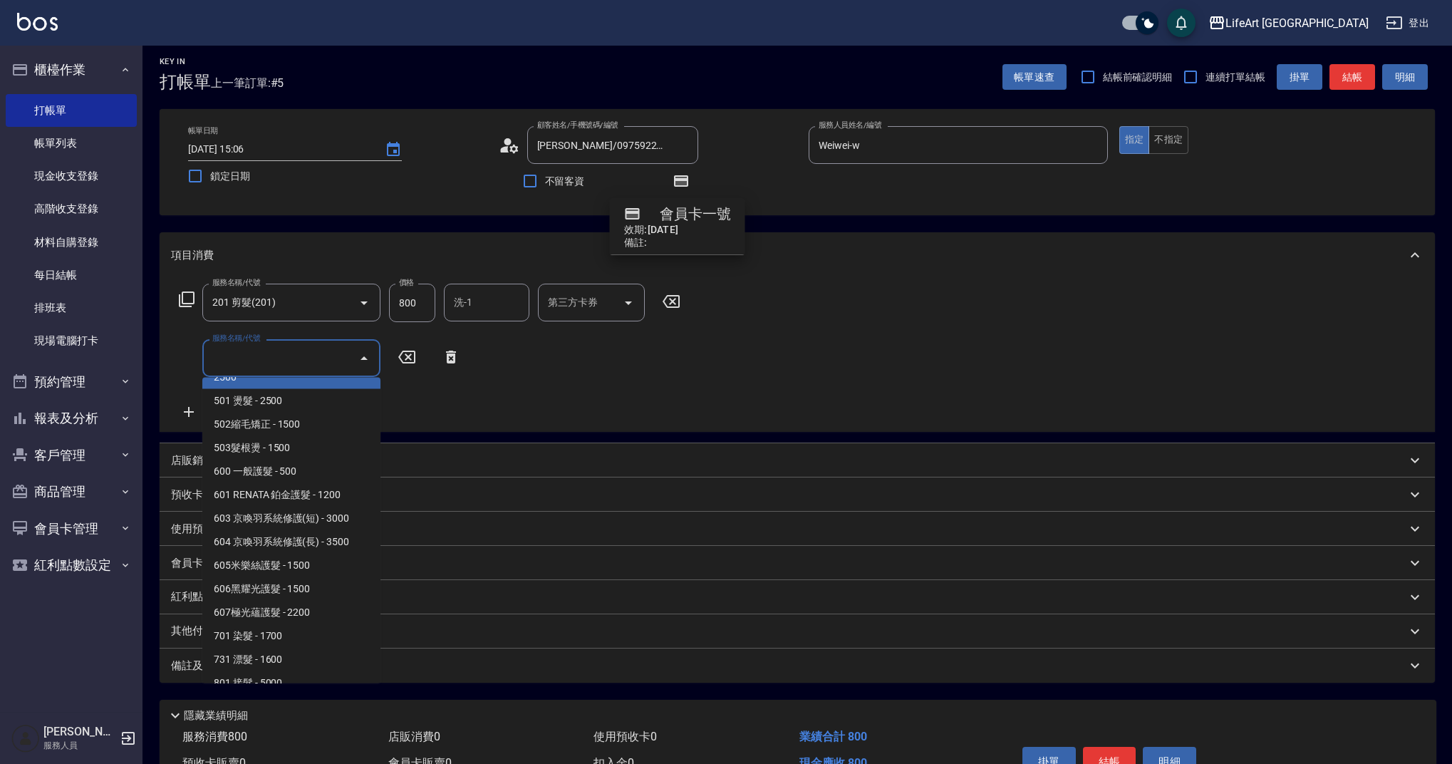
scroll to position [182, 0]
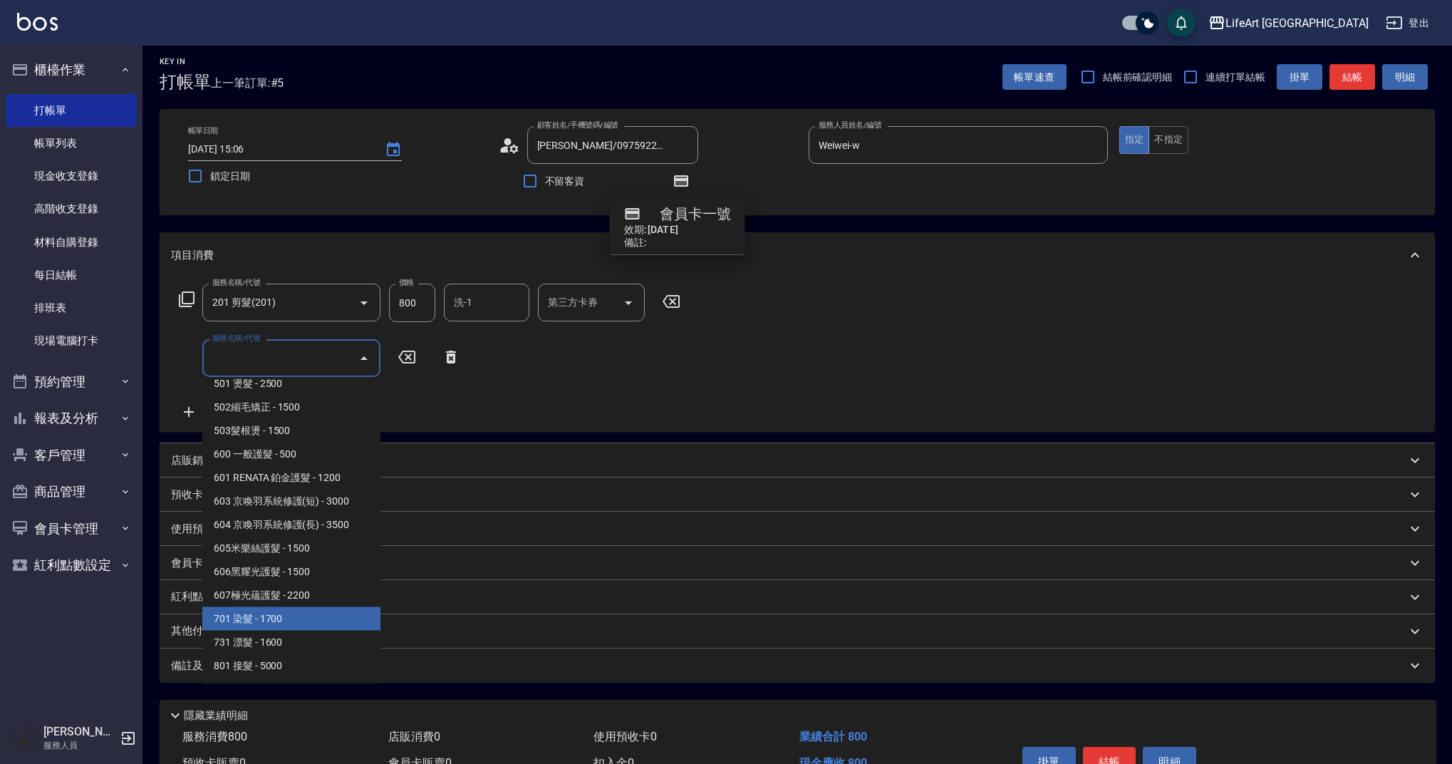
click at [286, 620] on span "701 染髮 - 1700" at bounding box center [291, 619] width 178 height 24
type input "701 染髮(701)"
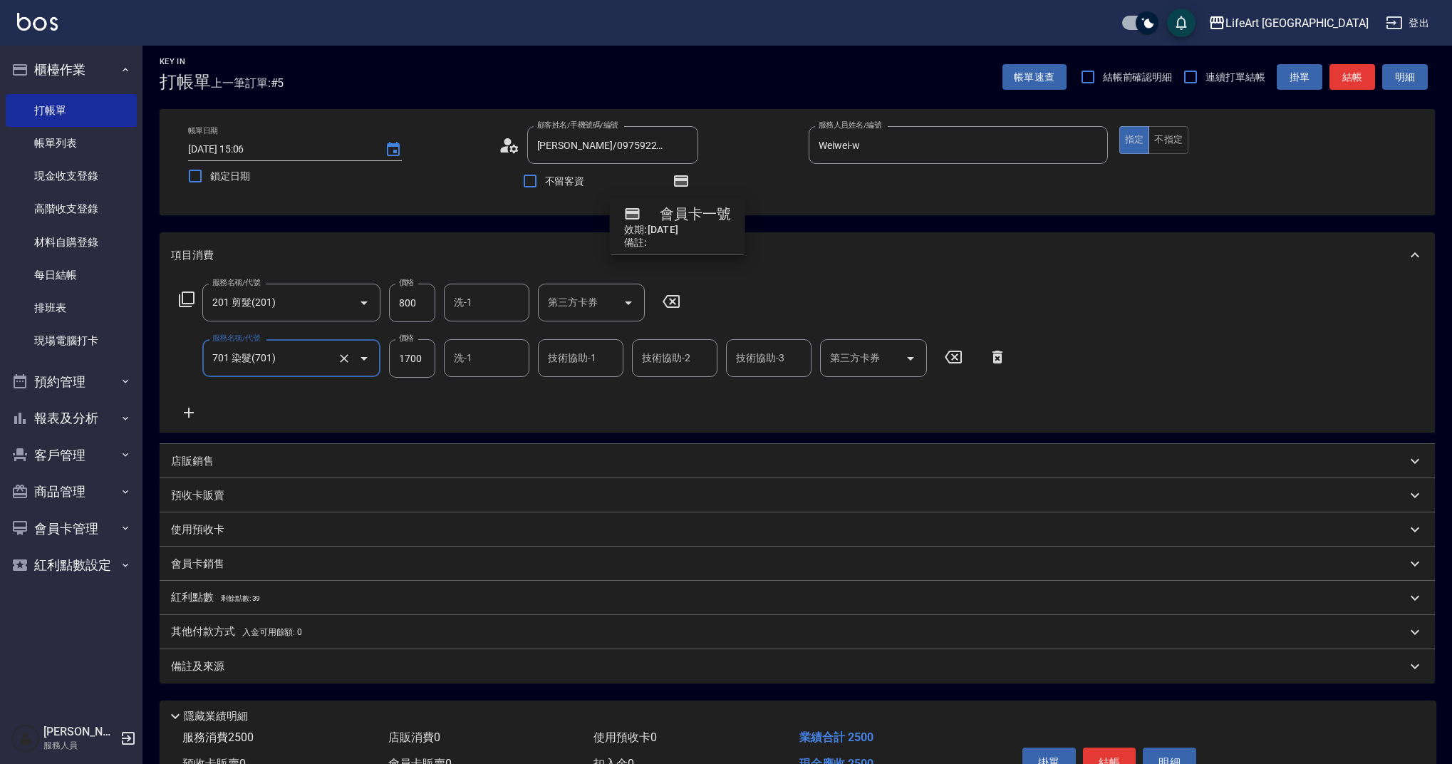
click at [185, 413] on icon at bounding box center [189, 412] width 36 height 17
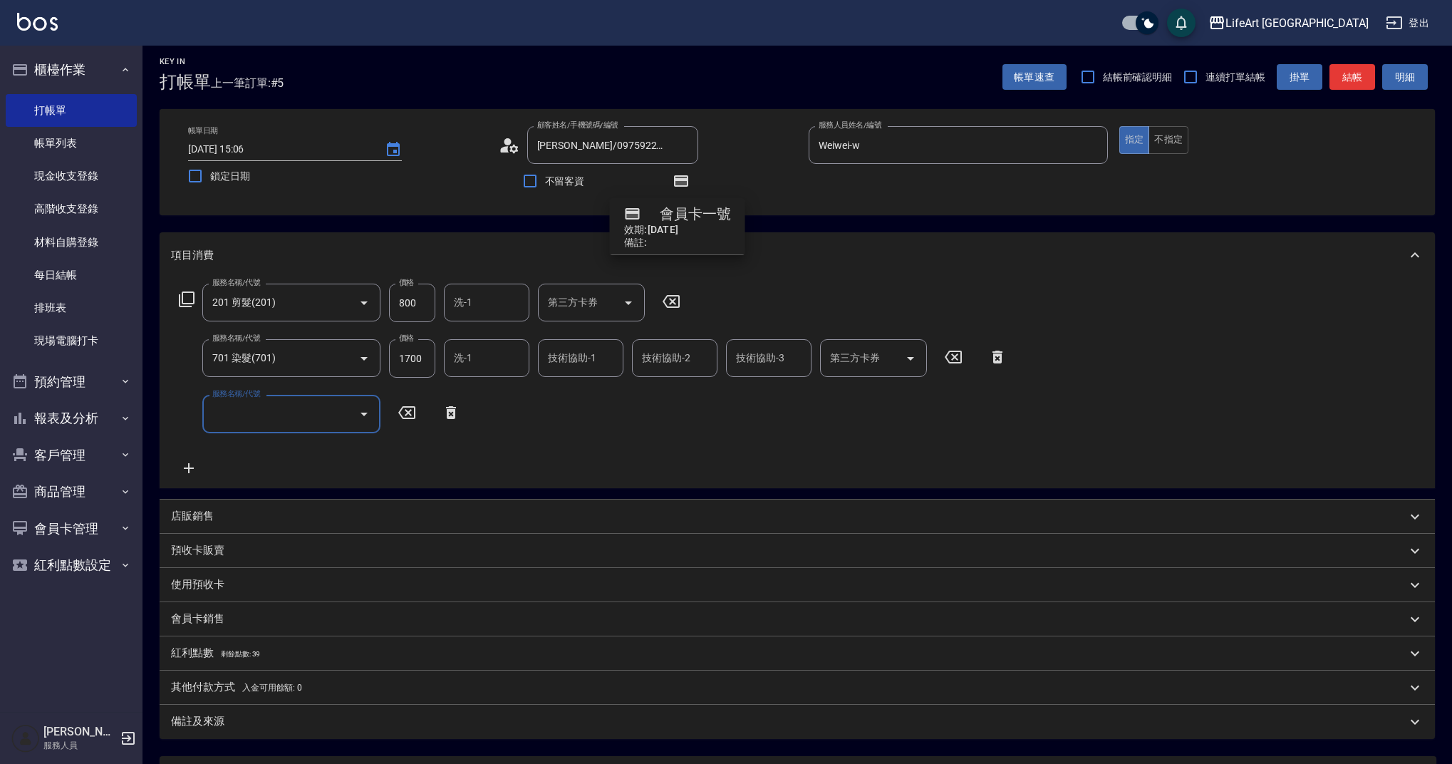
click at [239, 415] on input "服務名稱/代號" at bounding box center [281, 413] width 144 height 25
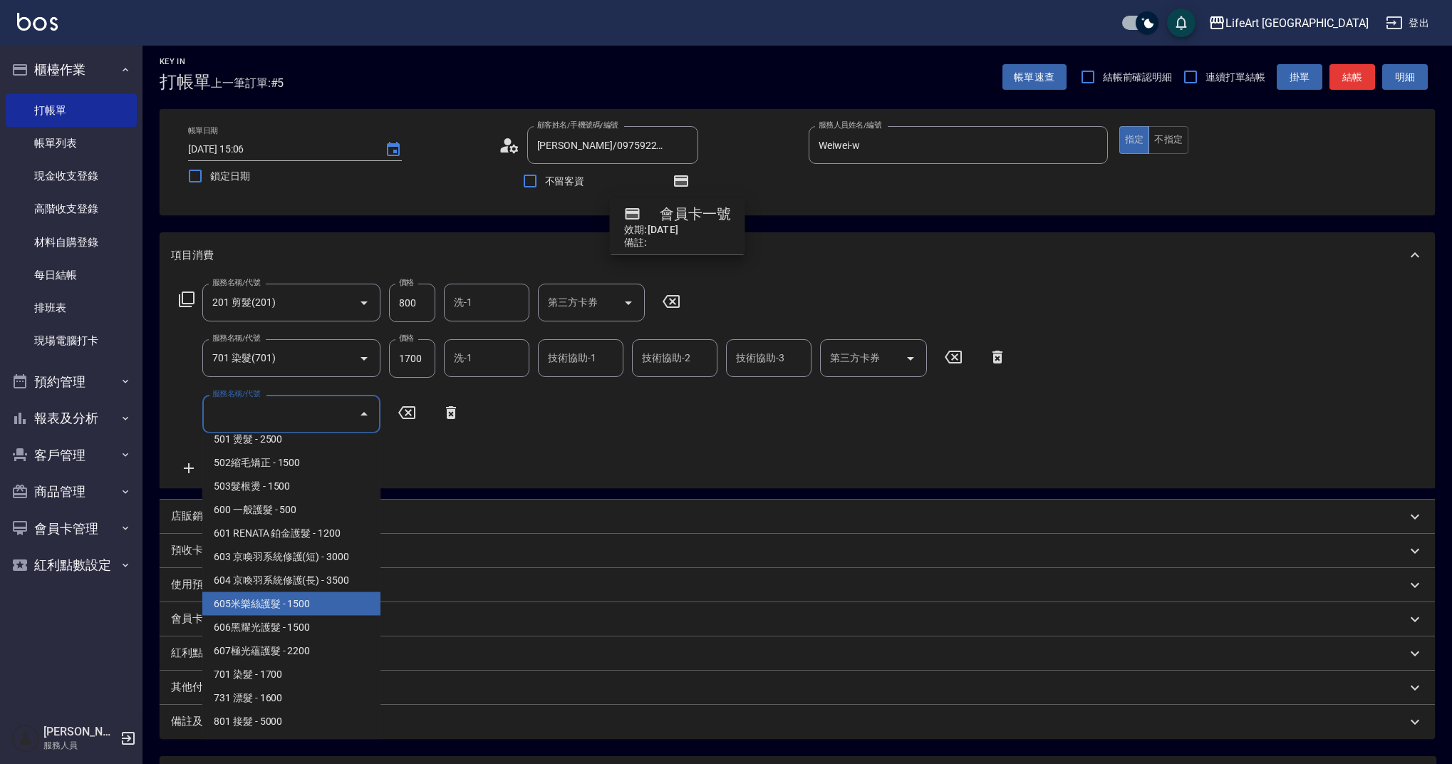
click at [246, 606] on span "605米樂絲護髮 - 1500" at bounding box center [291, 604] width 178 height 24
type input "605米樂絲護髮(605)"
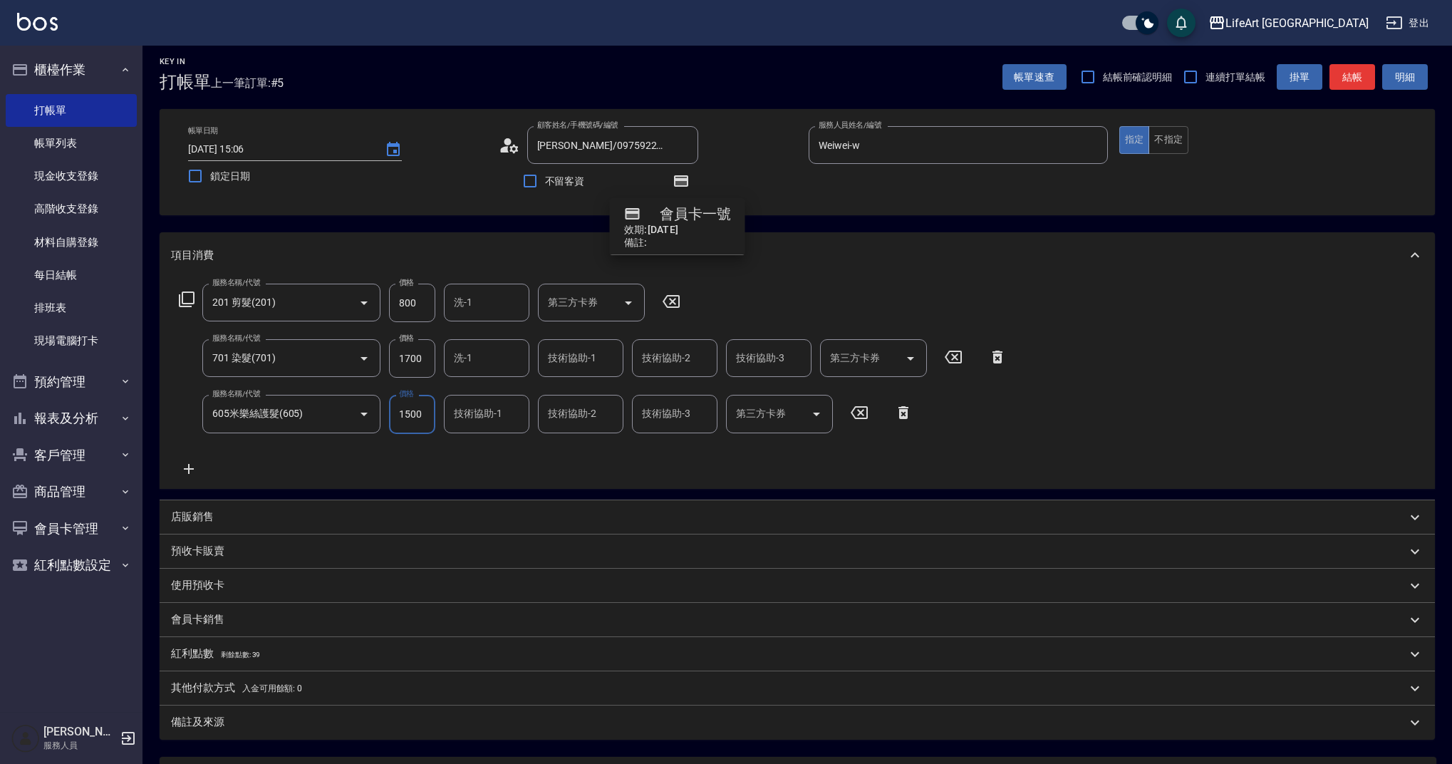
drag, startPoint x: 425, startPoint y: 358, endPoint x: 383, endPoint y: 354, distance: 41.5
click at [383, 354] on div "服務名稱/代號 701 染髮(701) 服務名稱/代號 價格 1700 價格 洗-1 洗-1 技術協助-1 技術協助-1 技術協助-2 技術協助-2 技術協助…" at bounding box center [593, 358] width 844 height 38
drag, startPoint x: 427, startPoint y: 354, endPoint x: 385, endPoint y: 349, distance: 43.0
click at [384, 350] on div "服務名稱/代號 701 染髮(701) 服務名稱/代號 價格 1700 價格 洗-1 洗-1 技術協助-1 技術協助-1 技術協助-2 技術協助-2 技術協助…" at bounding box center [593, 358] width 844 height 38
type input "2640"
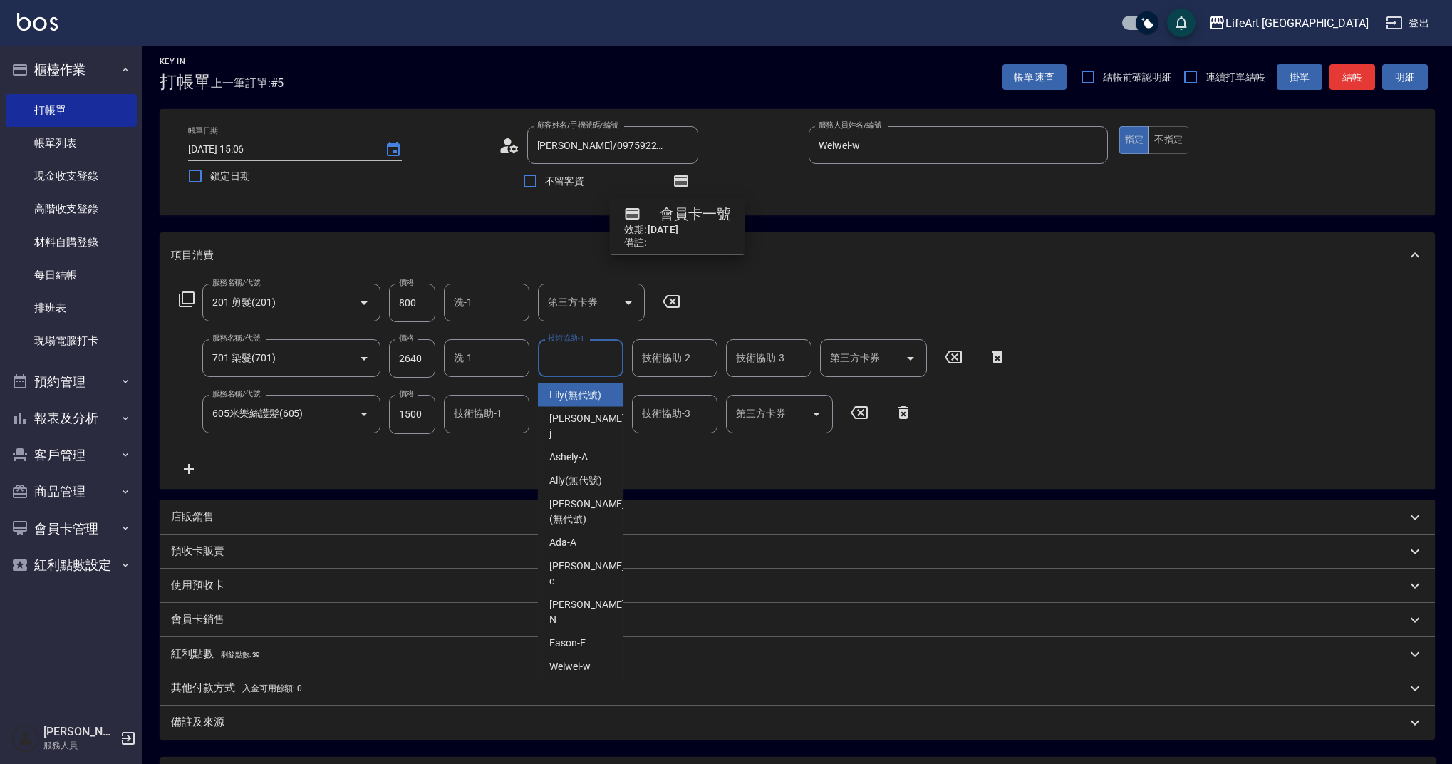
click at [568, 366] on input "技術協助-1" at bounding box center [580, 357] width 73 height 25
click at [564, 558] on span "Casey -c" at bounding box center [588, 573] width 78 height 30
type input "Casey-c"
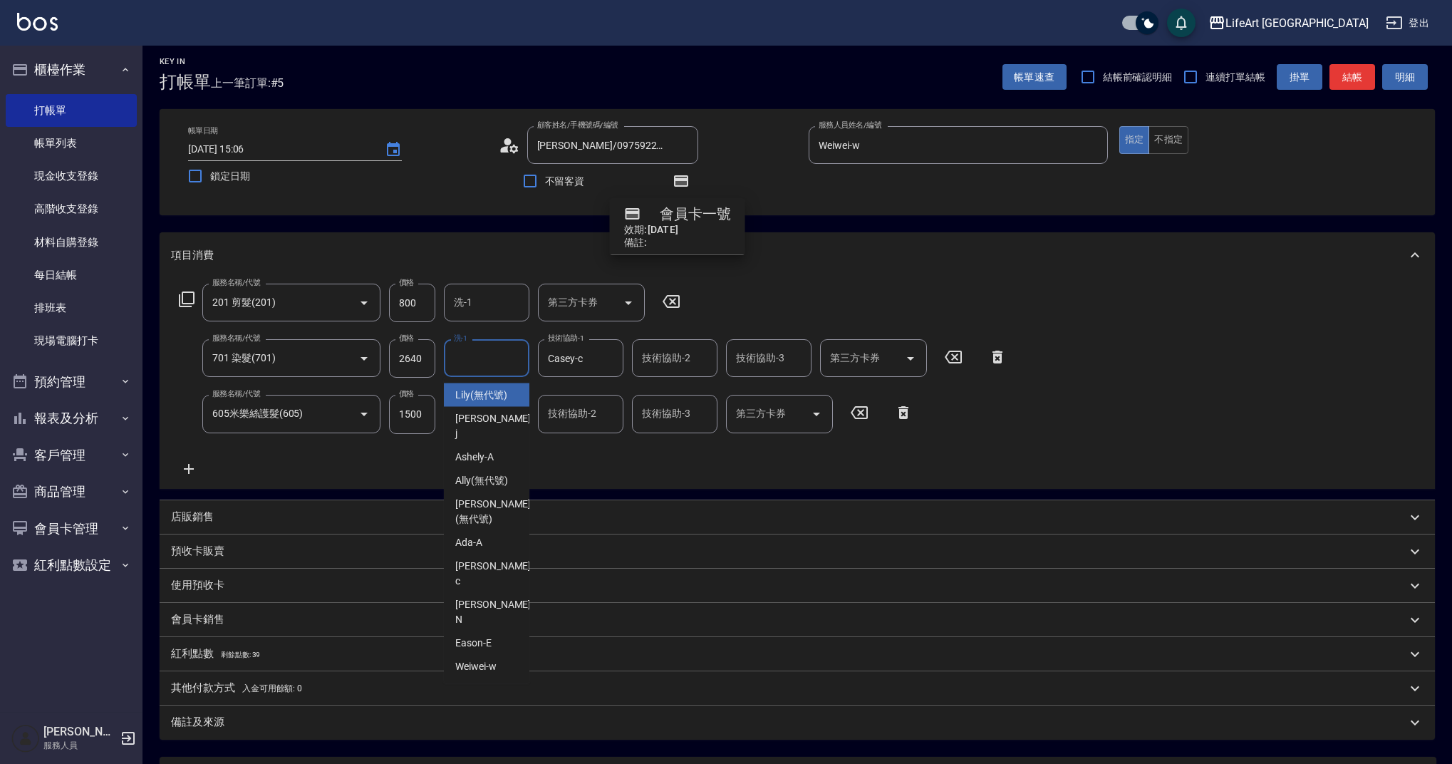
click at [474, 347] on input "洗-1" at bounding box center [486, 357] width 73 height 25
click at [467, 473] on span "Ally (無代號)" at bounding box center [481, 480] width 53 height 15
type input "Ally(無代號)"
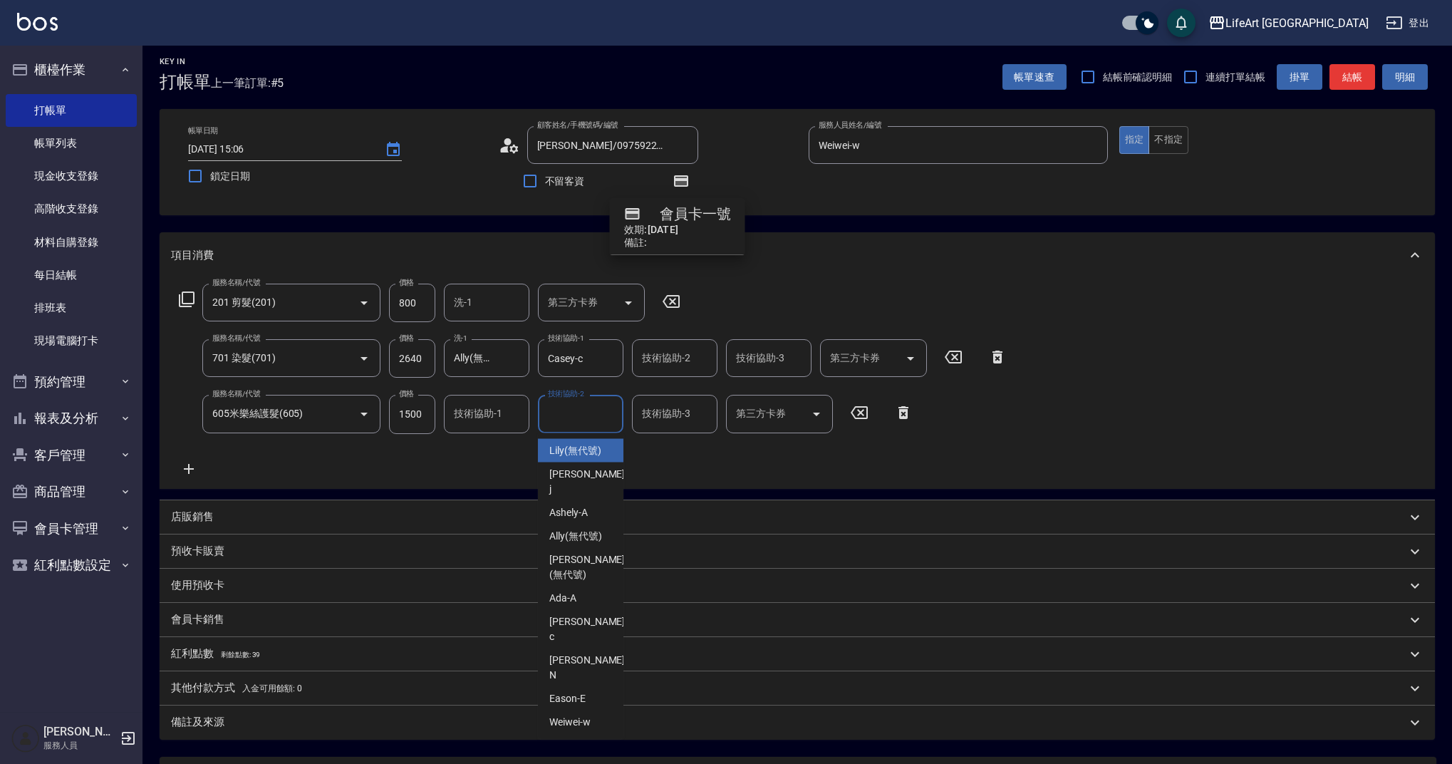
click at [582, 414] on input "技術協助-2" at bounding box center [580, 413] width 73 height 25
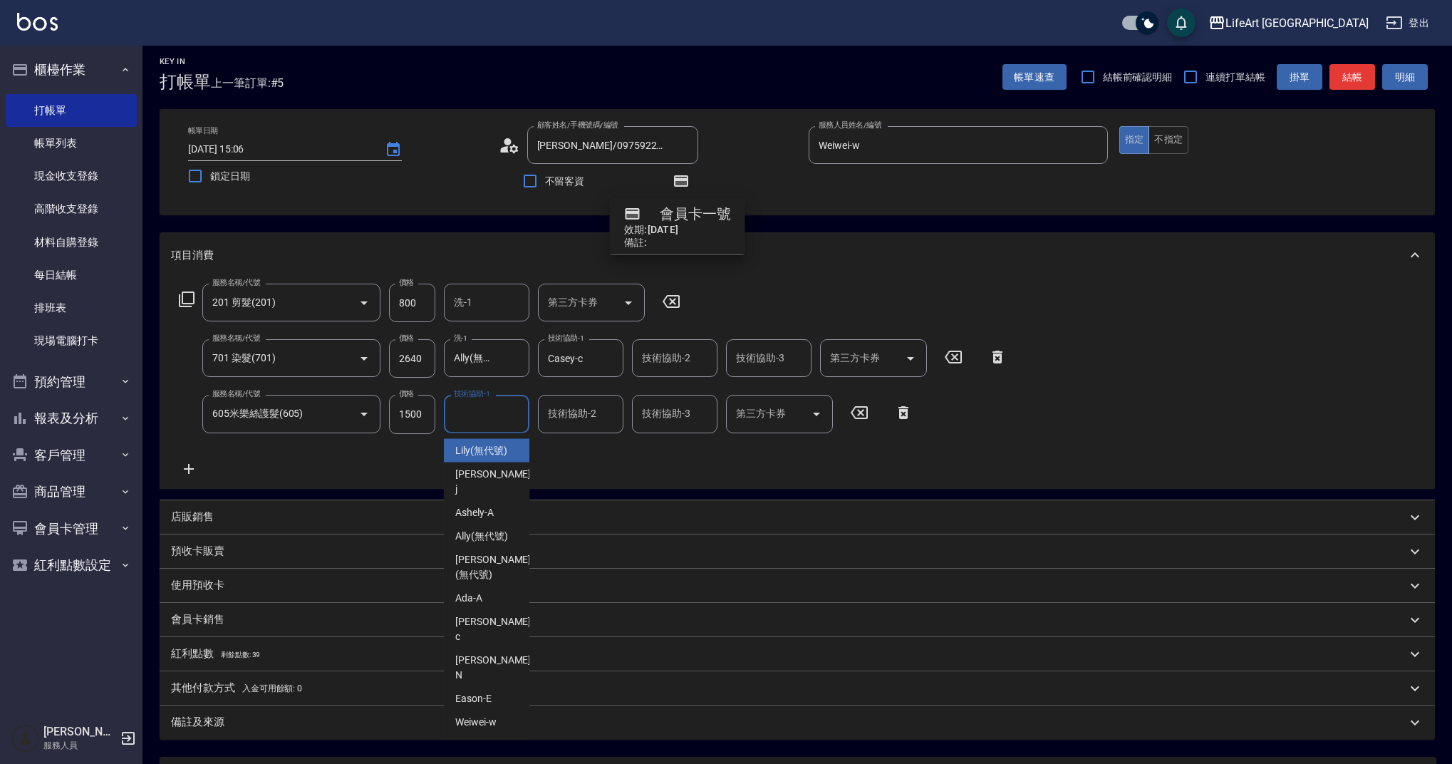
click at [511, 412] on input "技術協助-1" at bounding box center [486, 413] width 73 height 25
click at [473, 528] on span "Ally (無代號)" at bounding box center [481, 535] width 53 height 15
type input "Ally(無代號)"
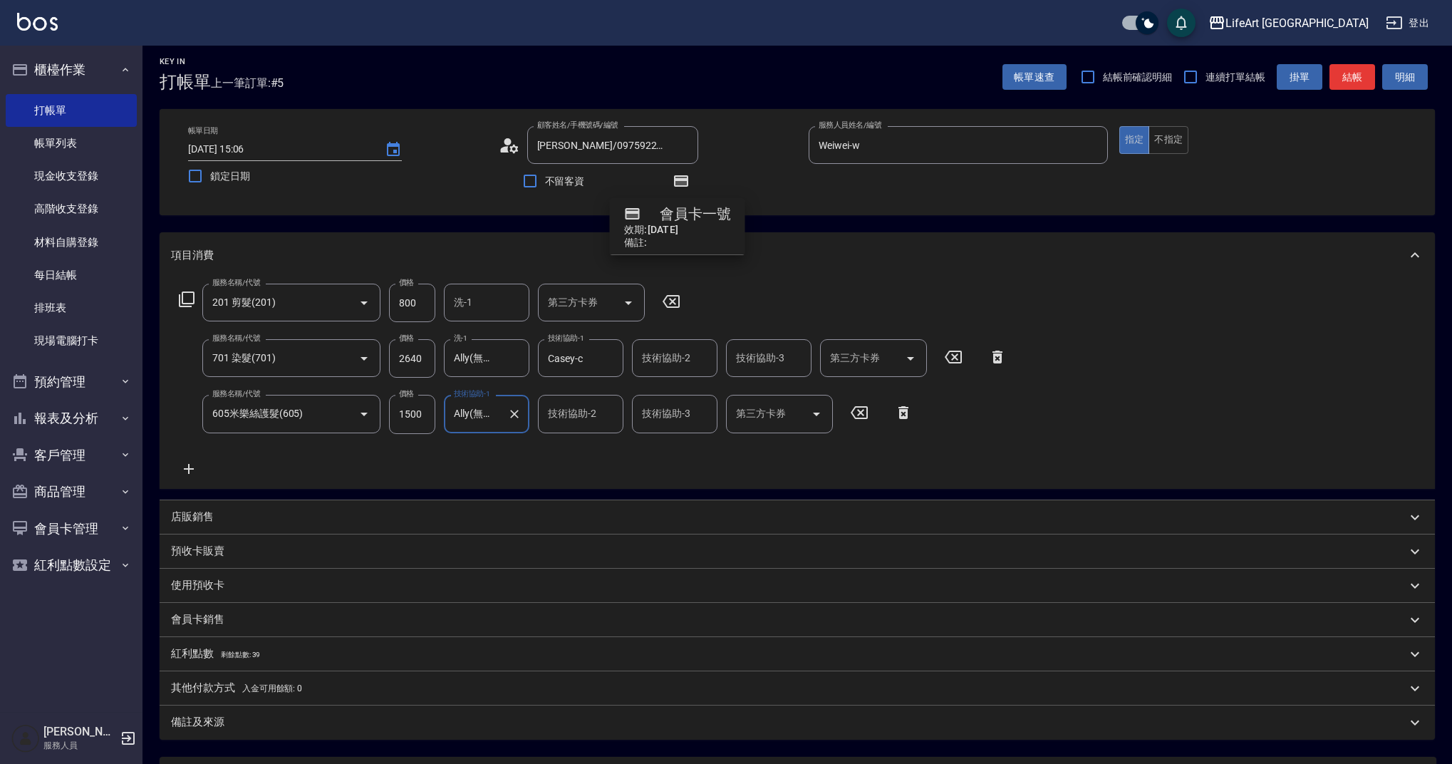
scroll to position [9, 0]
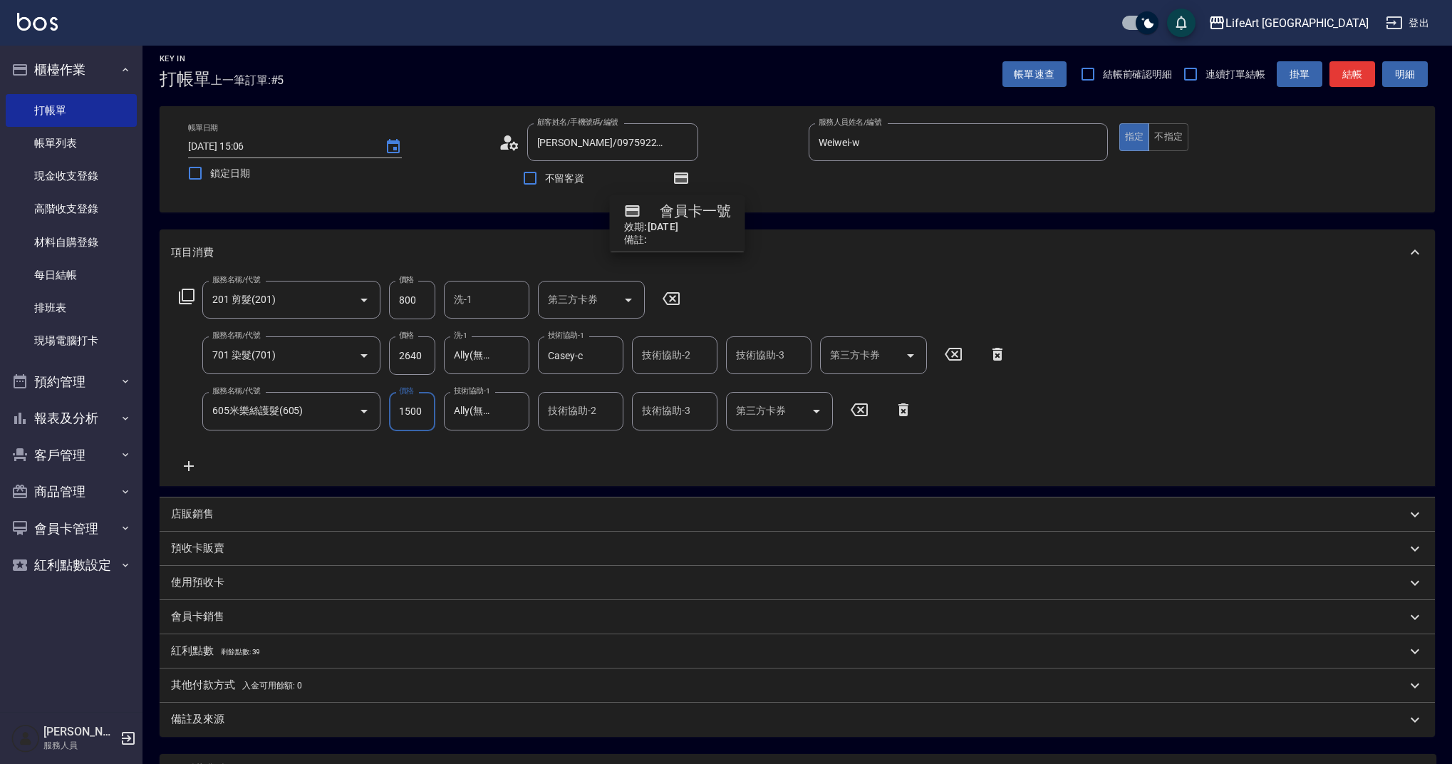
drag, startPoint x: 424, startPoint y: 304, endPoint x: 385, endPoint y: 298, distance: 38.9
click at [385, 298] on div "服務名稱/代號 201 剪髮(201) 服務名稱/代號 價格 800 價格 洗-1 洗-1 第三方卡券 第三方卡券" at bounding box center [430, 300] width 518 height 38
drag, startPoint x: 433, startPoint y: 297, endPoint x: 392, endPoint y: 298, distance: 41.3
click at [392, 298] on div "服務名稱/代號 201 剪髮(201) 服務名稱/代號 價格 800 價格 洗-1 洗-1 第三方卡券 第三方卡券" at bounding box center [430, 300] width 518 height 38
click at [410, 300] on input "800" at bounding box center [412, 300] width 46 height 38
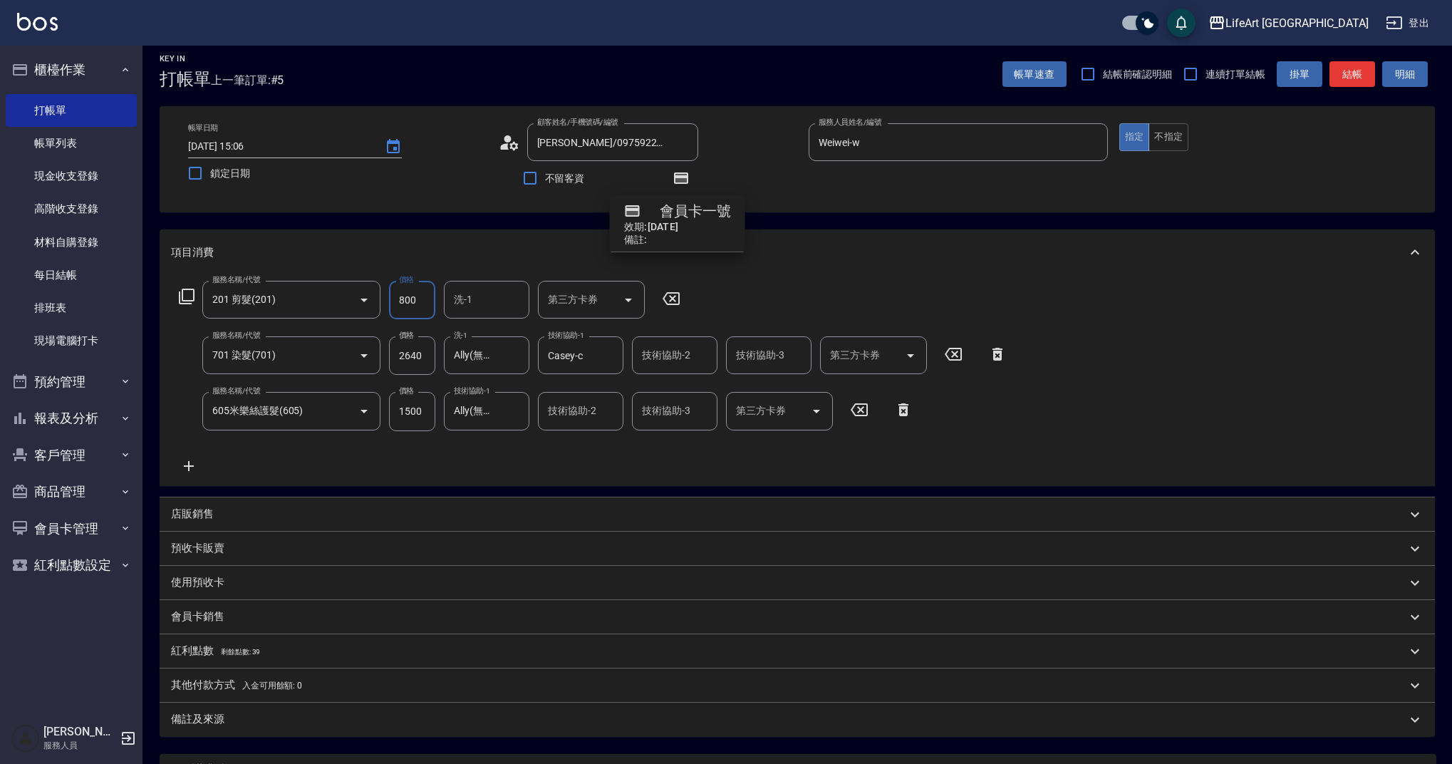
drag, startPoint x: 417, startPoint y: 301, endPoint x: 392, endPoint y: 301, distance: 24.9
click at [392, 301] on input "800" at bounding box center [412, 300] width 46 height 38
type input "900"
click at [506, 142] on circle at bounding box center [507, 138] width 7 height 7
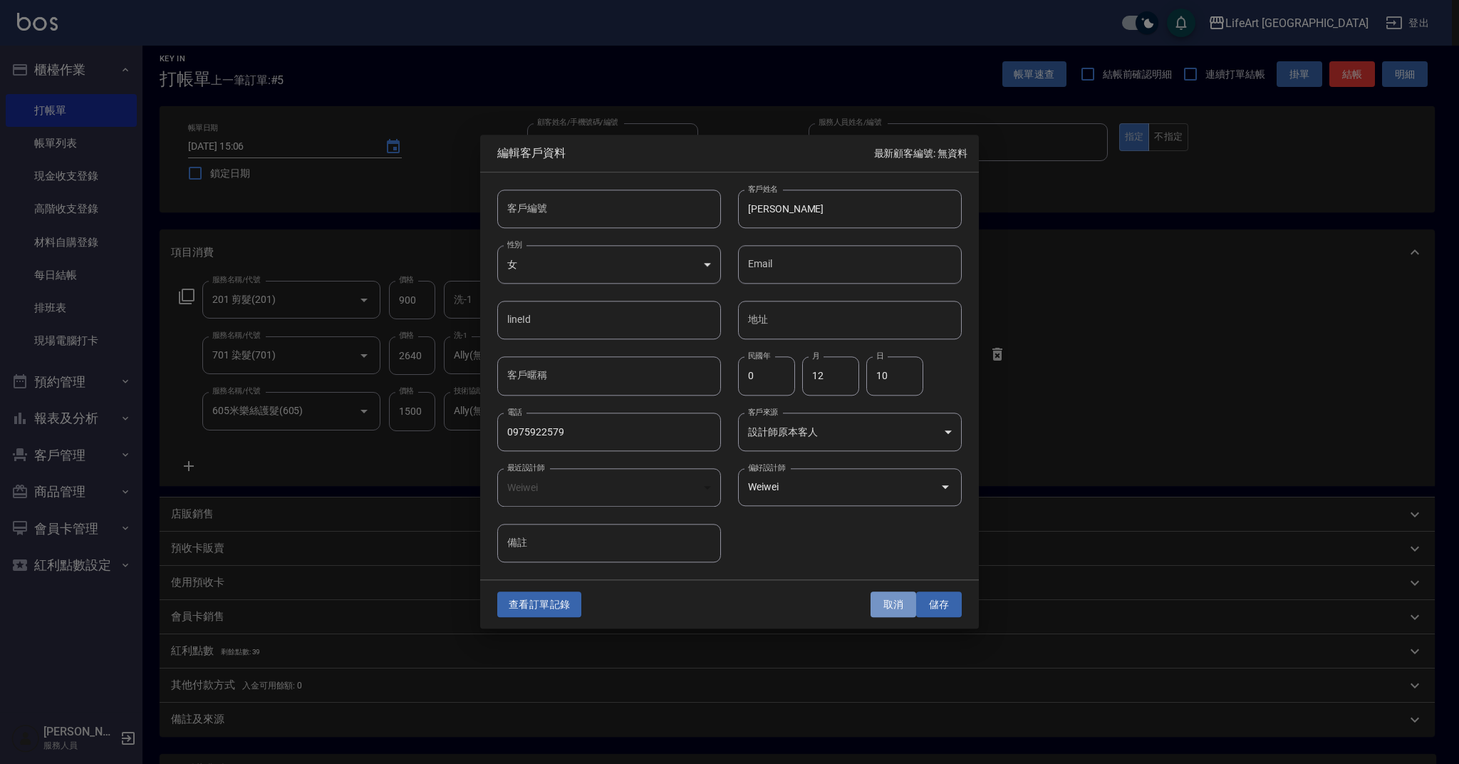
click at [890, 608] on button "取消" at bounding box center [893, 604] width 46 height 26
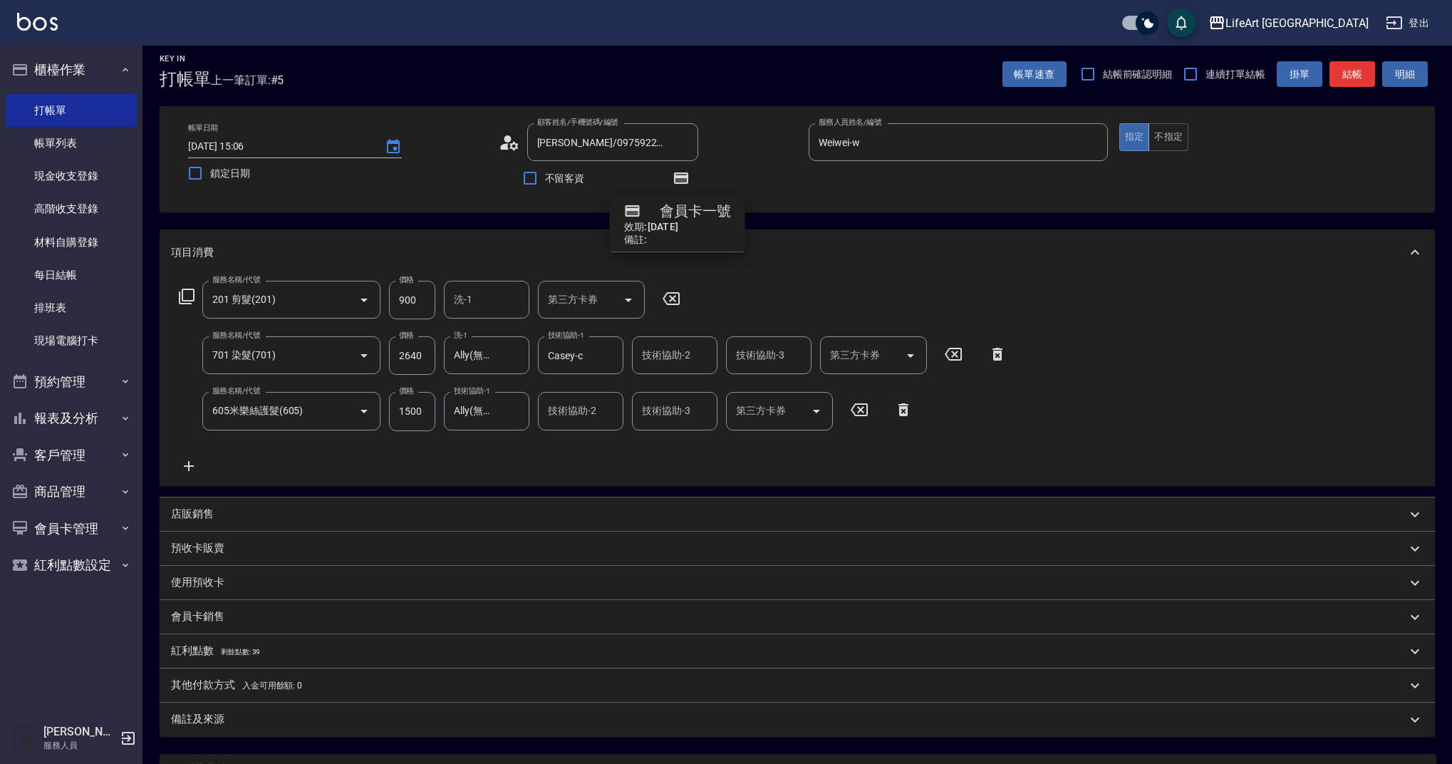
click at [182, 623] on p "會員卡銷售" at bounding box center [197, 616] width 53 height 15
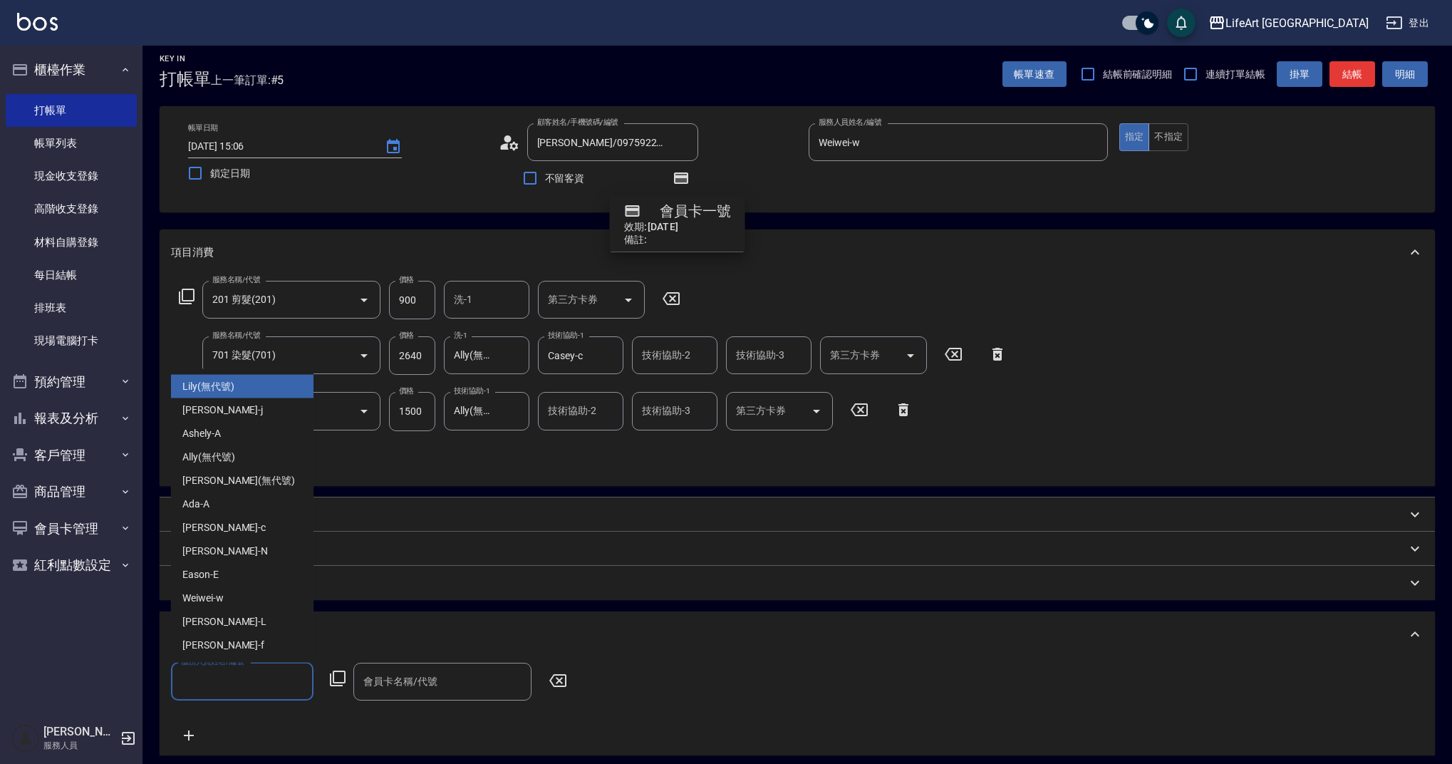
click at [195, 684] on input "服務人員姓名/編號" at bounding box center [242, 681] width 130 height 25
click at [208, 594] on span "Weiwei -w" at bounding box center [202, 597] width 41 height 15
type input "Weiwei-w"
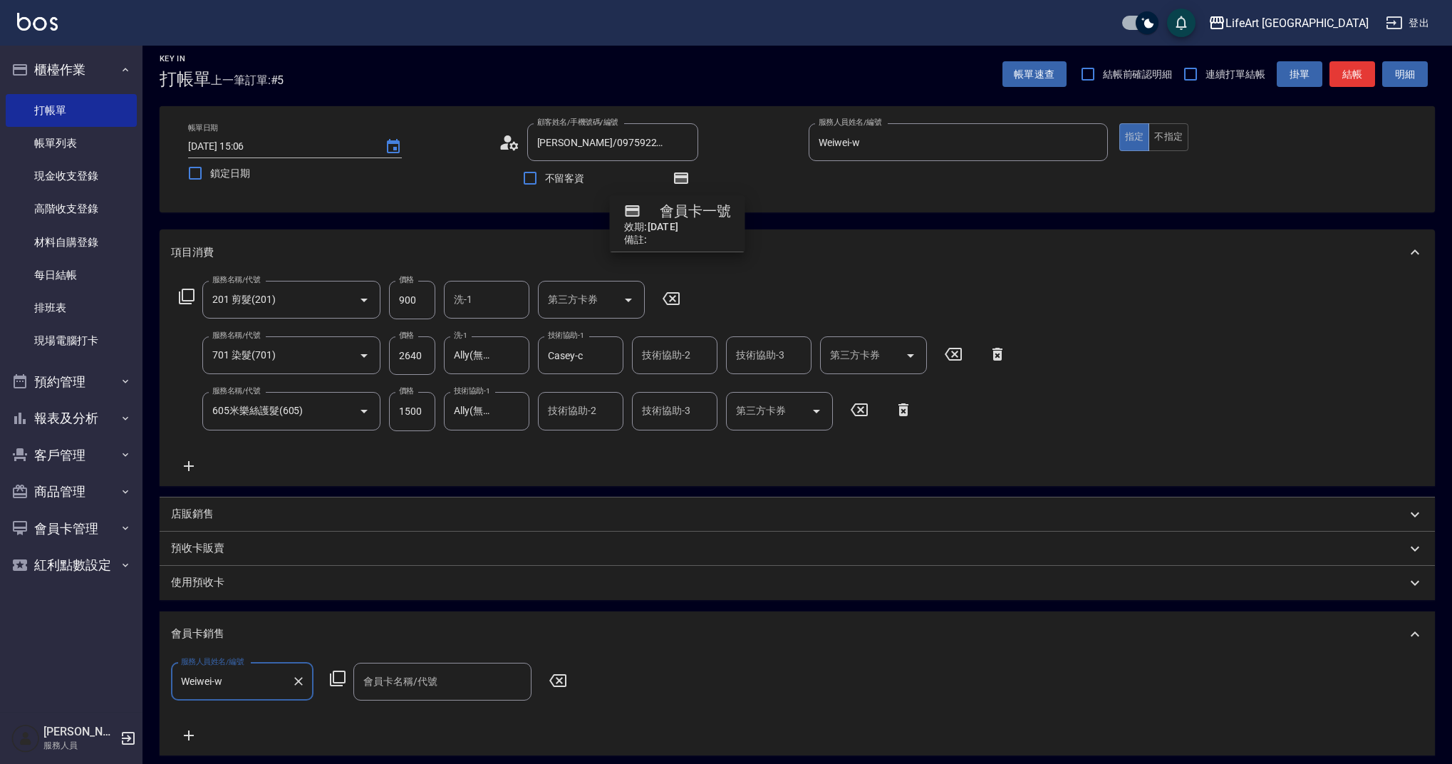
click at [379, 689] on input "會員卡名稱/代號" at bounding box center [442, 681] width 165 height 25
click at [386, 719] on span "會員卡一號 - 01" at bounding box center [442, 718] width 178 height 24
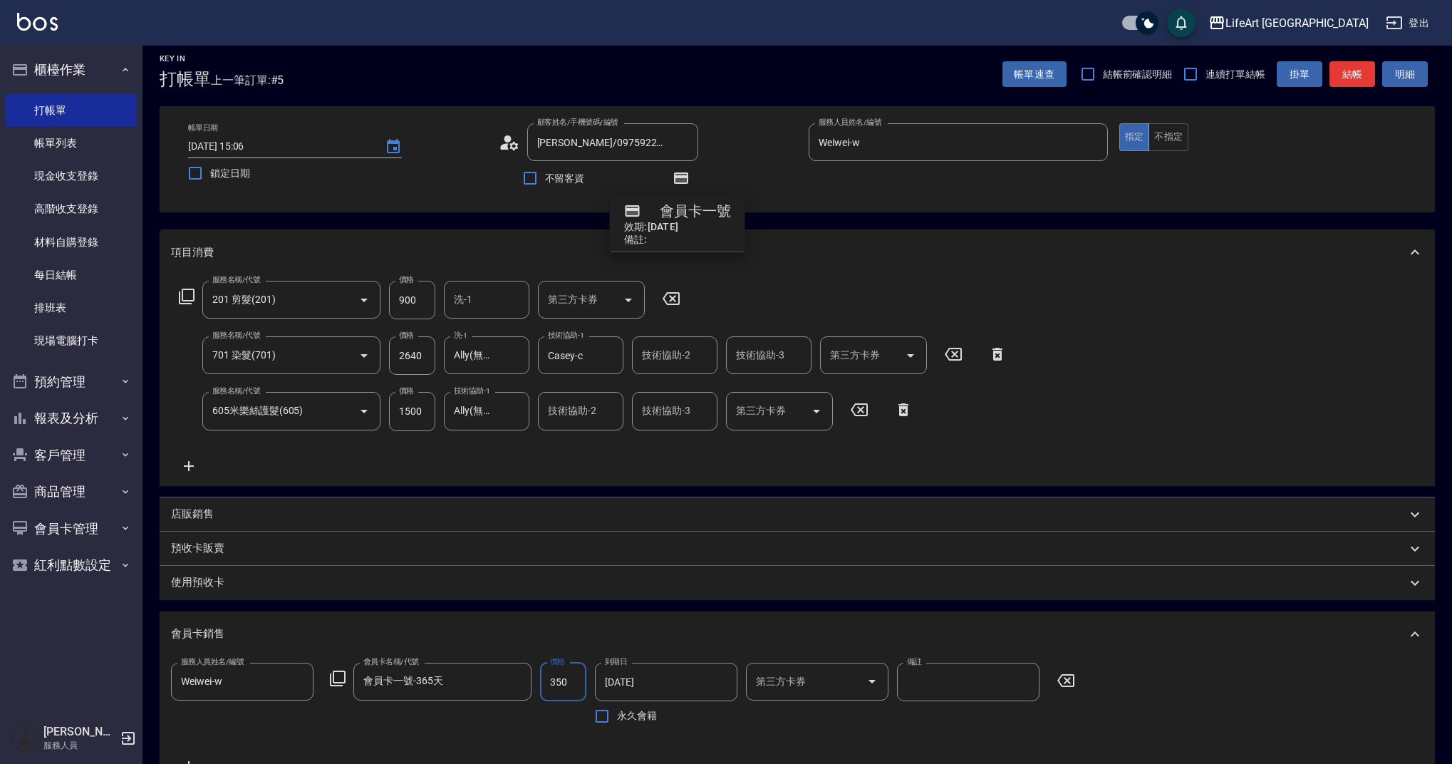
type input "會員卡一號-365天"
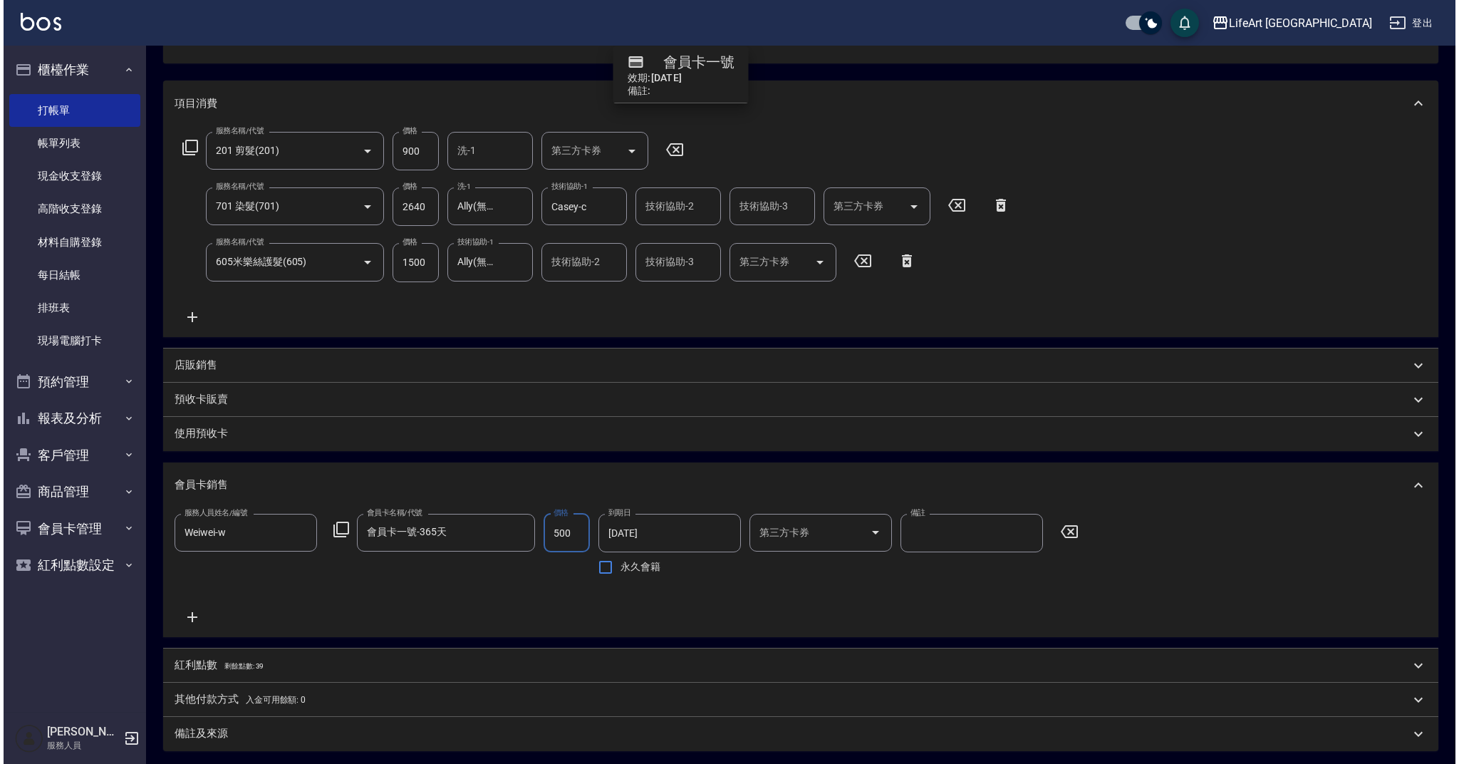
scroll to position [306, 0]
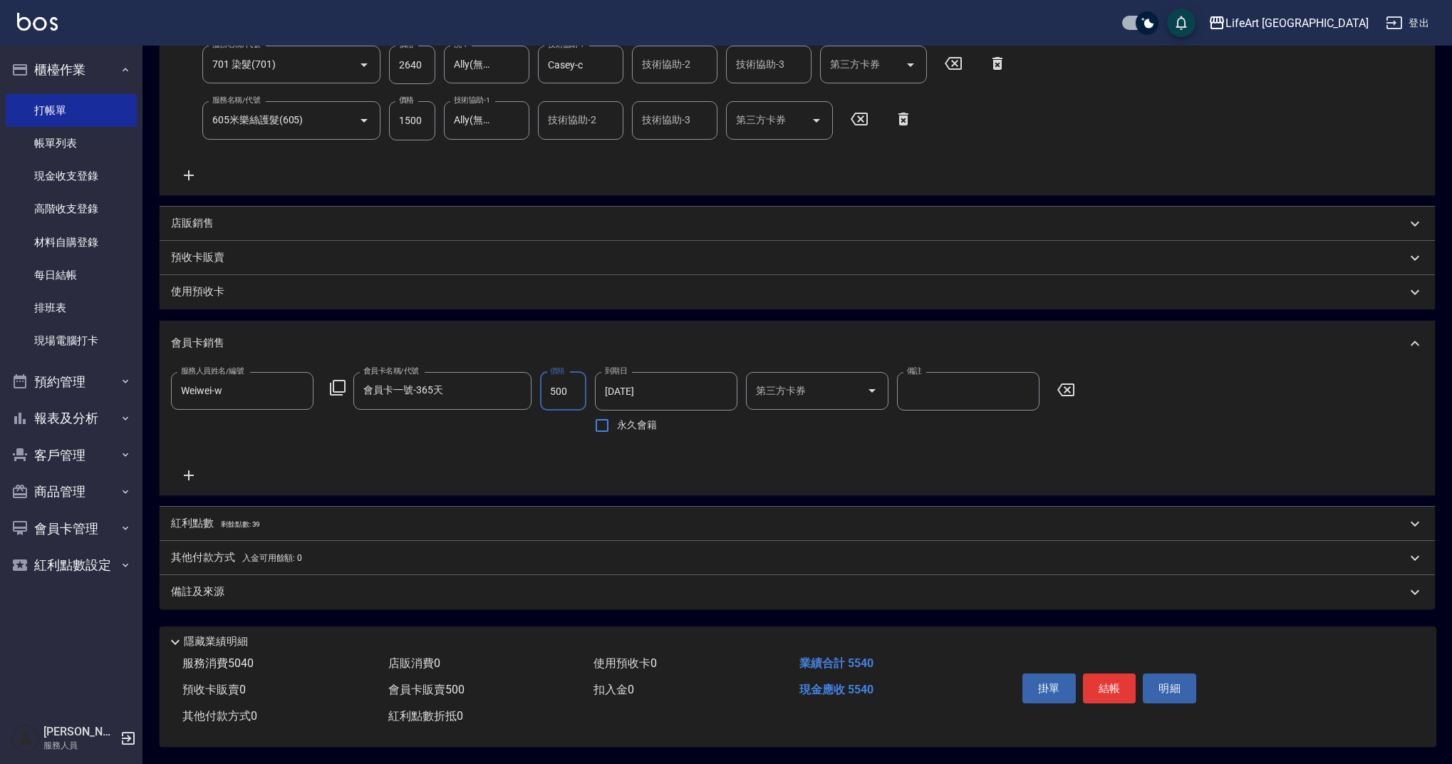
type input "500"
click at [190, 516] on p "紅利點數 剩餘點數: 39" at bounding box center [215, 524] width 89 height 16
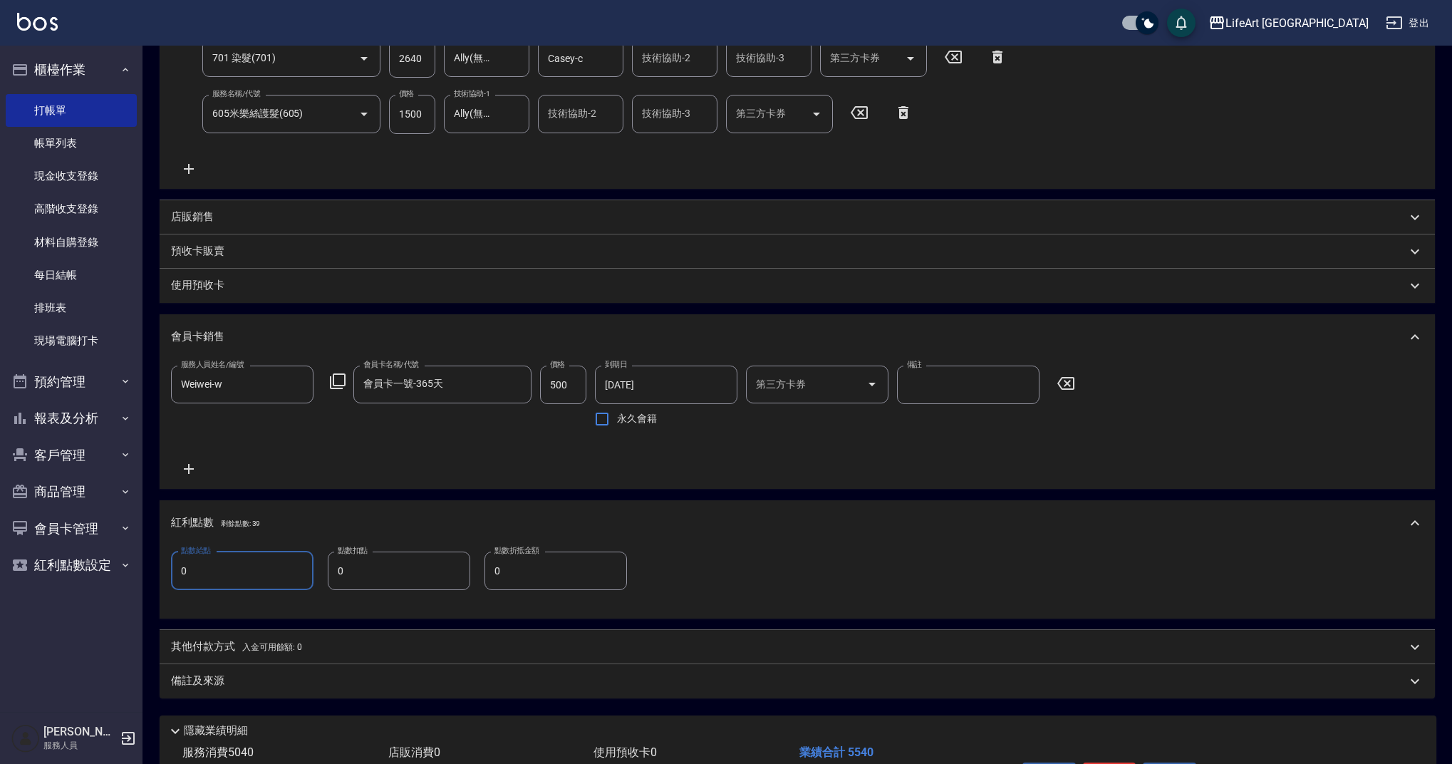
drag, startPoint x: 205, startPoint y: 573, endPoint x: 164, endPoint y: 571, distance: 41.4
click at [164, 571] on div "點數給點 0 點數給點 點數扣點 0 點數扣點 點數折抵金額 0 點數折抵金額" at bounding box center [797, 582] width 1275 height 73
type input "10"
click at [219, 689] on div "備註及來源" at bounding box center [797, 681] width 1275 height 34
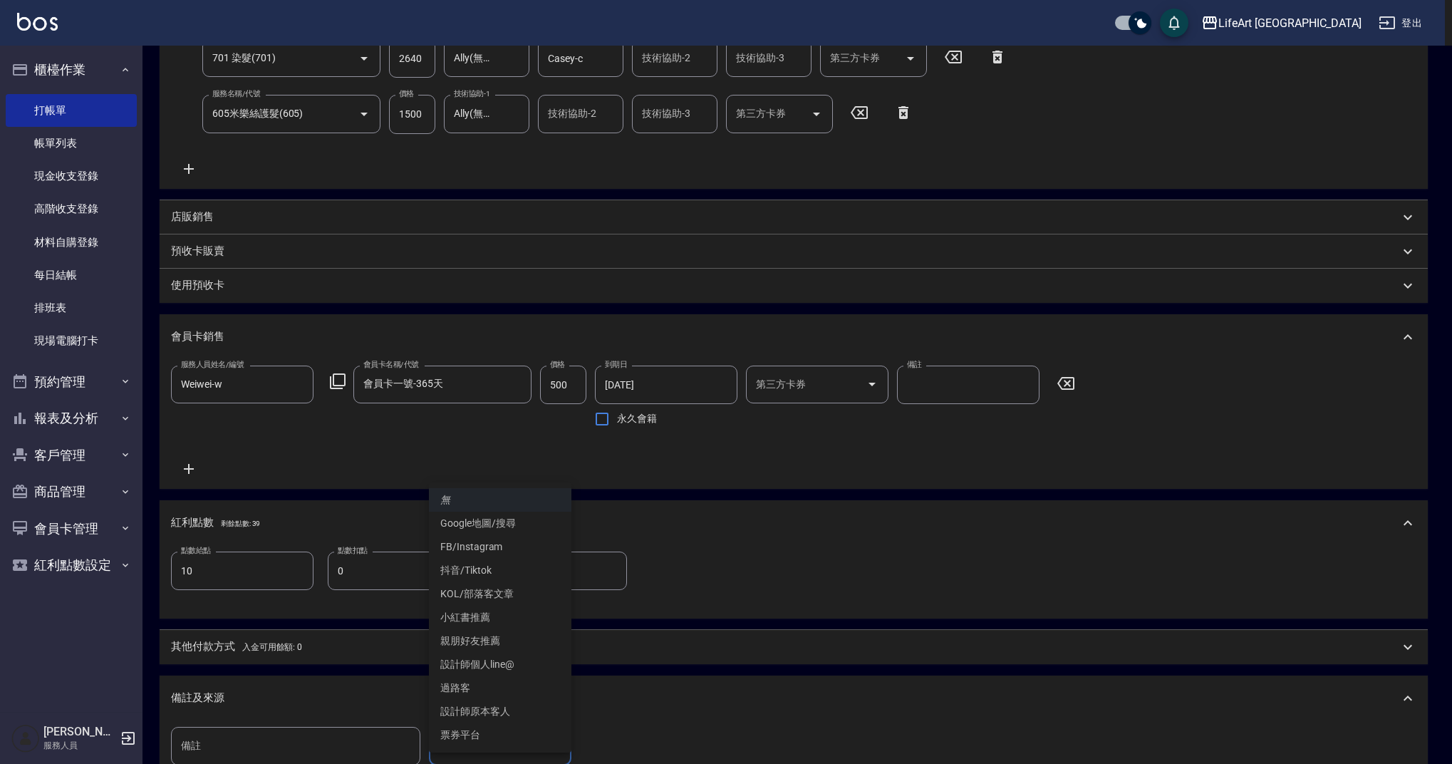
click at [459, 745] on body "LifeArt 蘆洲 登出 櫃檯作業 打帳單 帳單列表 現金收支登錄 高階收支登錄 材料自購登錄 每日結帳 排班表 現場電腦打卡 預約管理 預約管理 單日預約…" at bounding box center [726, 321] width 1452 height 1254
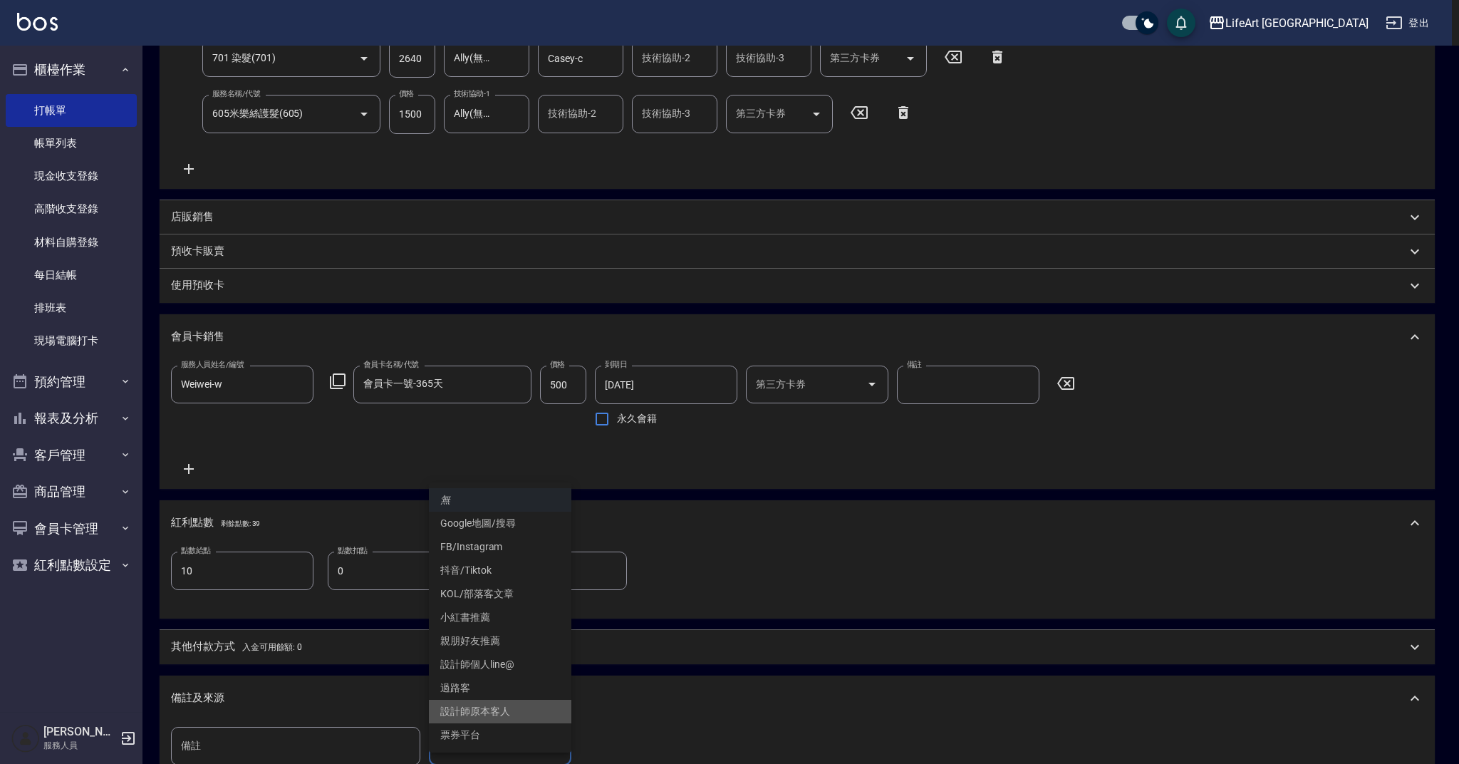
click at [484, 711] on li "設計師原本客人" at bounding box center [500, 711] width 142 height 24
type input "設計師原本客人"
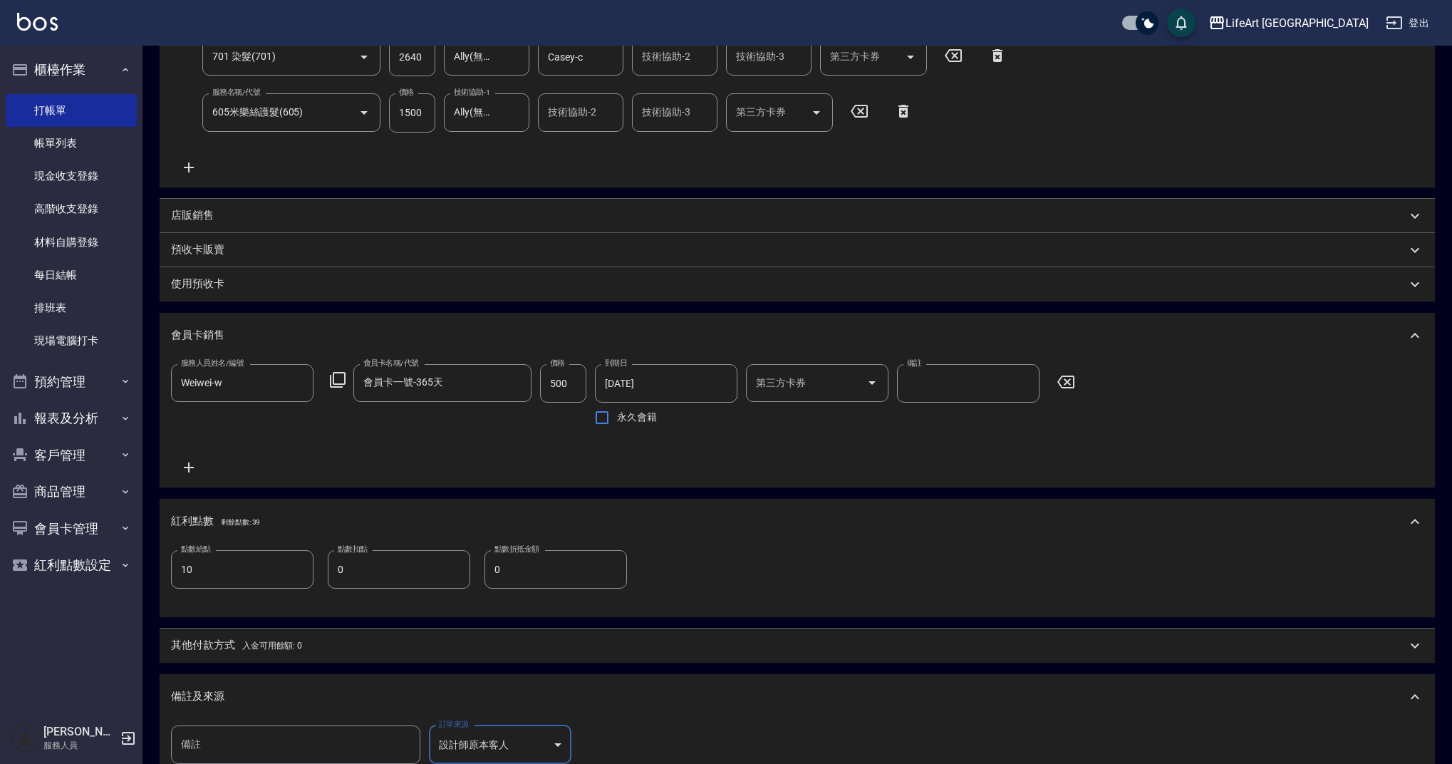
scroll to position [496, 0]
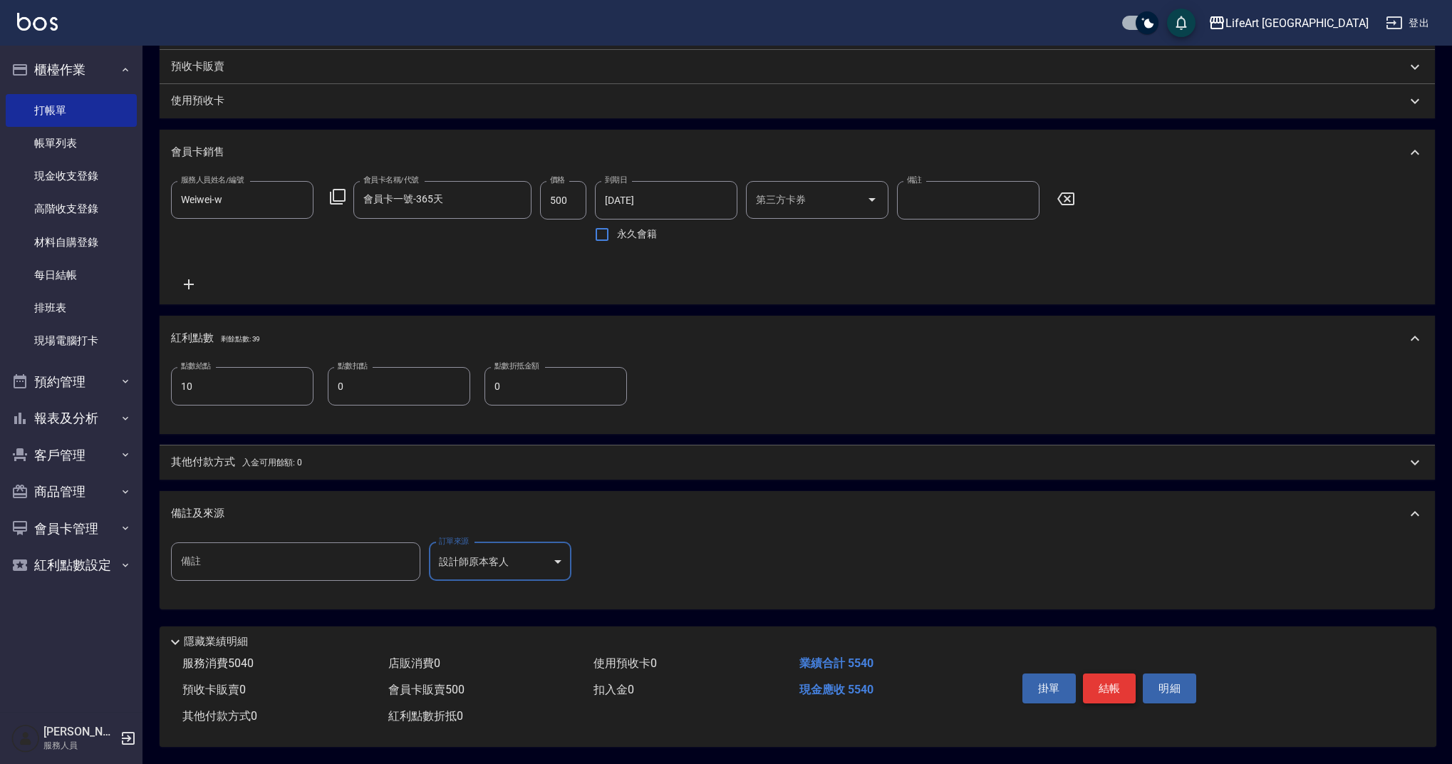
click at [1124, 677] on button "結帳" at bounding box center [1109, 688] width 53 height 30
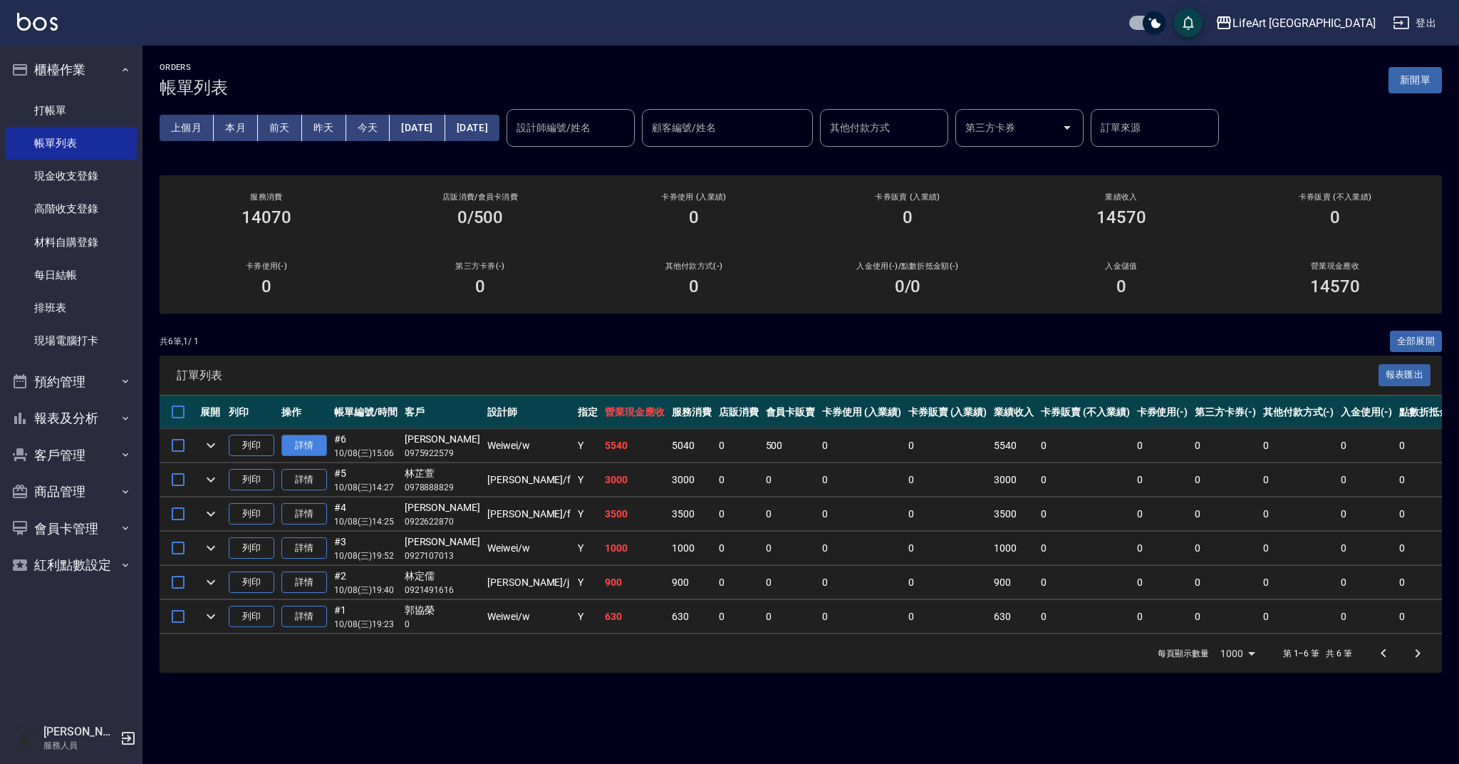
click at [308, 450] on link "詳情" at bounding box center [304, 445] width 46 height 22
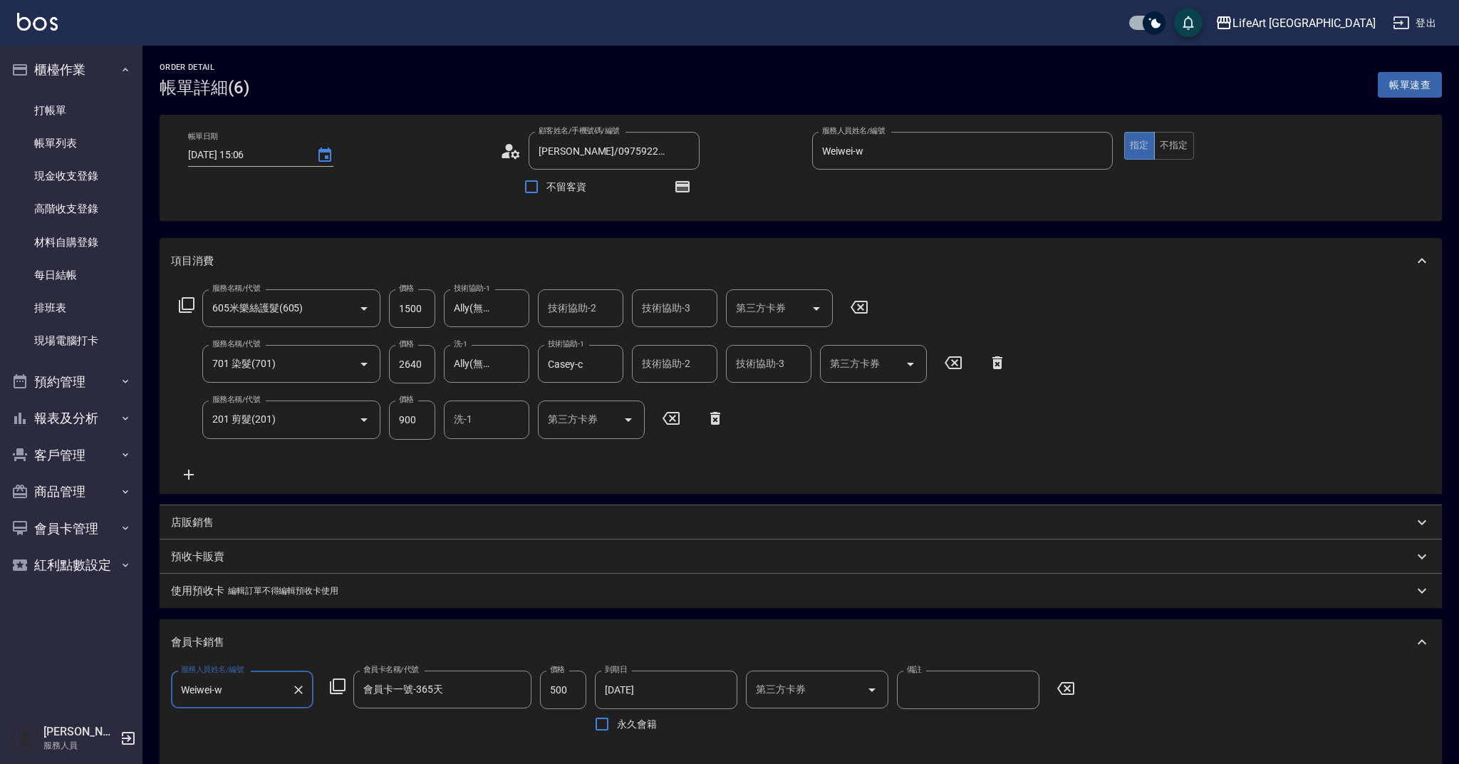
type input "[DATE] 15:06"
type input "[PERSON_NAME]/0975922579/"
type input "Weiwei-w"
type input "10"
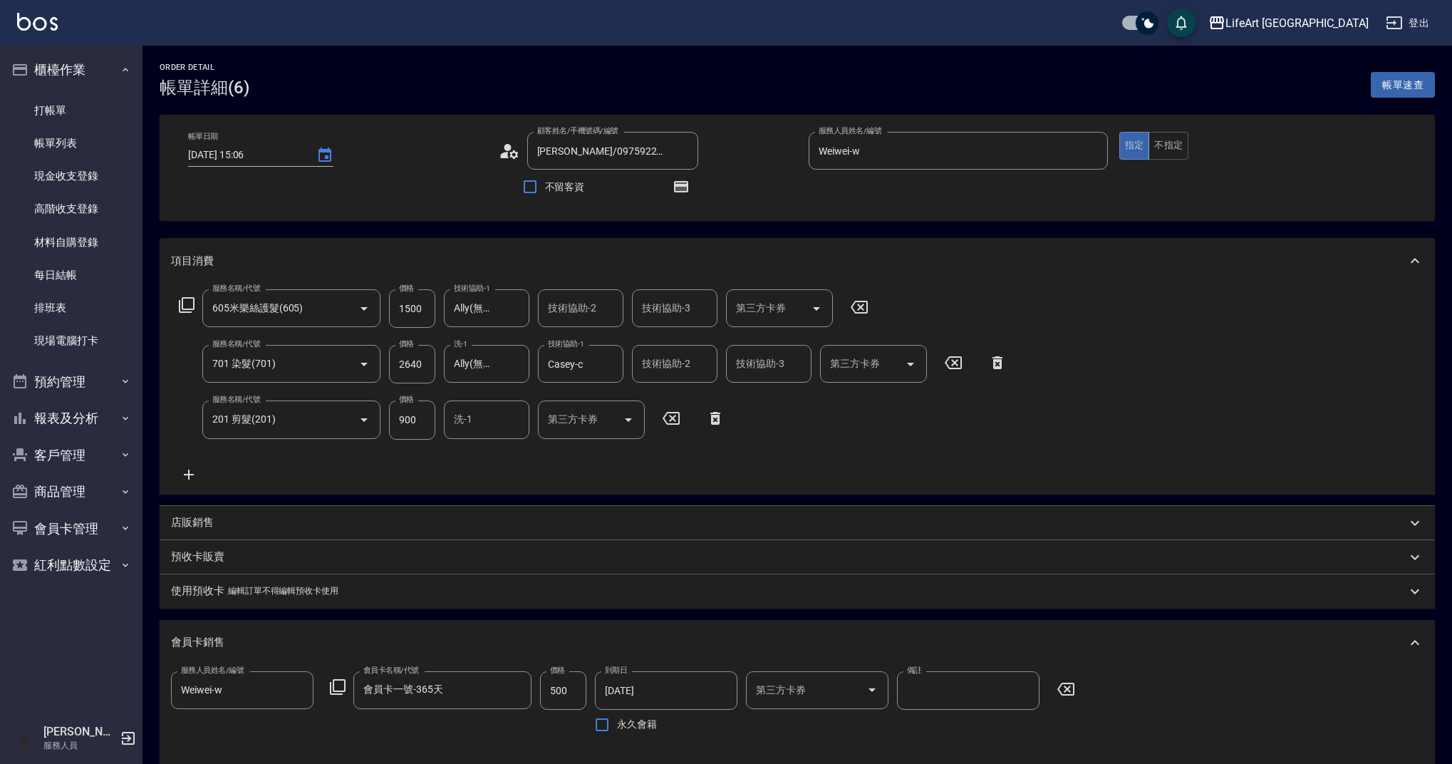
click at [512, 152] on icon at bounding box center [513, 154] width 9 height 9
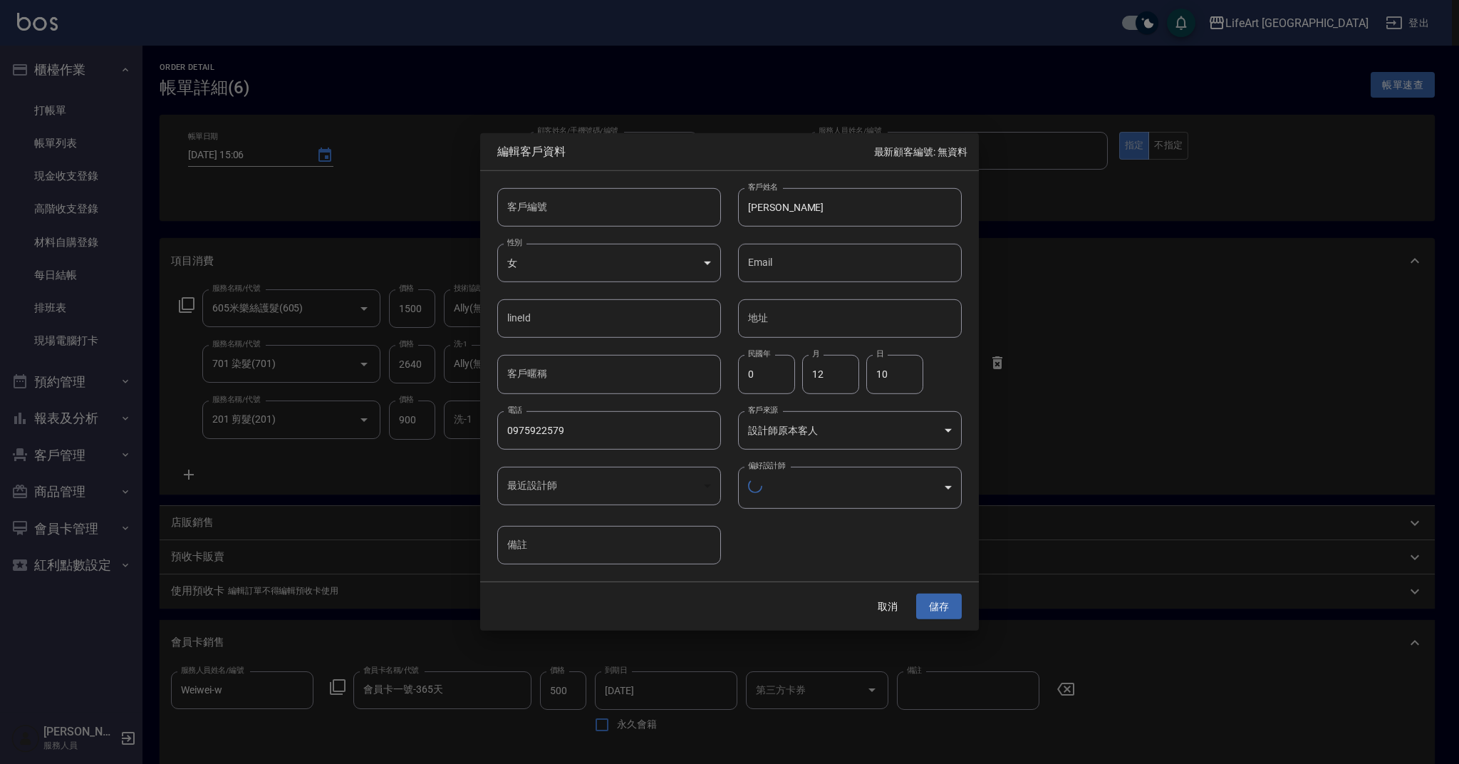
type input "1a5e0254-7032-42c3-955e-329f2b2184df"
click at [875, 600] on button "取消" at bounding box center [888, 604] width 46 height 26
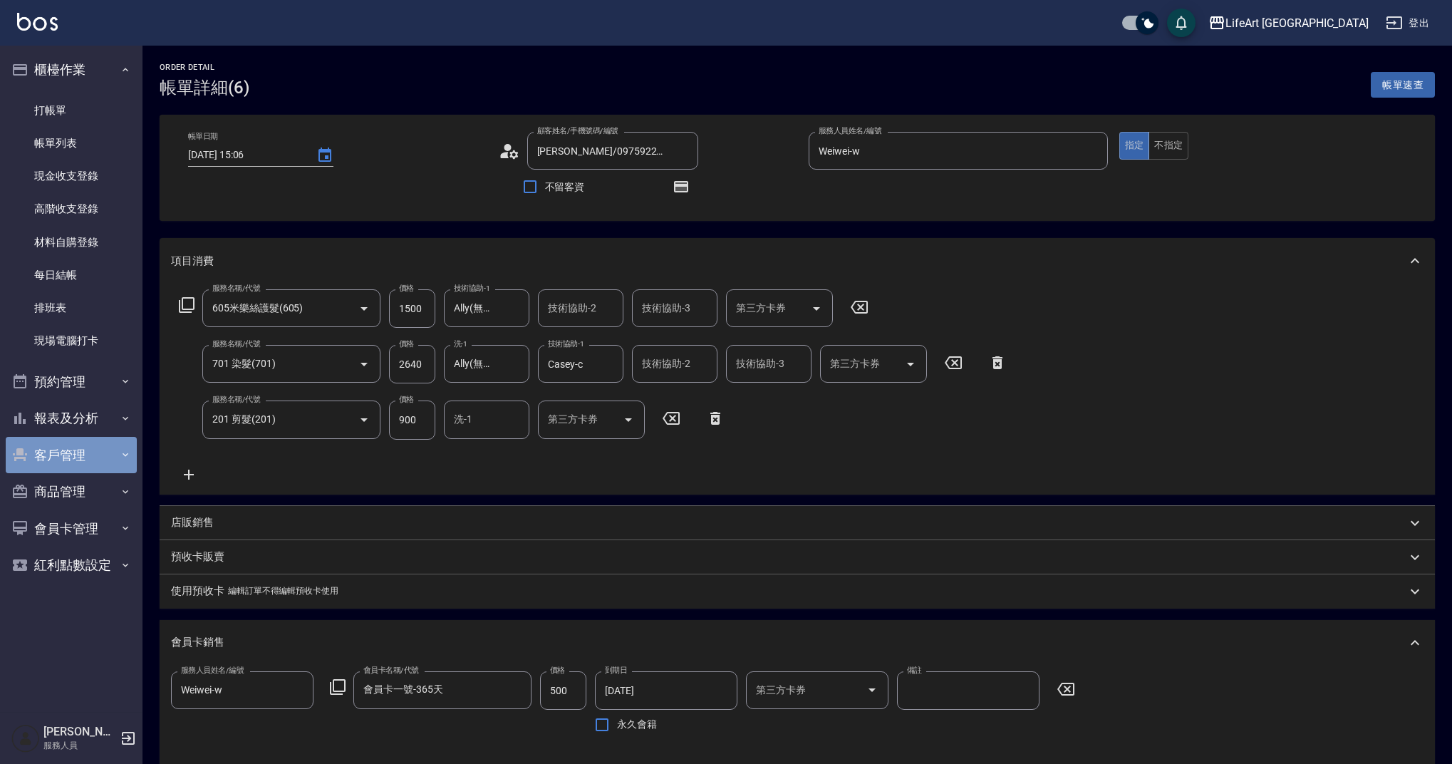
click at [63, 453] on button "客戶管理" at bounding box center [71, 455] width 131 height 37
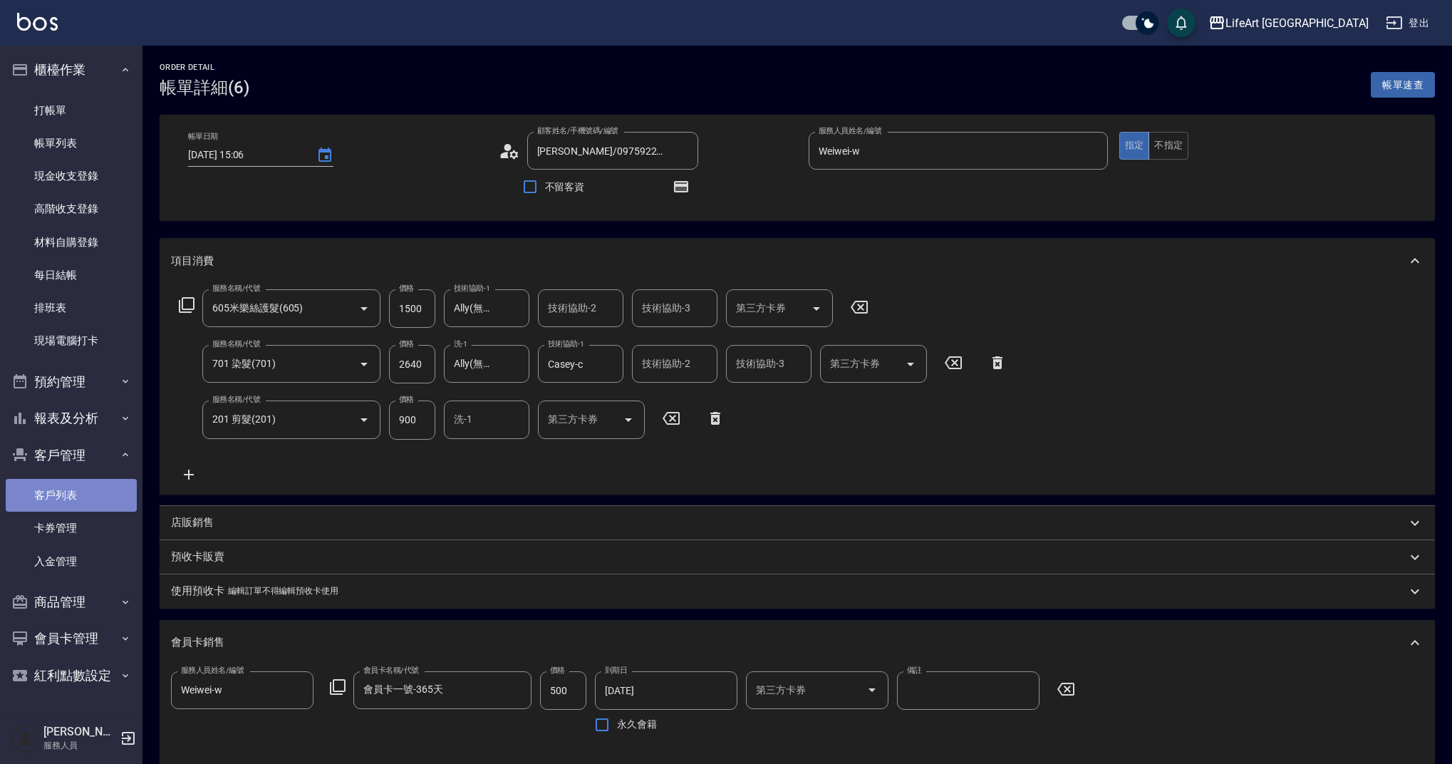
click at [73, 494] on link "客戶列表" at bounding box center [71, 495] width 131 height 33
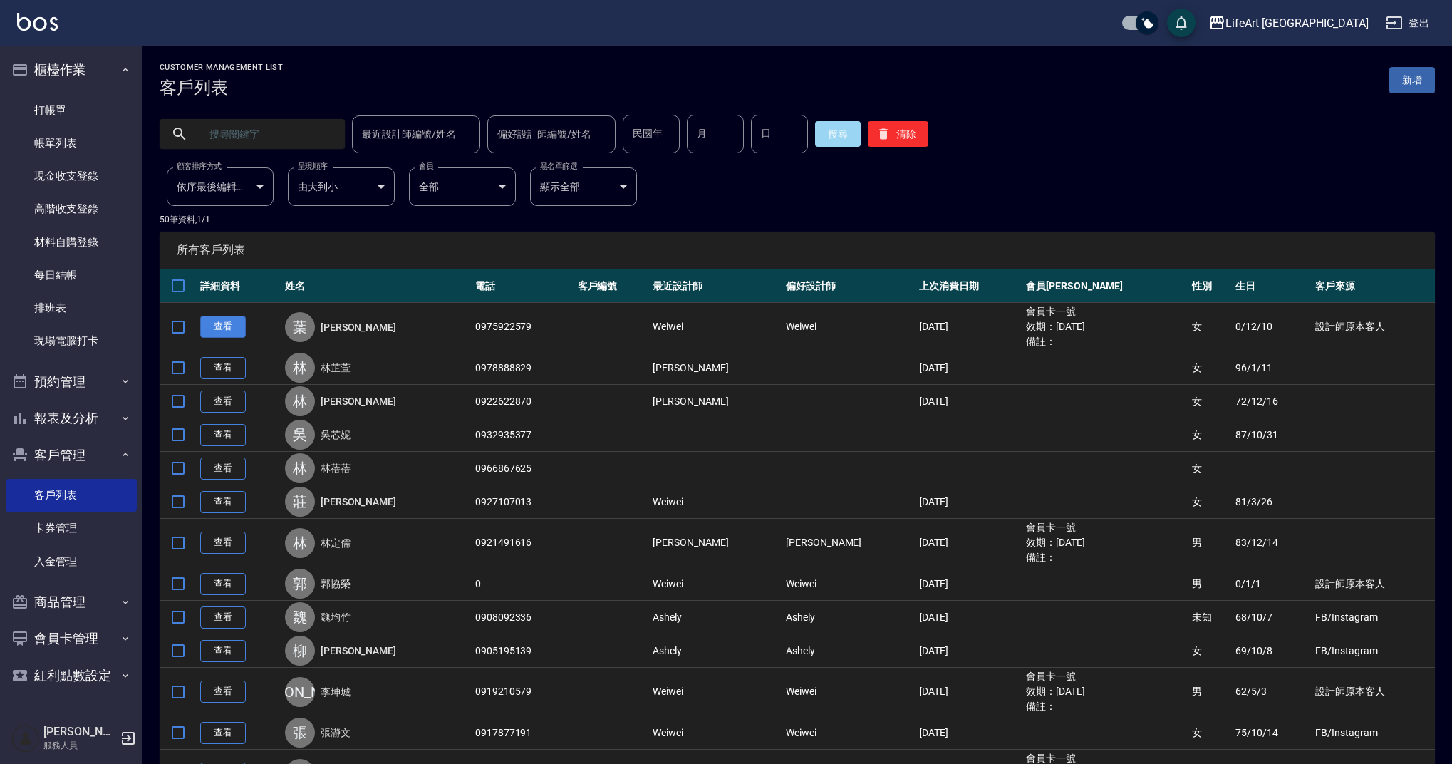
click at [231, 330] on link "查看" at bounding box center [223, 327] width 46 height 22
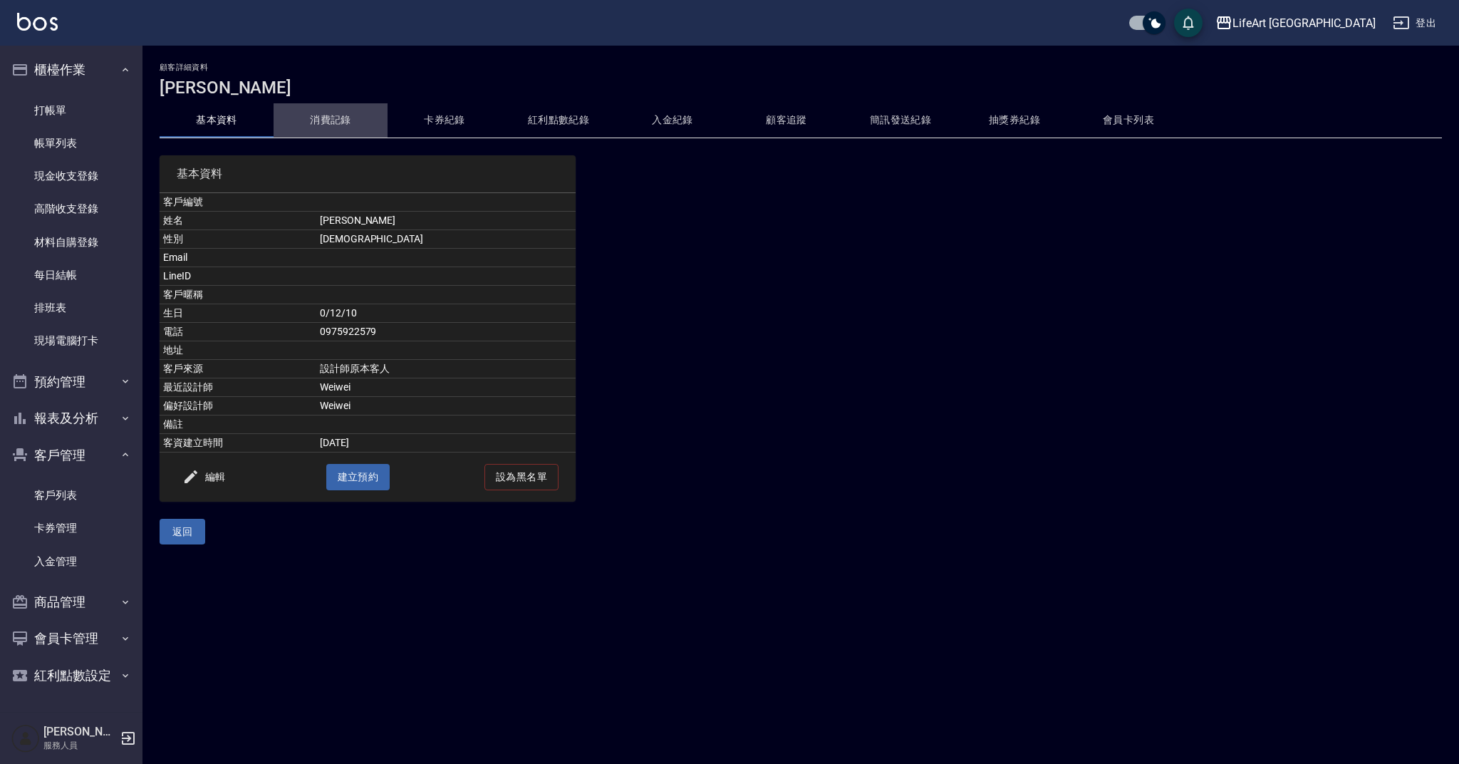
click at [341, 117] on button "消費記錄" at bounding box center [331, 120] width 114 height 34
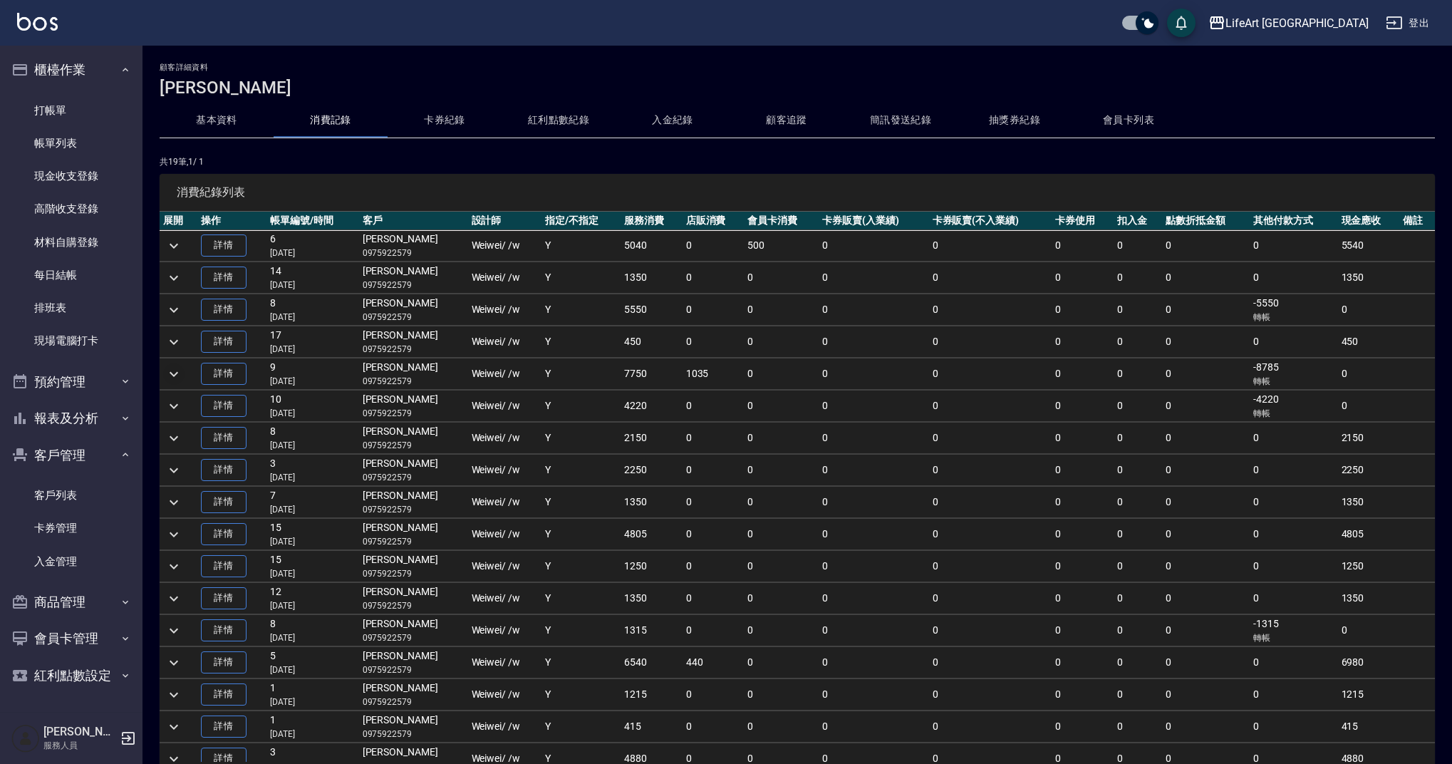
click at [177, 373] on icon "expand row" at bounding box center [173, 373] width 17 height 17
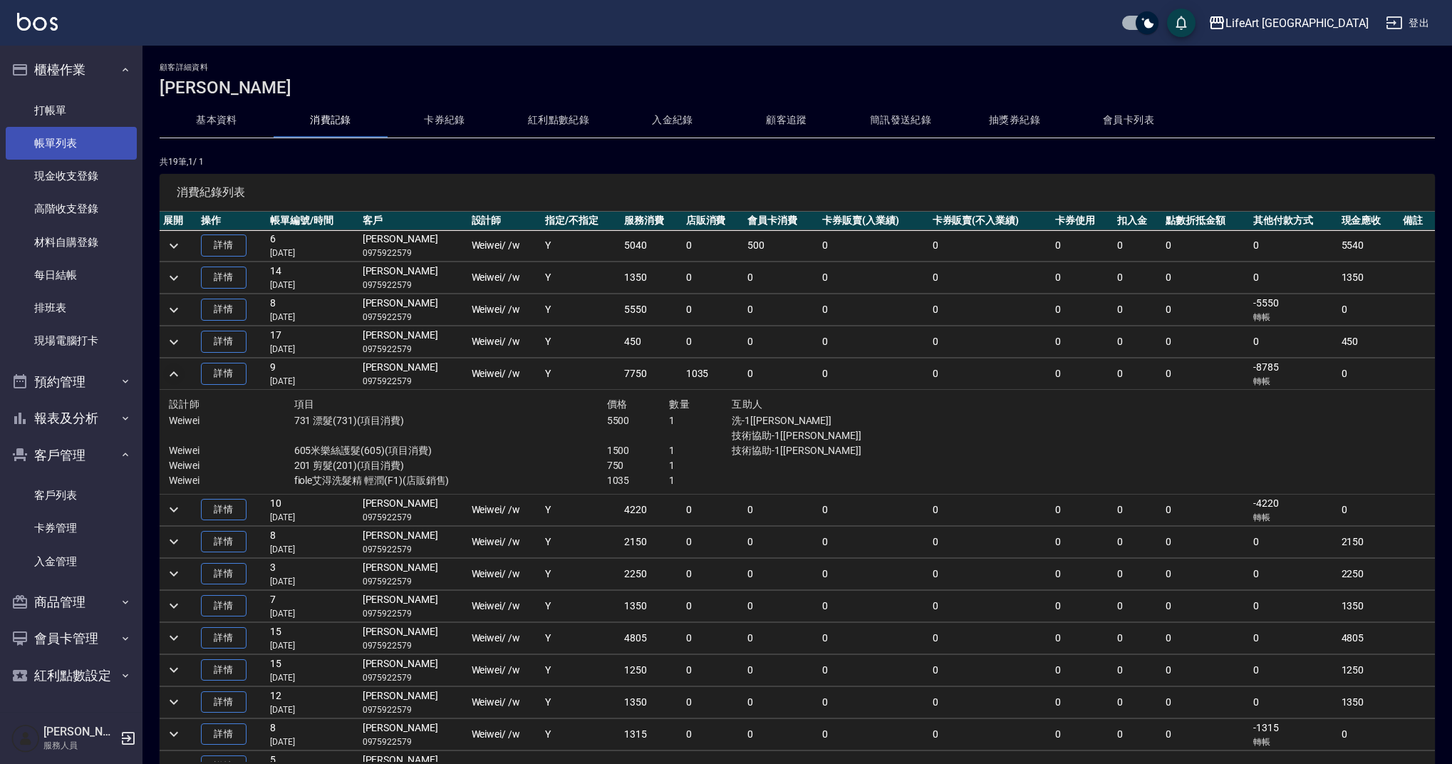
click at [68, 150] on link "帳單列表" at bounding box center [71, 143] width 131 height 33
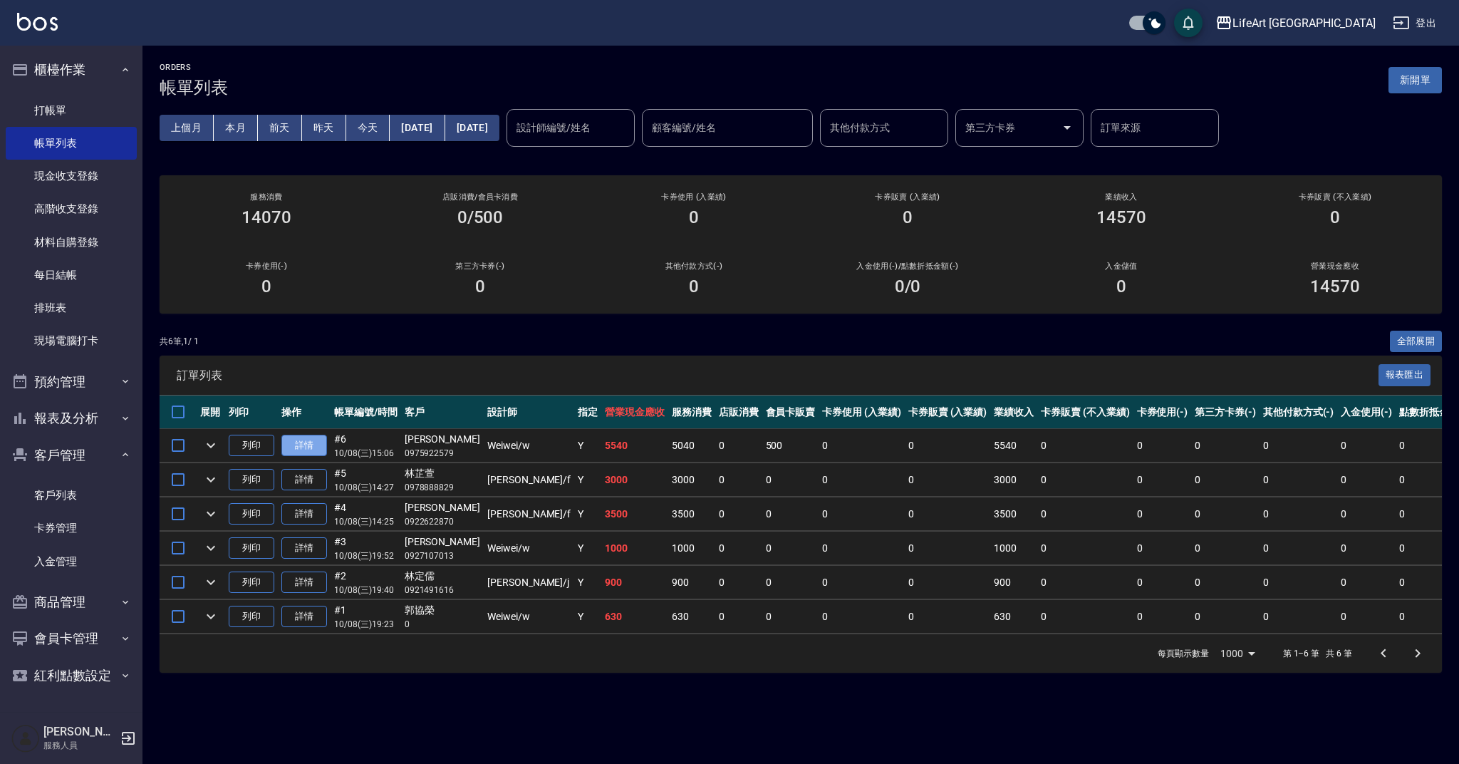
click at [313, 444] on link "詳情" at bounding box center [304, 445] width 46 height 22
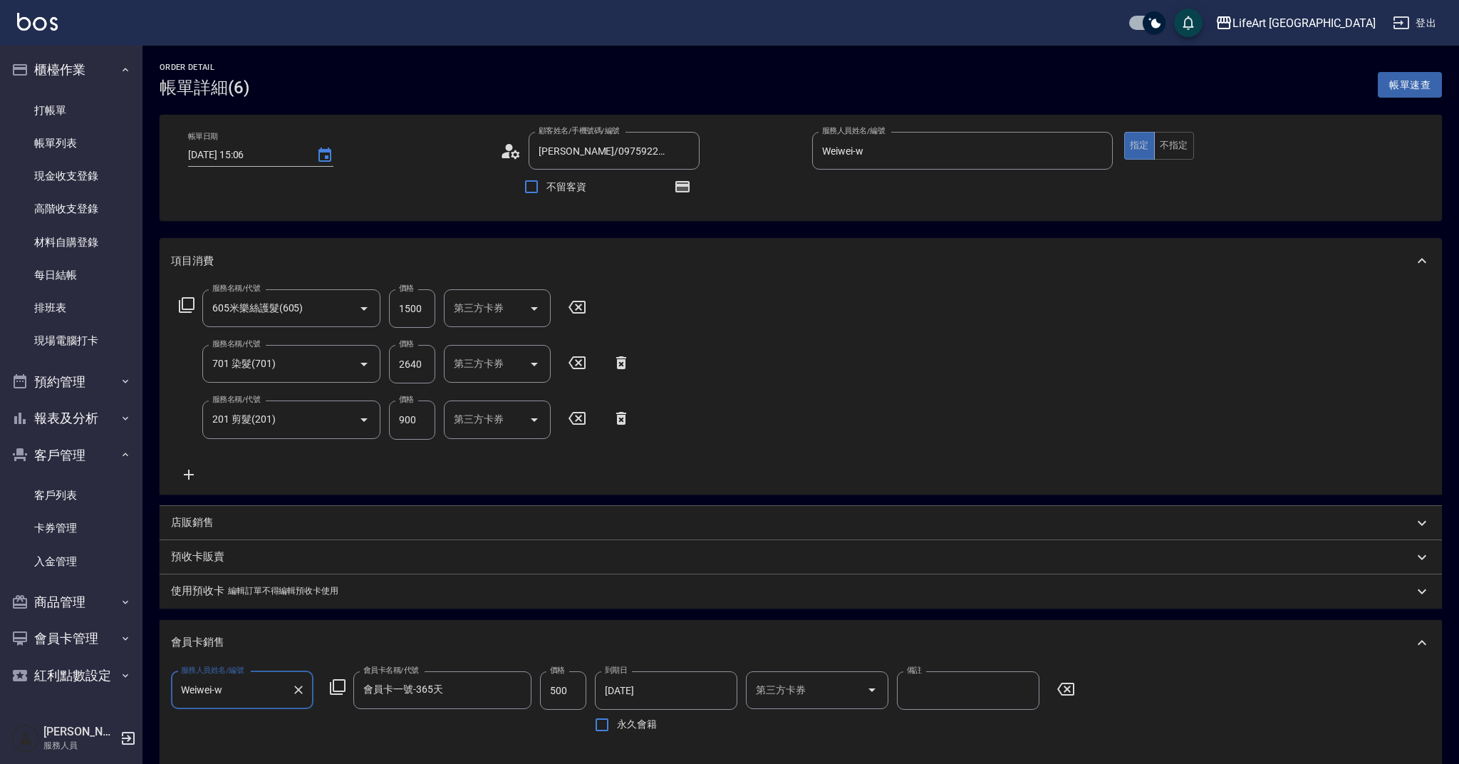
type input "[PERSON_NAME]/0975922579/"
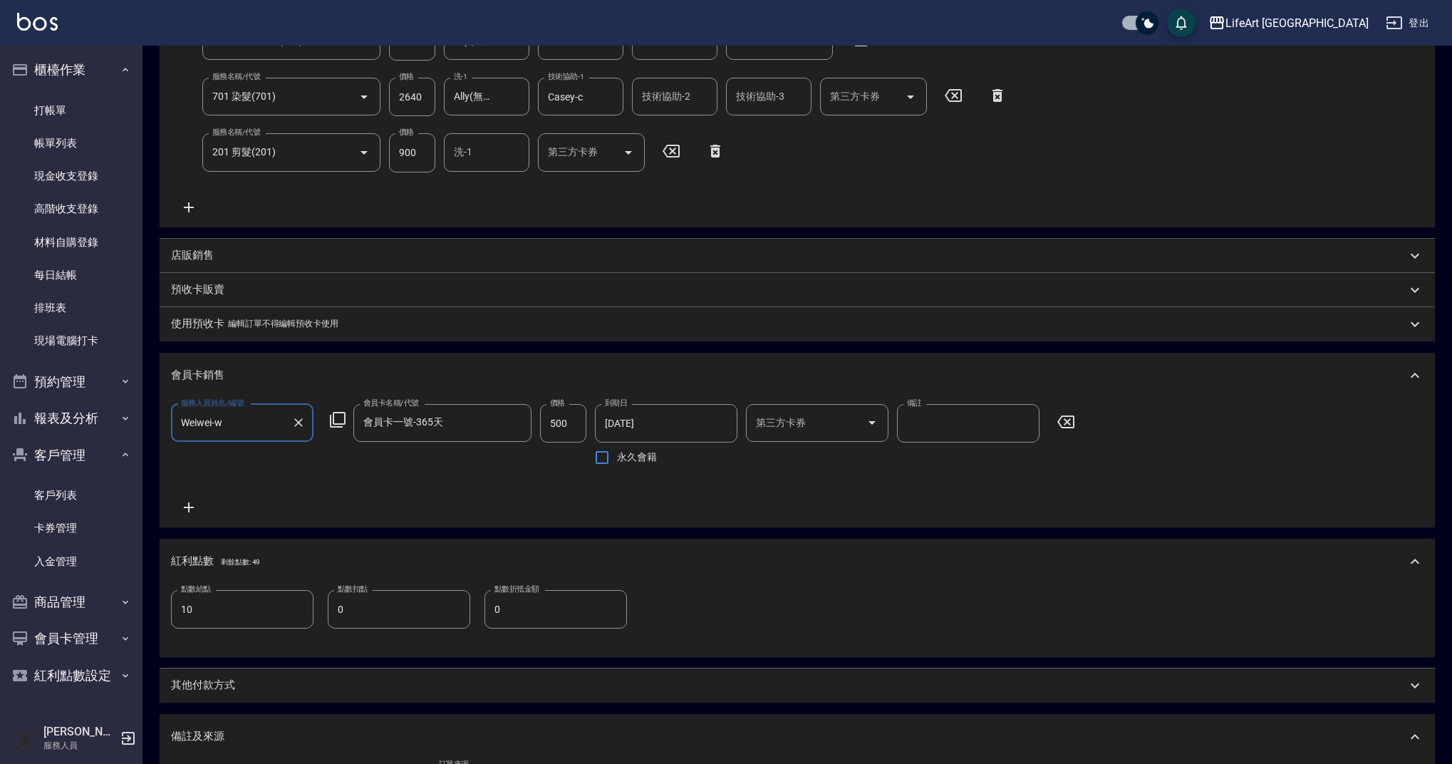
scroll to position [286, 0]
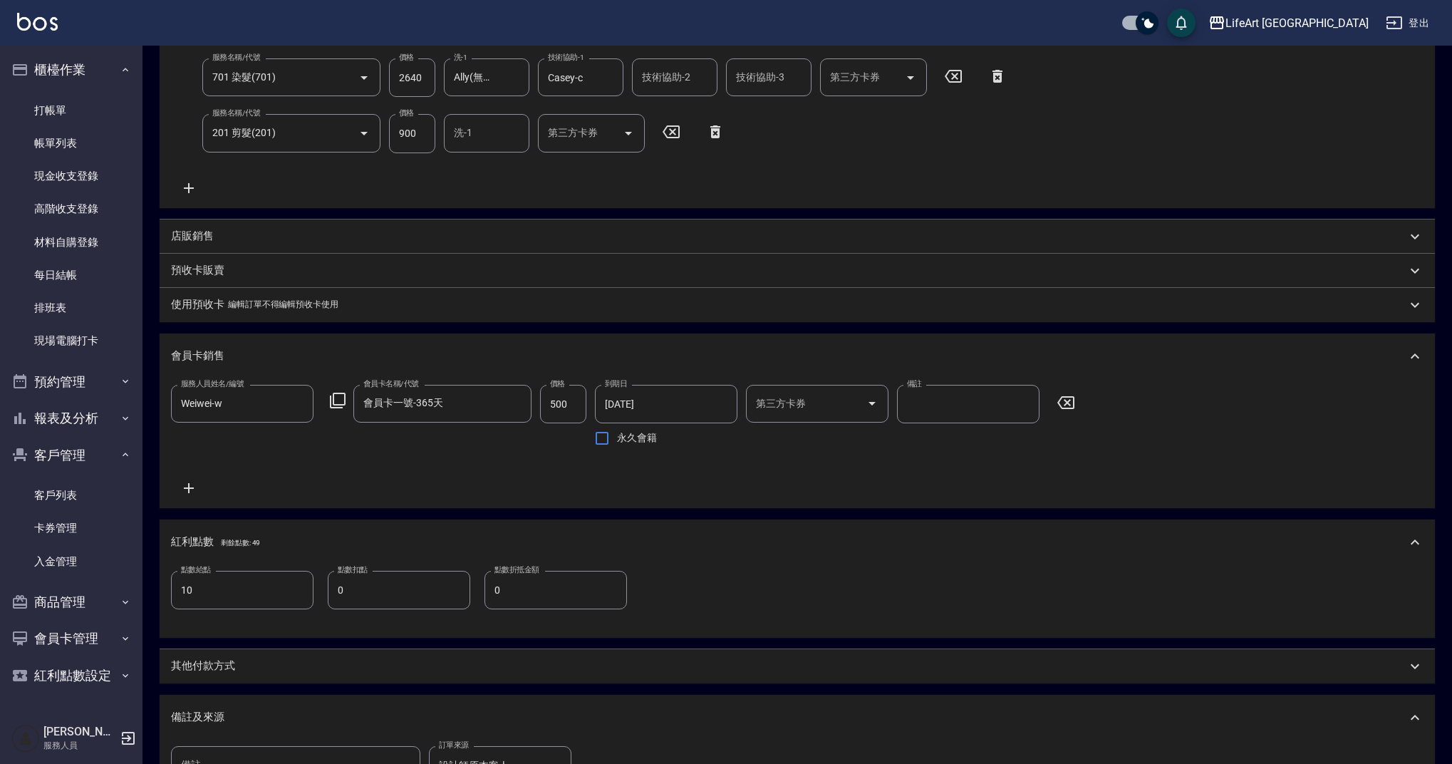
click at [199, 238] on p "店販銷售" at bounding box center [192, 236] width 43 height 15
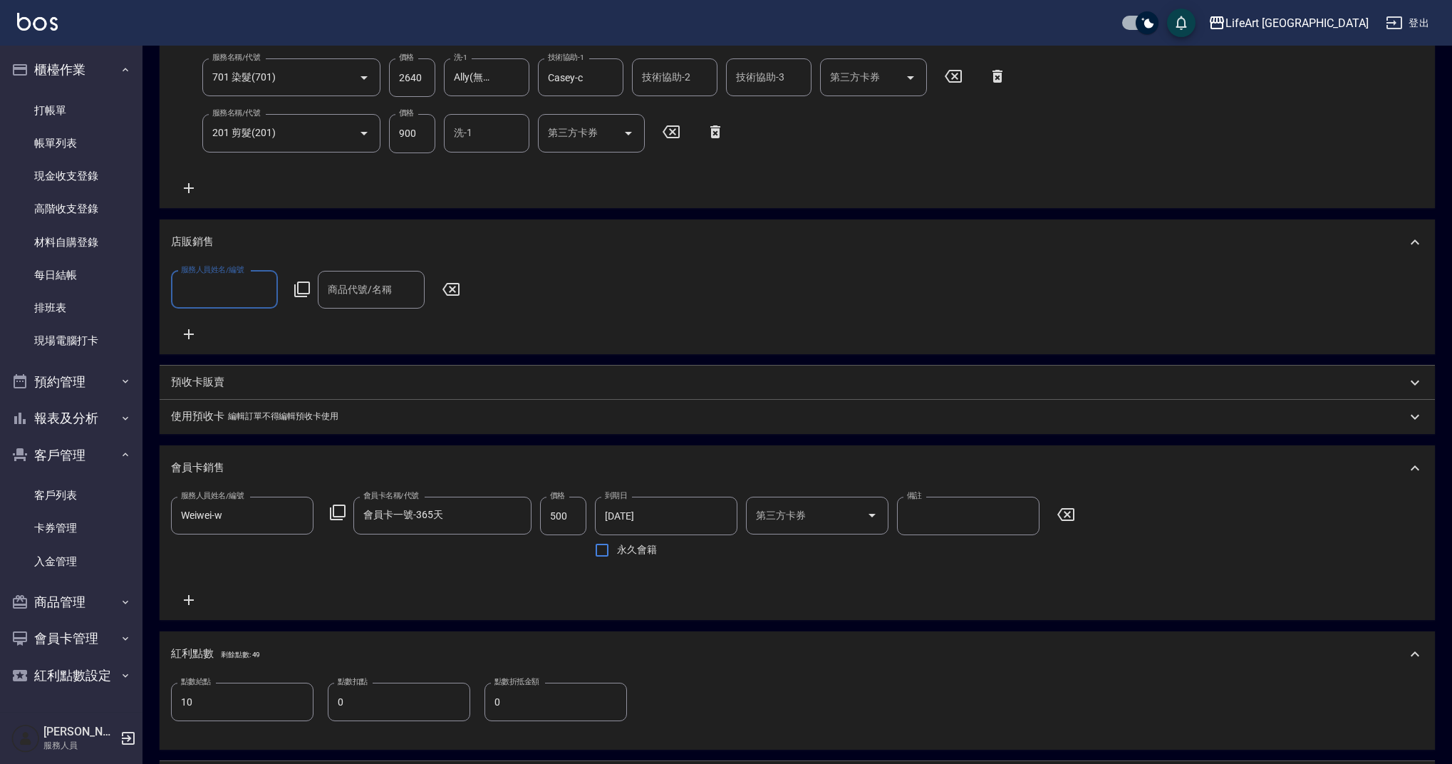
click at [221, 290] on input "服務人員姓名/編號" at bounding box center [224, 289] width 94 height 25
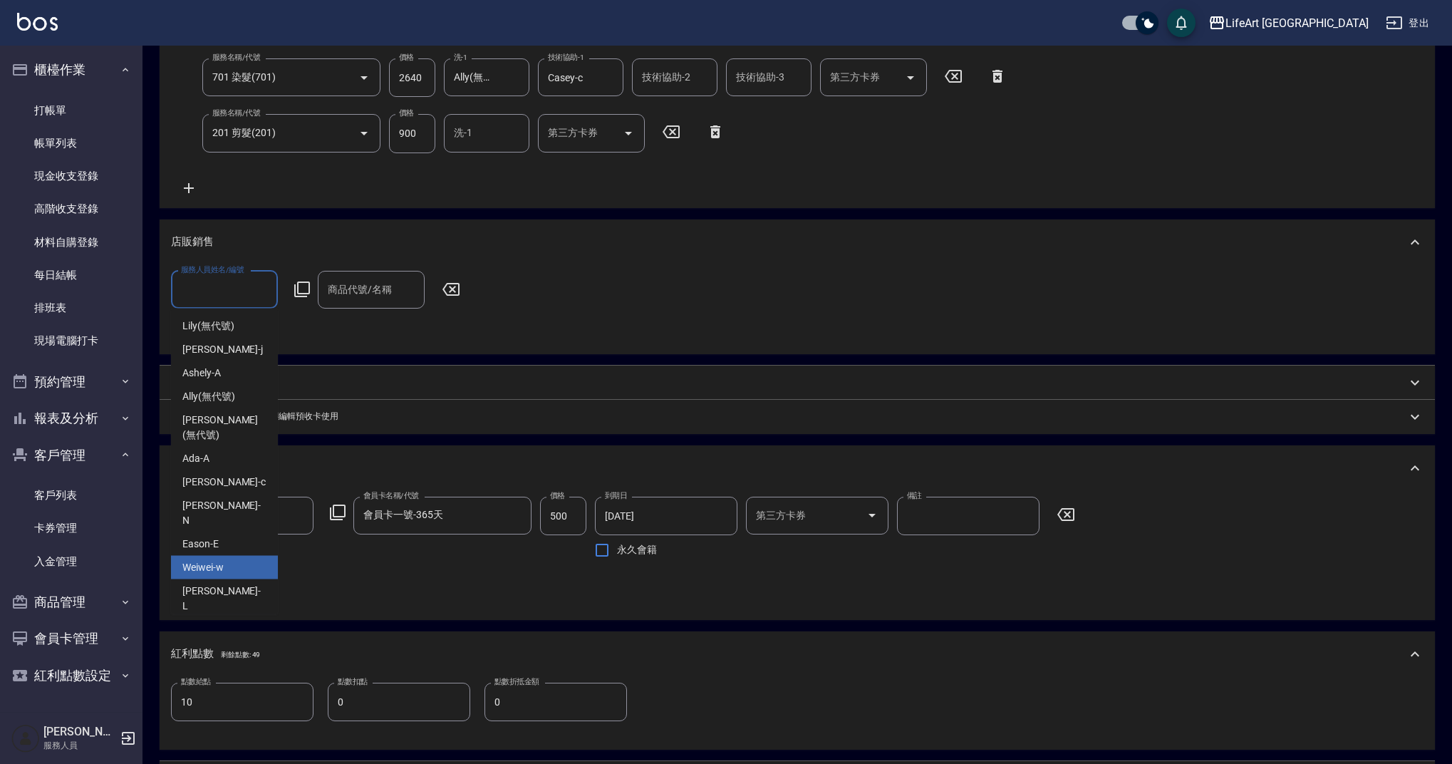
click at [239, 556] on div "Weiwei -w" at bounding box center [224, 568] width 107 height 24
type input "Weiwei-w"
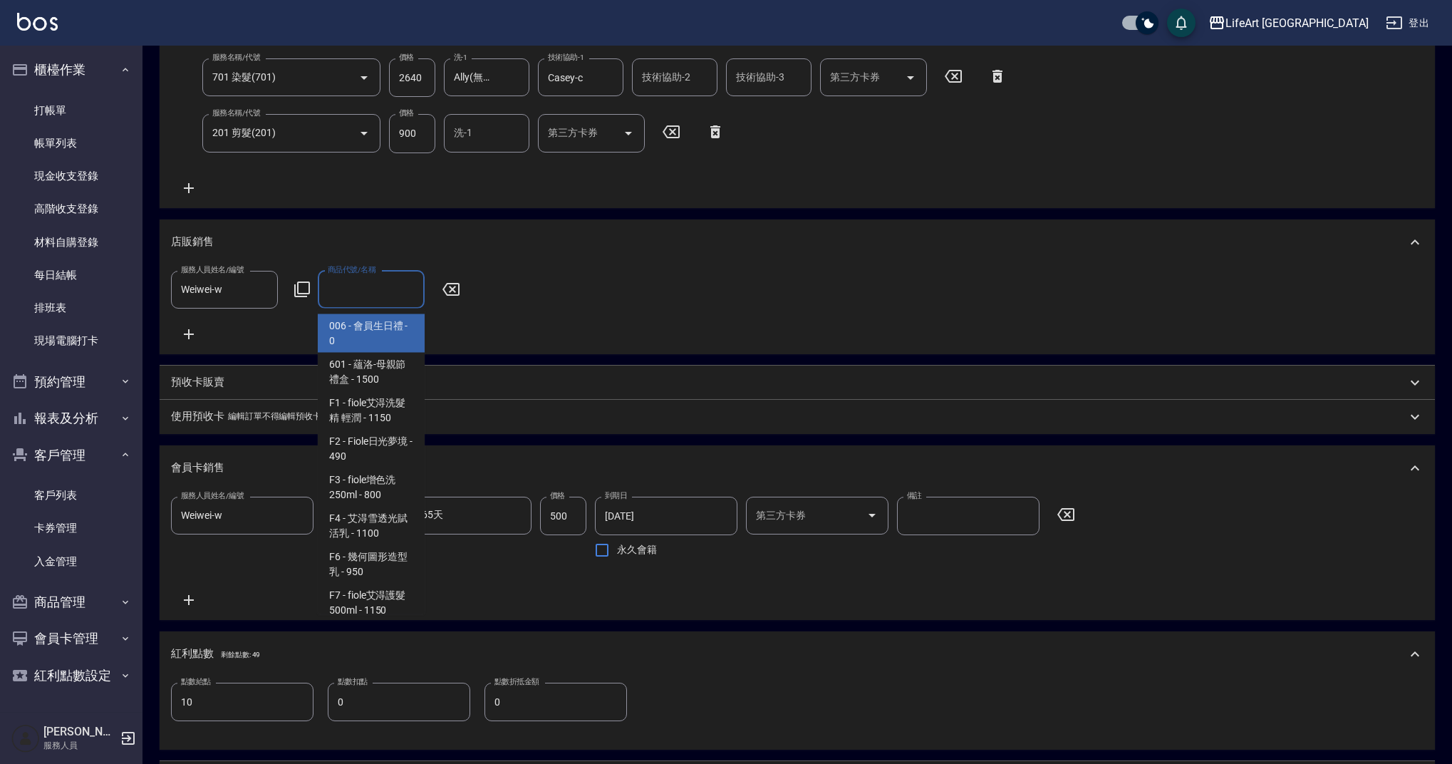
click at [386, 279] on input "商品代號/名稱" at bounding box center [371, 289] width 94 height 25
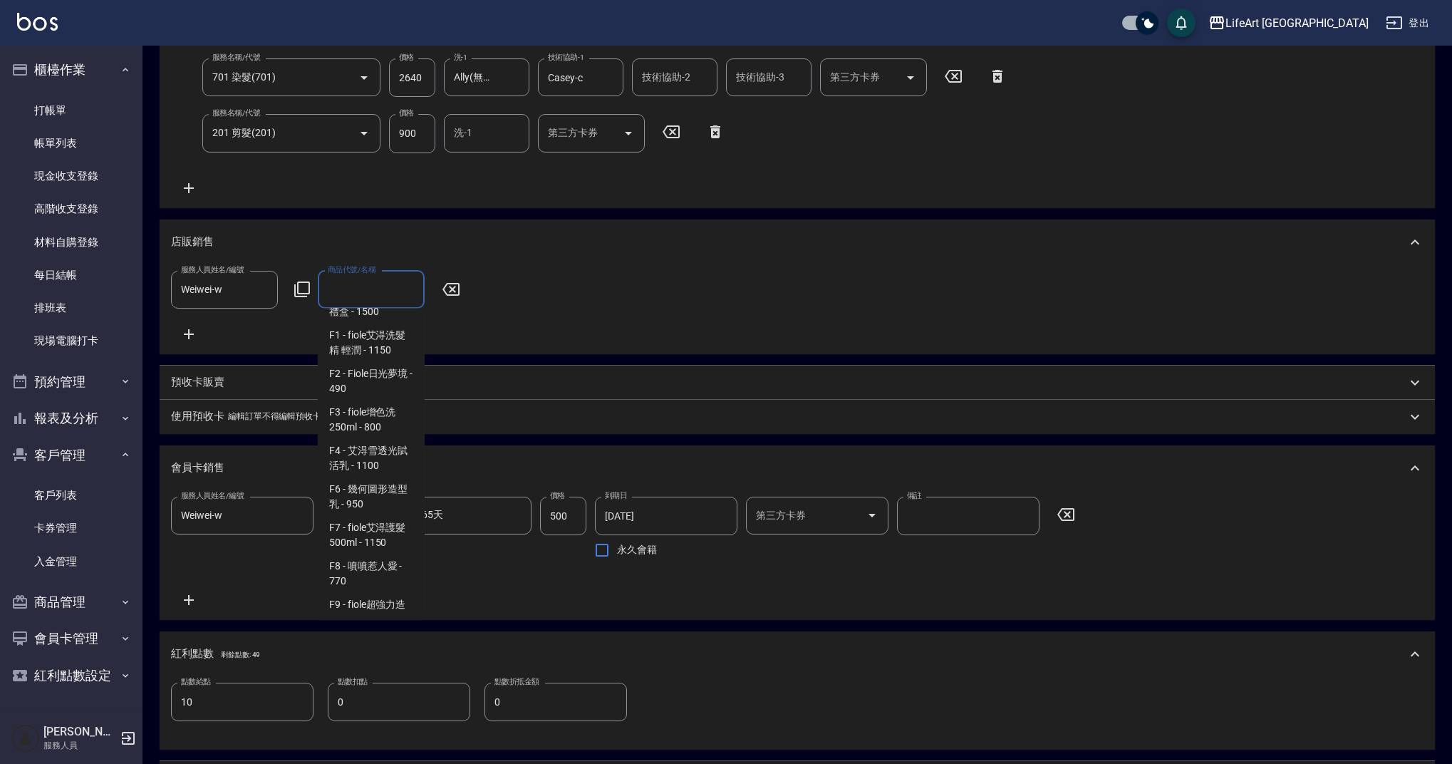
scroll to position [24, 0]
click at [379, 383] on span "F1 - fiole艾淂洗髮精 輕潤 - 1150" at bounding box center [371, 386] width 107 height 38
type input "fiole艾淂洗髮精 輕潤"
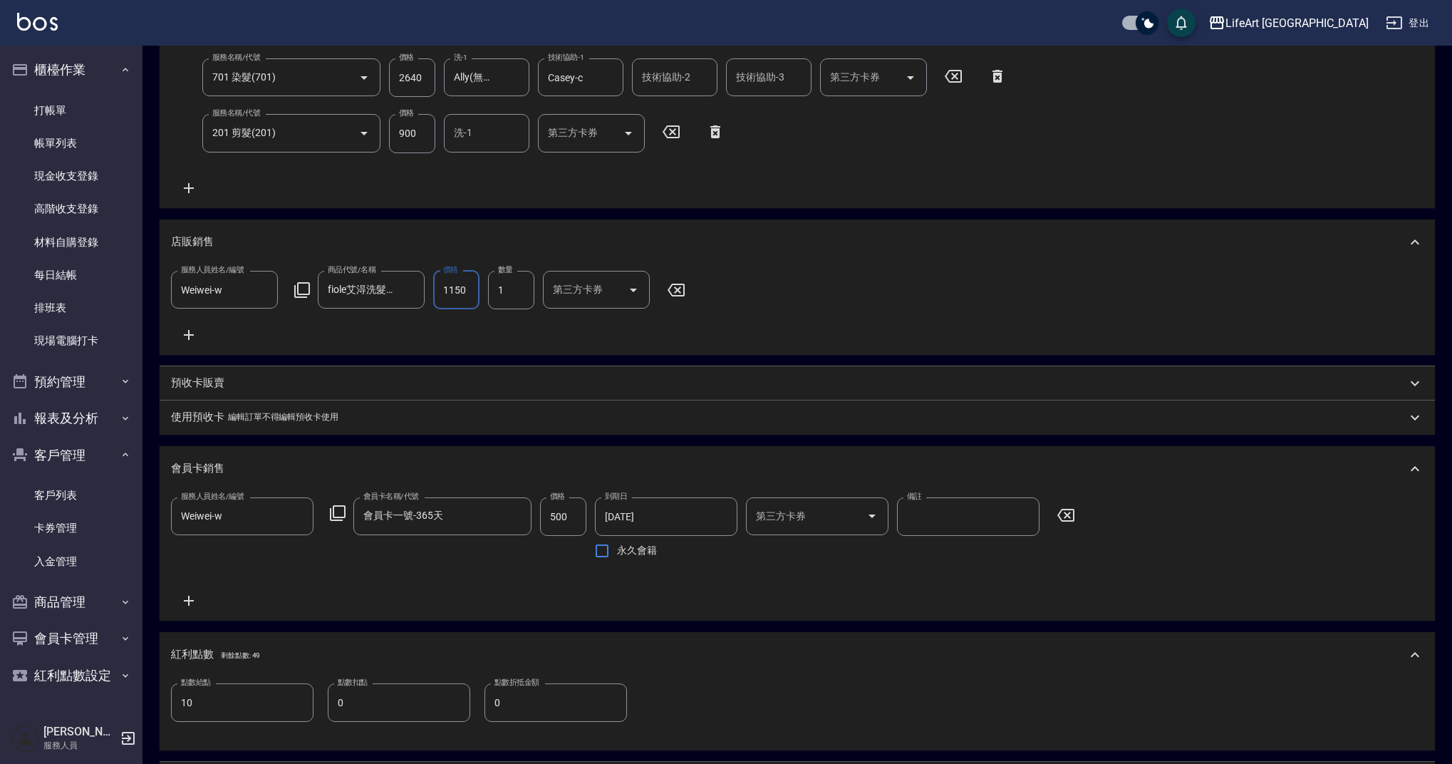
drag, startPoint x: 475, startPoint y: 288, endPoint x: 442, endPoint y: 281, distance: 34.2
click at [442, 281] on input "1150" at bounding box center [456, 290] width 46 height 38
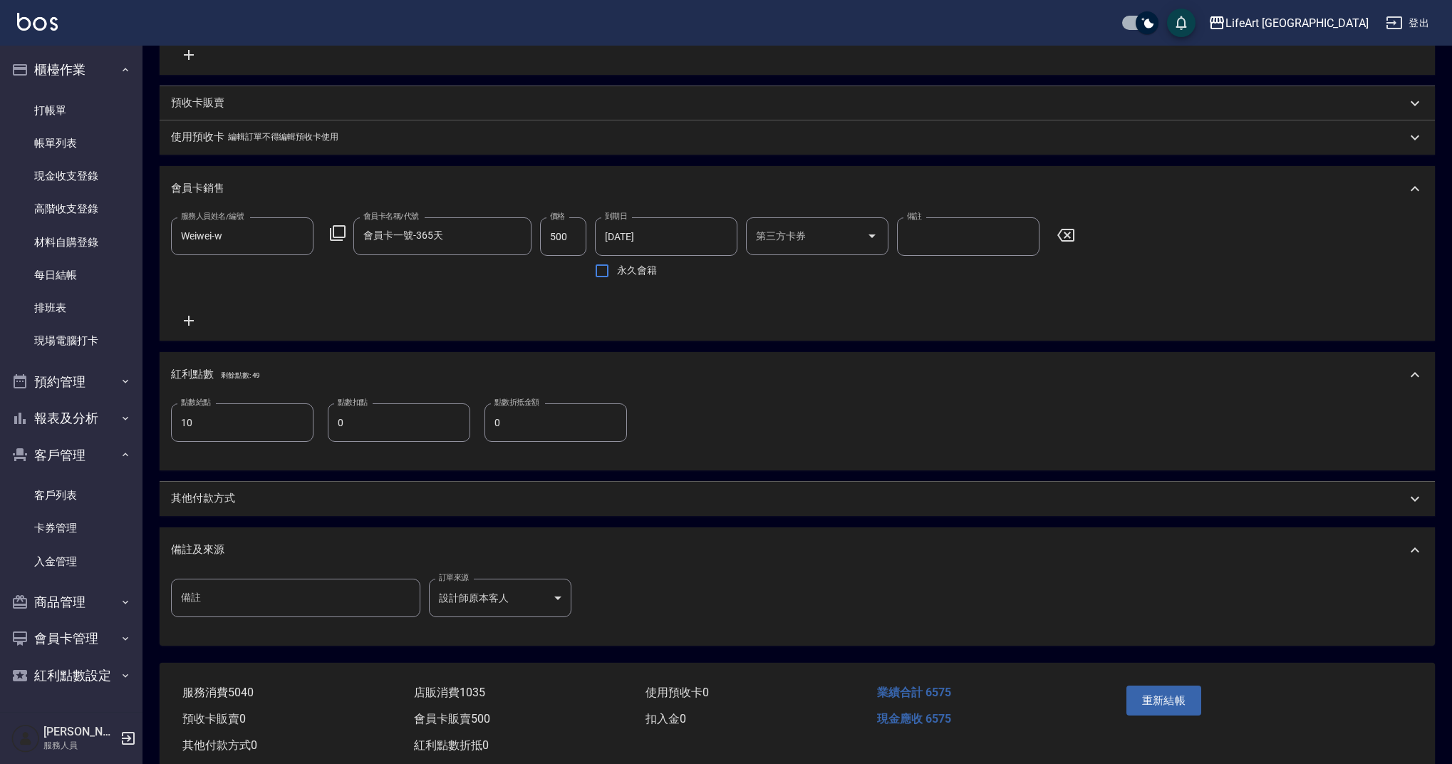
scroll to position [623, 0]
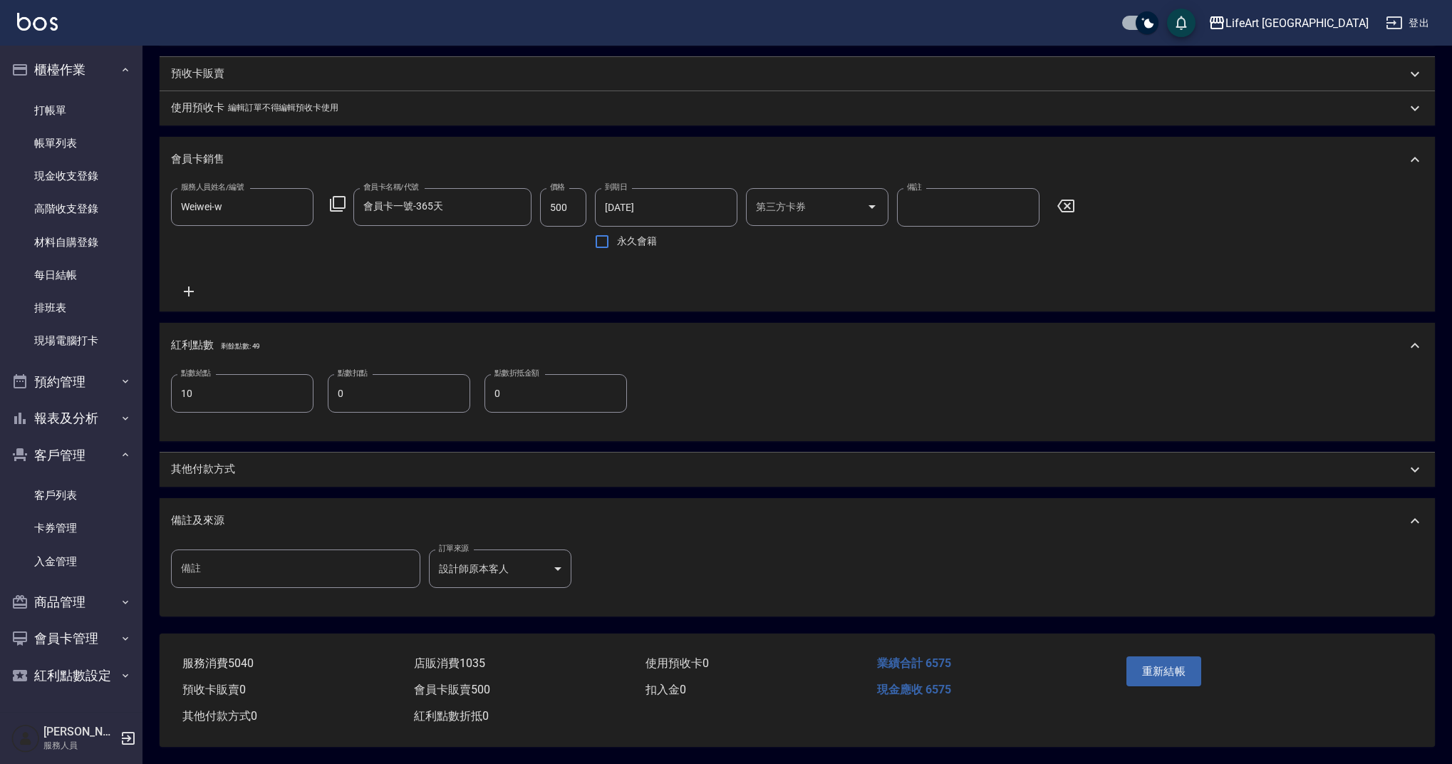
type input "1035"
click at [196, 468] on p "其他付款方式" at bounding box center [203, 469] width 64 height 15
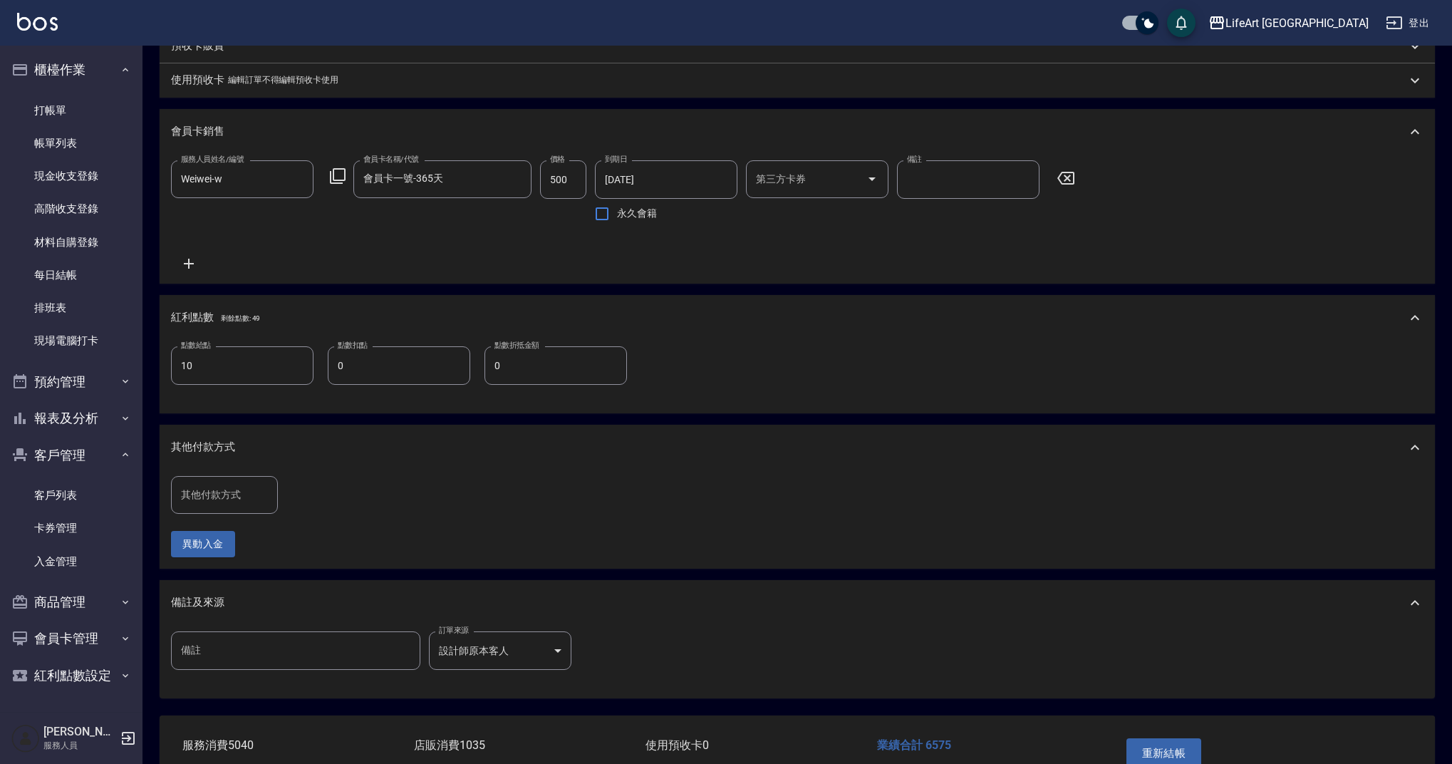
click at [200, 507] on input "其他付款方式" at bounding box center [224, 494] width 94 height 25
click at [194, 630] on span "信用卡" at bounding box center [224, 623] width 107 height 24
type input "信用卡"
drag, startPoint x: 319, startPoint y: 522, endPoint x: 276, endPoint y: 519, distance: 43.5
click at [276, 514] on div "其他付款方式 信用卡 其他付款方式 信用卡金額 0 信用卡金額" at bounding box center [286, 495] width 231 height 38
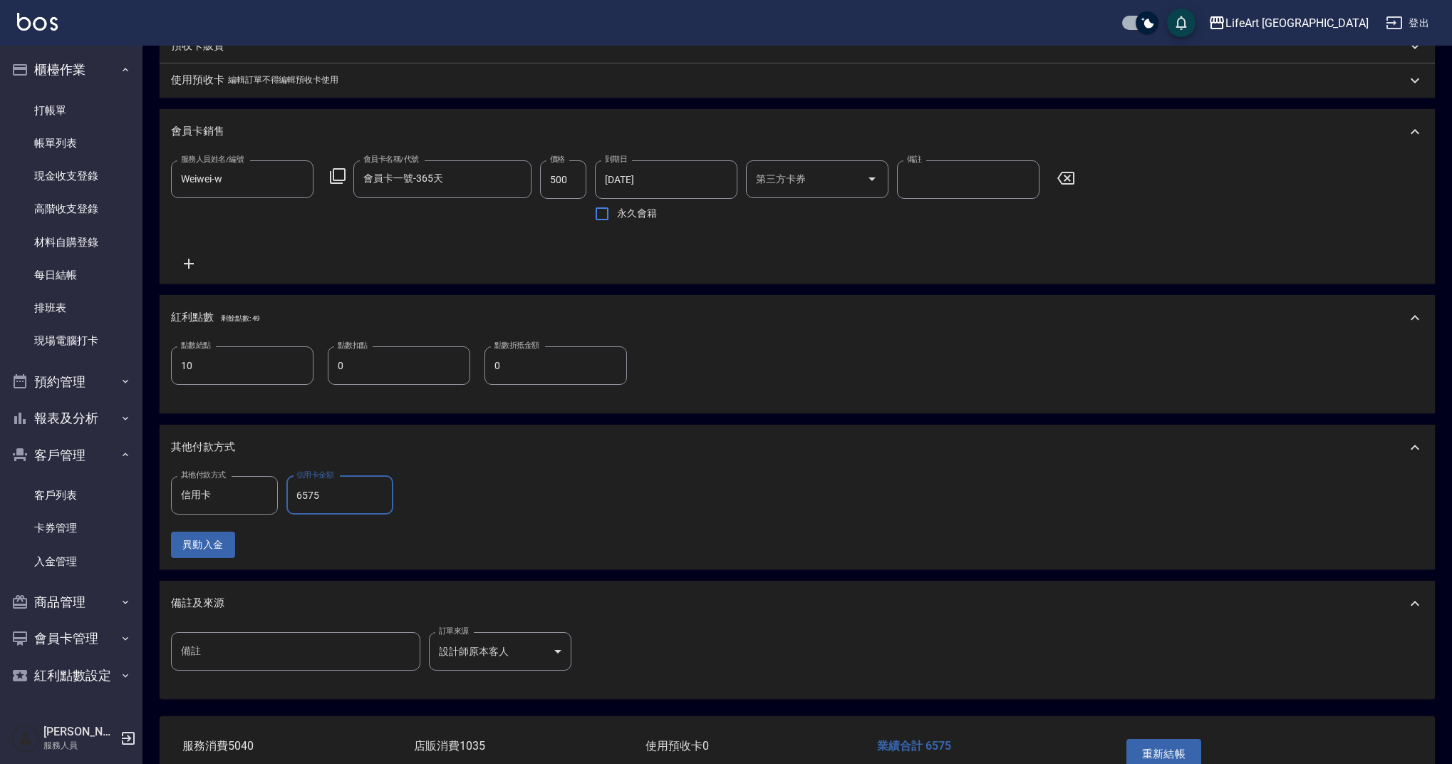
scroll to position [733, 0]
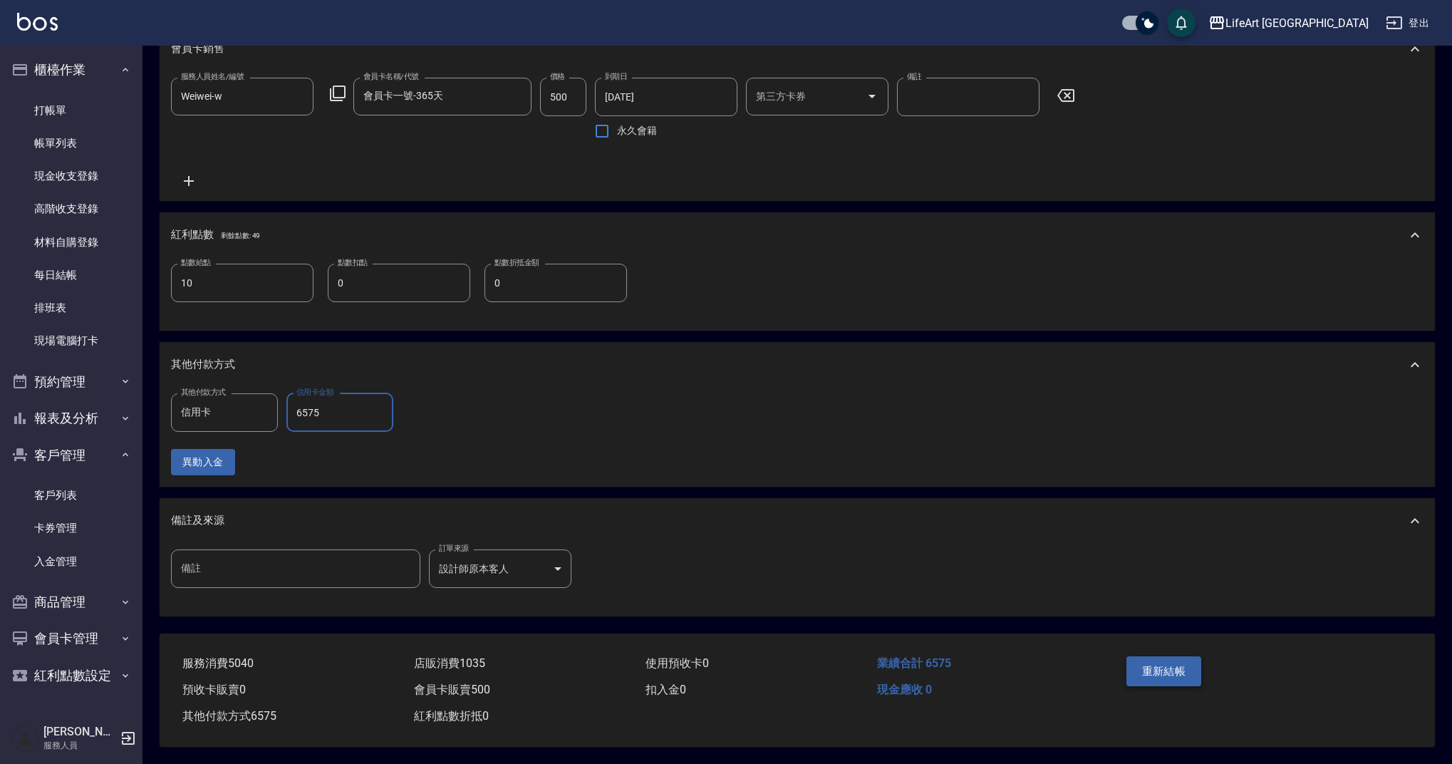
type input "6575"
click at [1159, 670] on button "重新結帳" at bounding box center [1163, 671] width 75 height 30
